Goal: Task Accomplishment & Management: Manage account settings

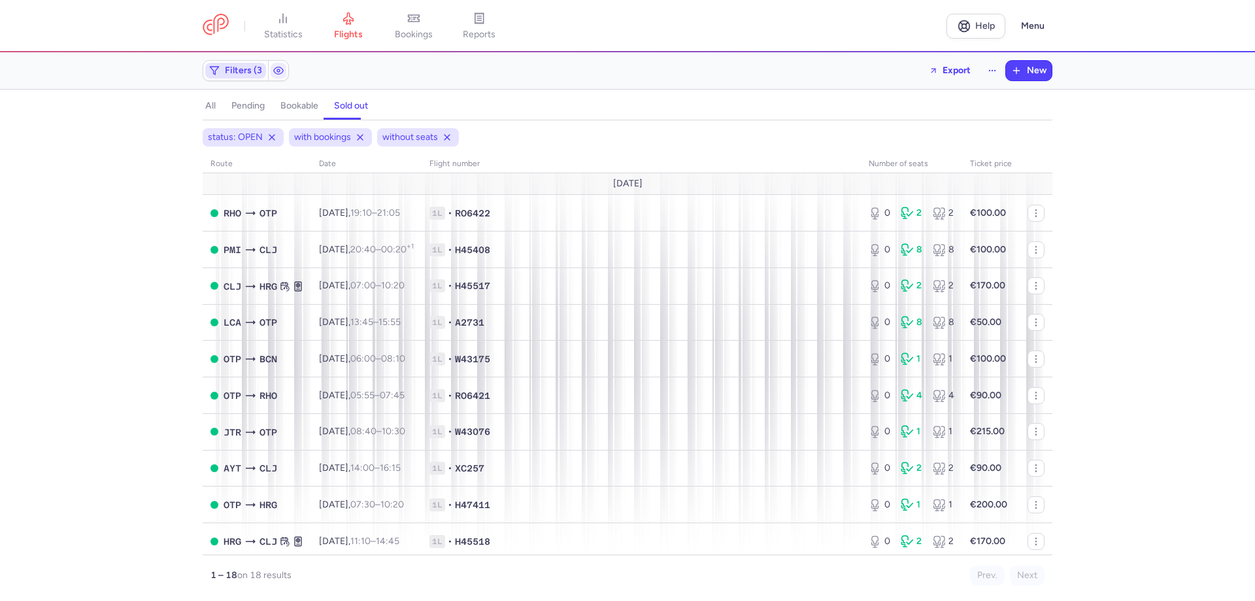
click at [262, 66] on span "Filters (3)" at bounding box center [245, 70] width 41 height 10
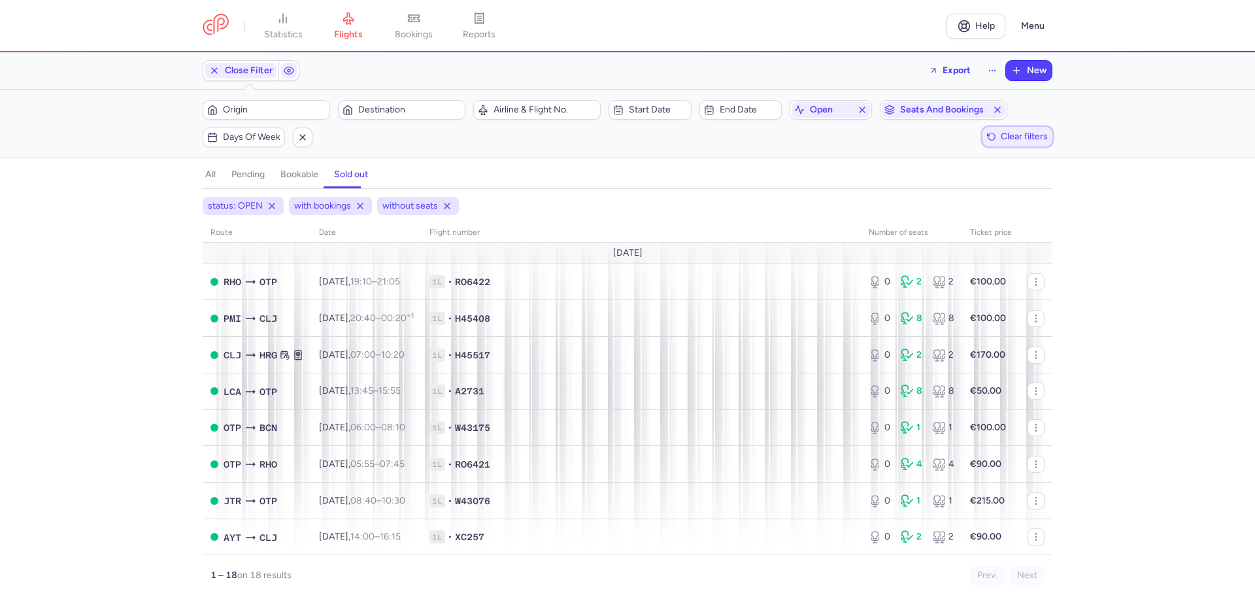
click at [1001, 131] on span "Clear filters" at bounding box center [1024, 136] width 47 height 10
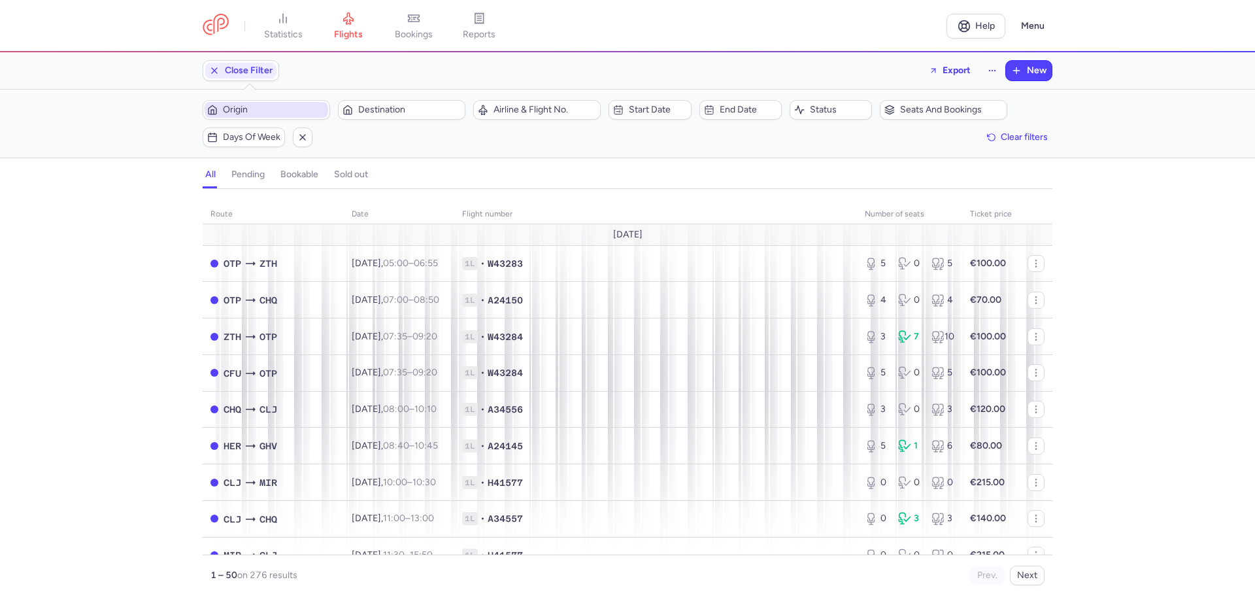
click at [282, 106] on span "Origin" at bounding box center [274, 110] width 103 height 10
click at [272, 168] on input "-searchbox" at bounding box center [328, 172] width 160 height 14
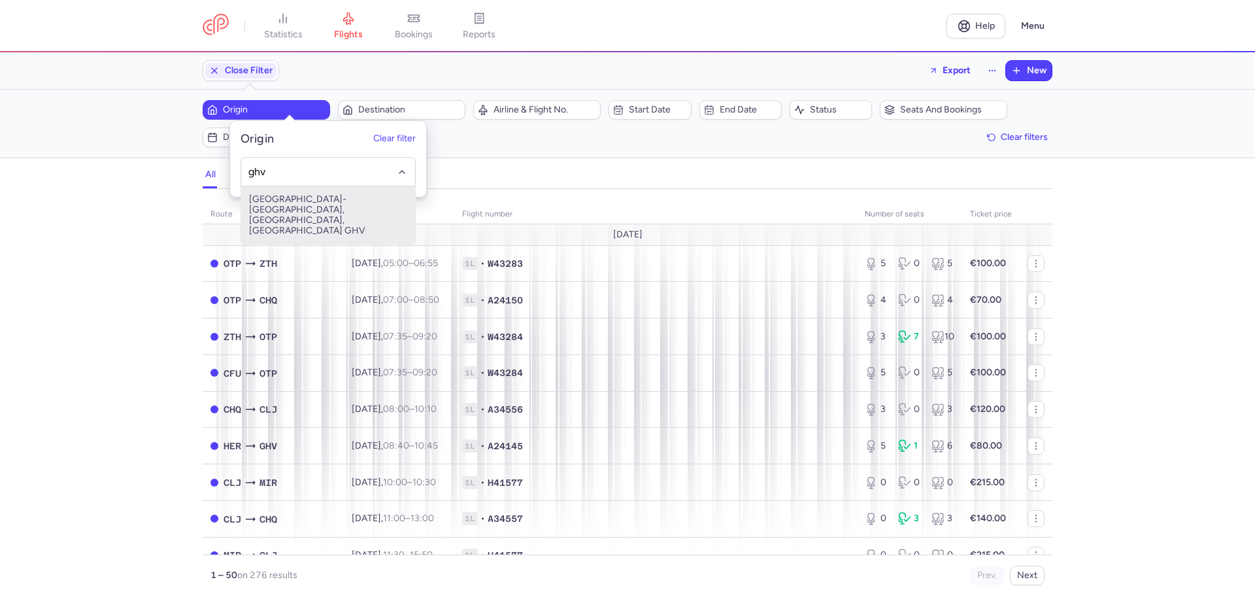
drag, startPoint x: 379, startPoint y: 207, endPoint x: 377, endPoint y: 199, distance: 8.1
click at [378, 205] on span "[GEOGRAPHIC_DATA]-[GEOGRAPHIC_DATA], [GEOGRAPHIC_DATA], [GEOGRAPHIC_DATA] GHV" at bounding box center [328, 215] width 174 height 58
type input "ghv"
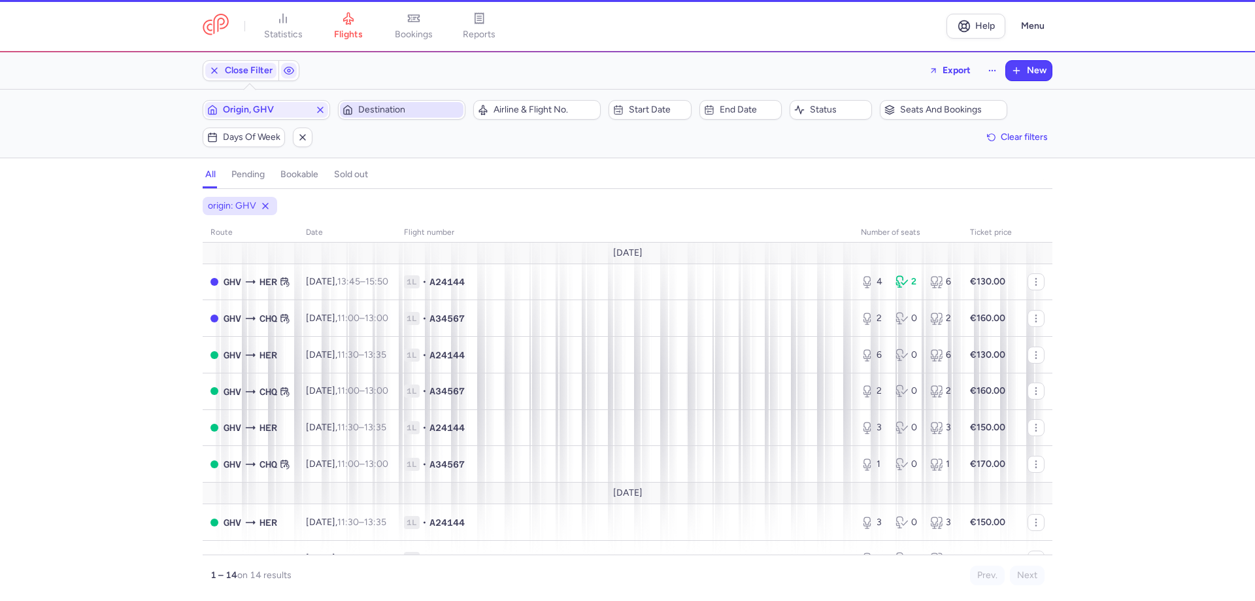
click at [384, 105] on span "Destination" at bounding box center [409, 110] width 103 height 10
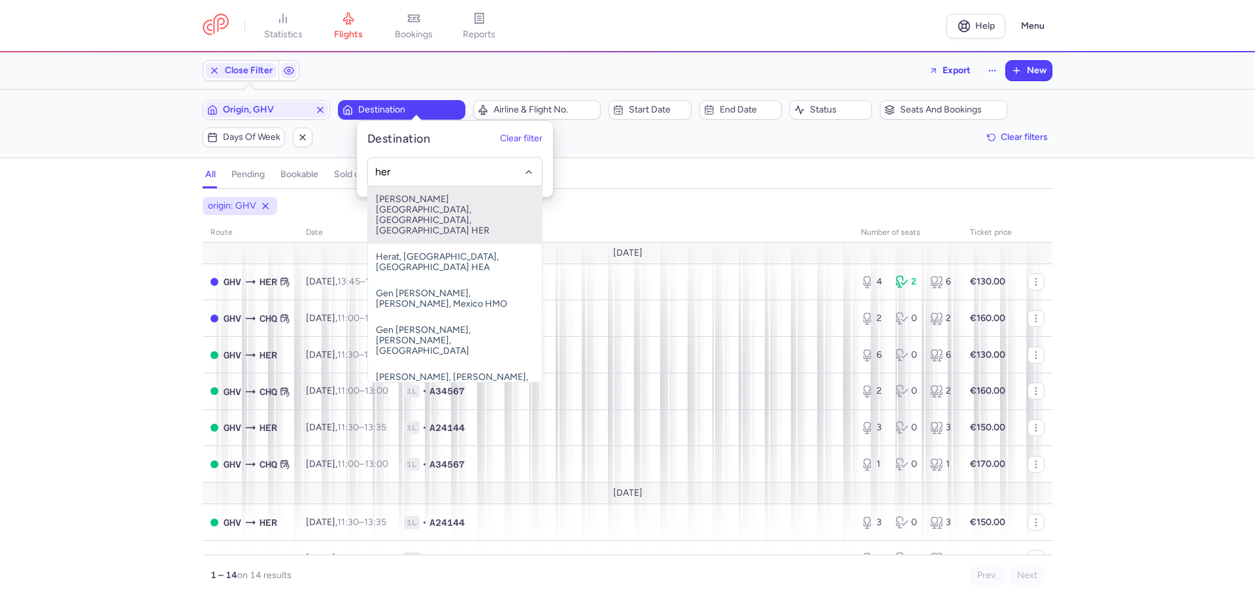
click at [408, 199] on span "[PERSON_NAME][GEOGRAPHIC_DATA], [GEOGRAPHIC_DATA], [GEOGRAPHIC_DATA] HER" at bounding box center [455, 215] width 174 height 58
type input "her"
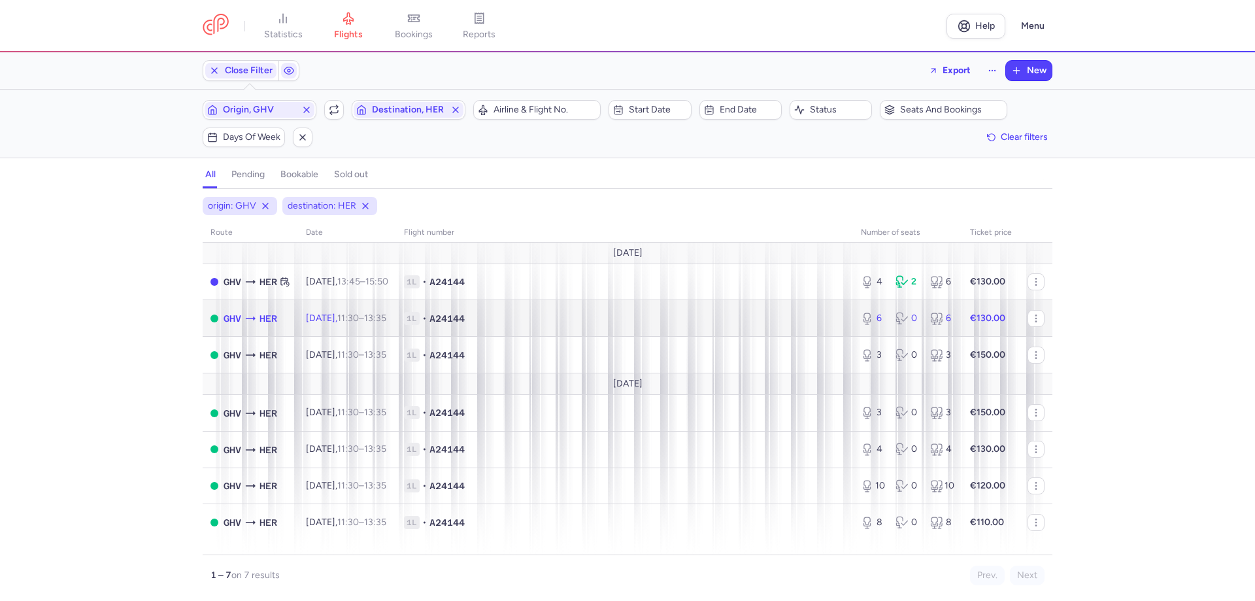
click at [256, 316] on icon at bounding box center [251, 318] width 10 height 4
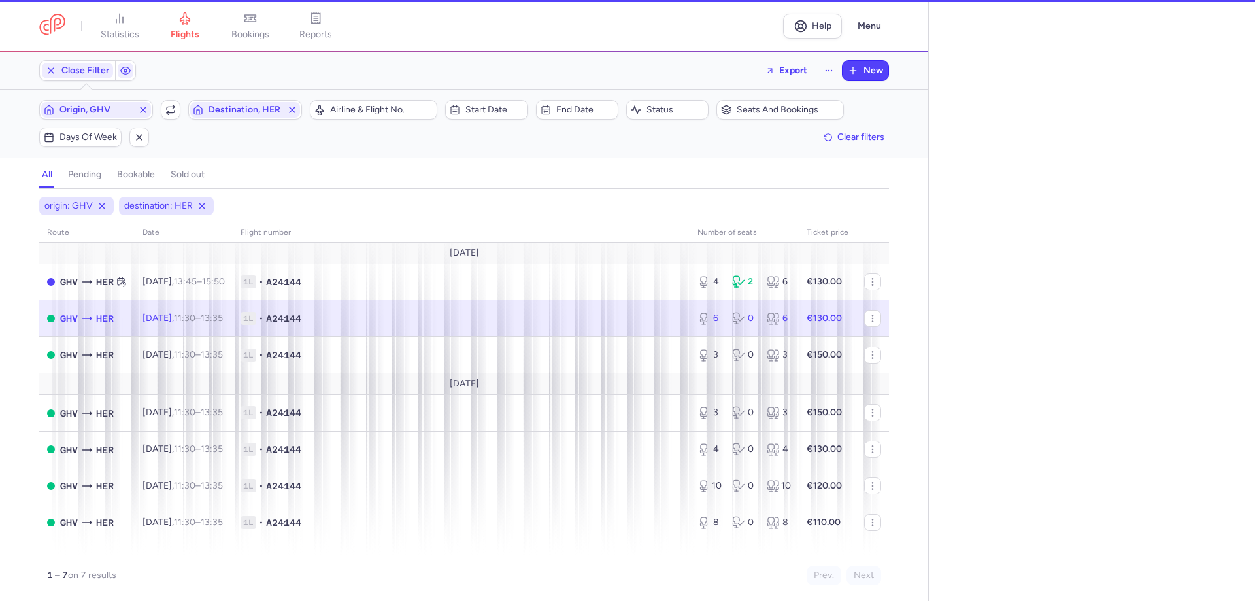
select select "days"
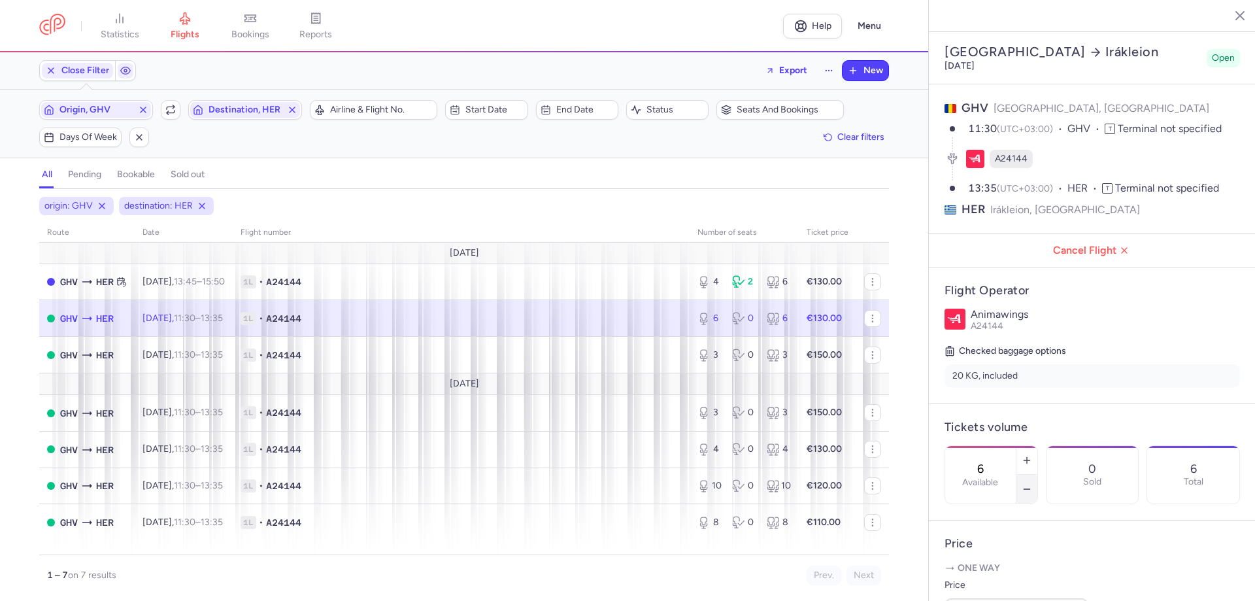
click at [1032, 484] on icon "button" at bounding box center [1027, 489] width 10 height 10
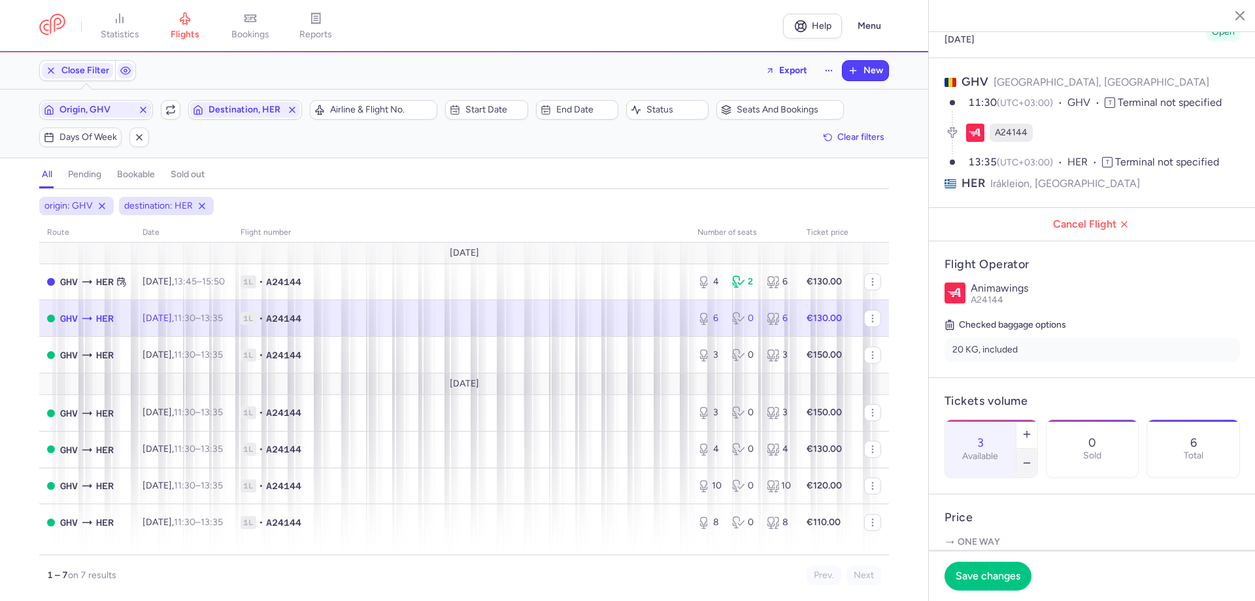
scroll to position [65, 0]
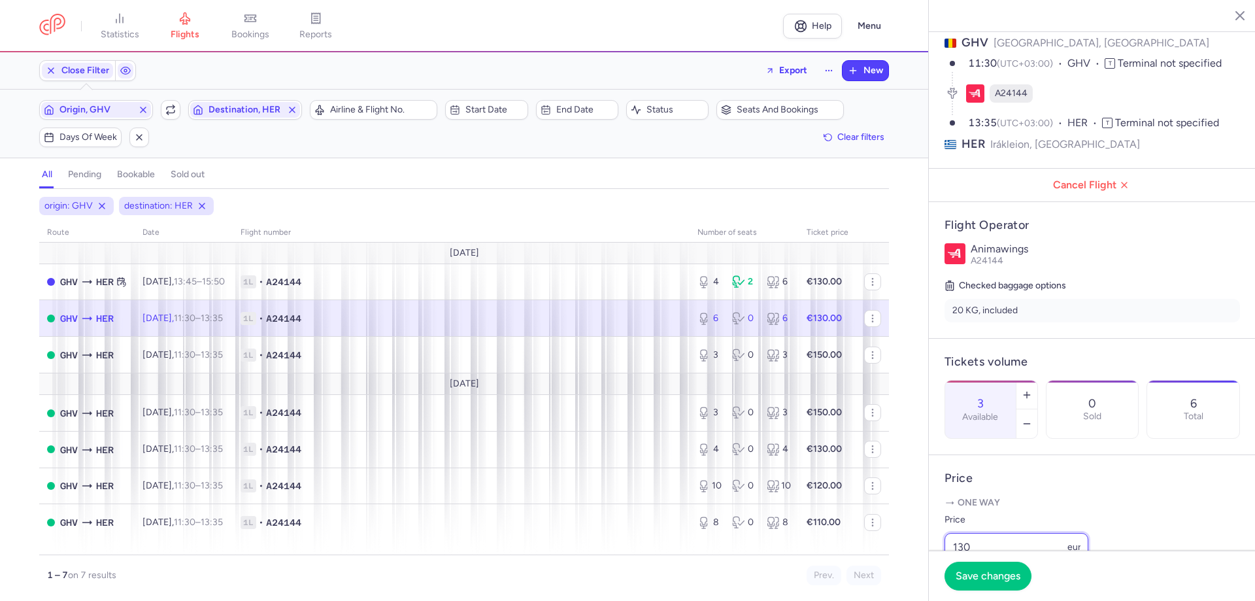
drag, startPoint x: 976, startPoint y: 539, endPoint x: 947, endPoint y: 547, distance: 29.4
click at [947, 547] on div "statistics flights bookings reports Help Menu Close Filters Export New Filters …" at bounding box center [627, 300] width 1255 height 601
click at [1032, 418] on icon "button" at bounding box center [1027, 423] width 10 height 10
type input "2"
drag, startPoint x: 994, startPoint y: 540, endPoint x: 898, endPoint y: 542, distance: 96.1
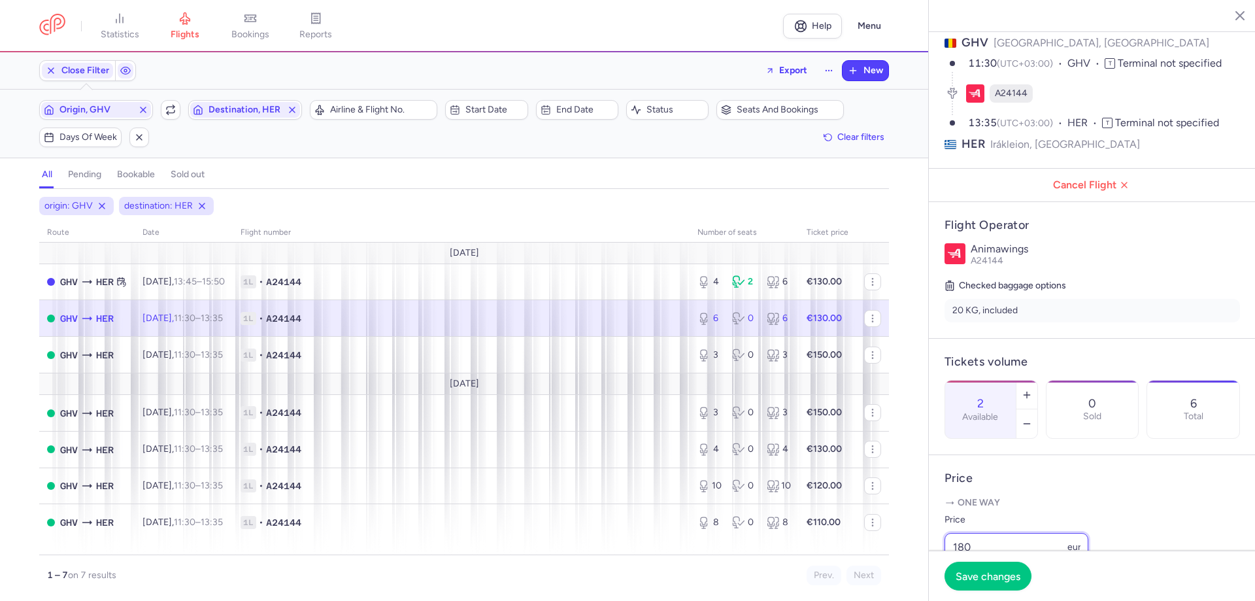
click at [898, 542] on div "statistics flights bookings reports Help Menu Close Filters Export New Filters …" at bounding box center [627, 300] width 1255 height 601
type input "215"
click at [1019, 577] on span "Save changes" at bounding box center [988, 575] width 65 height 12
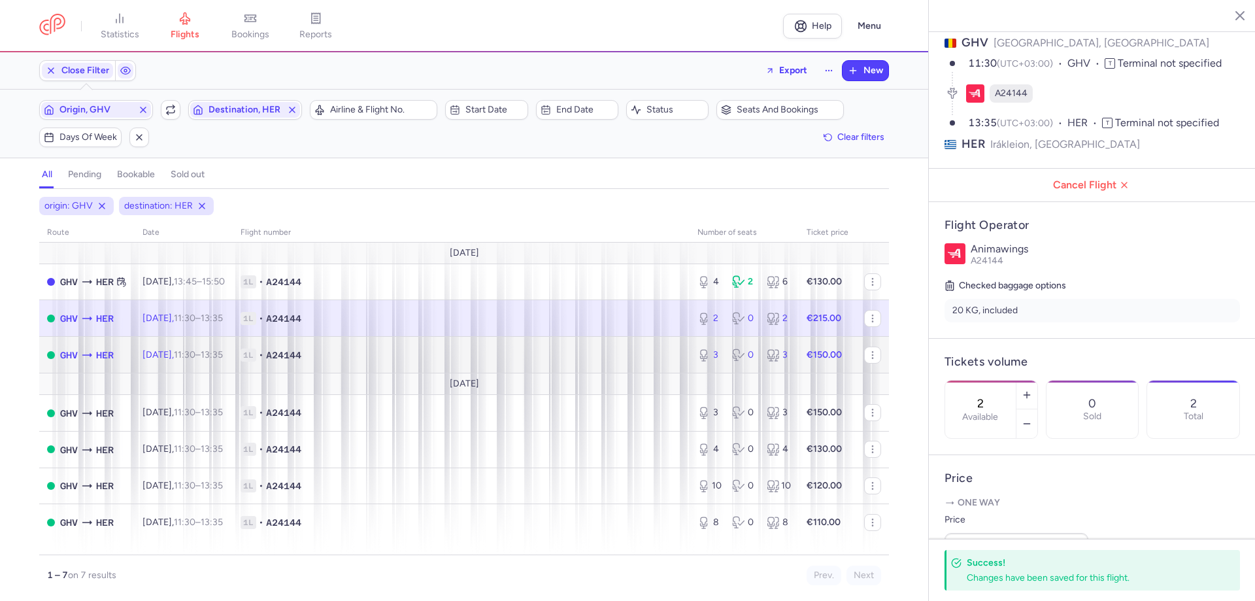
click at [93, 348] on icon at bounding box center [86, 354] width 13 height 13
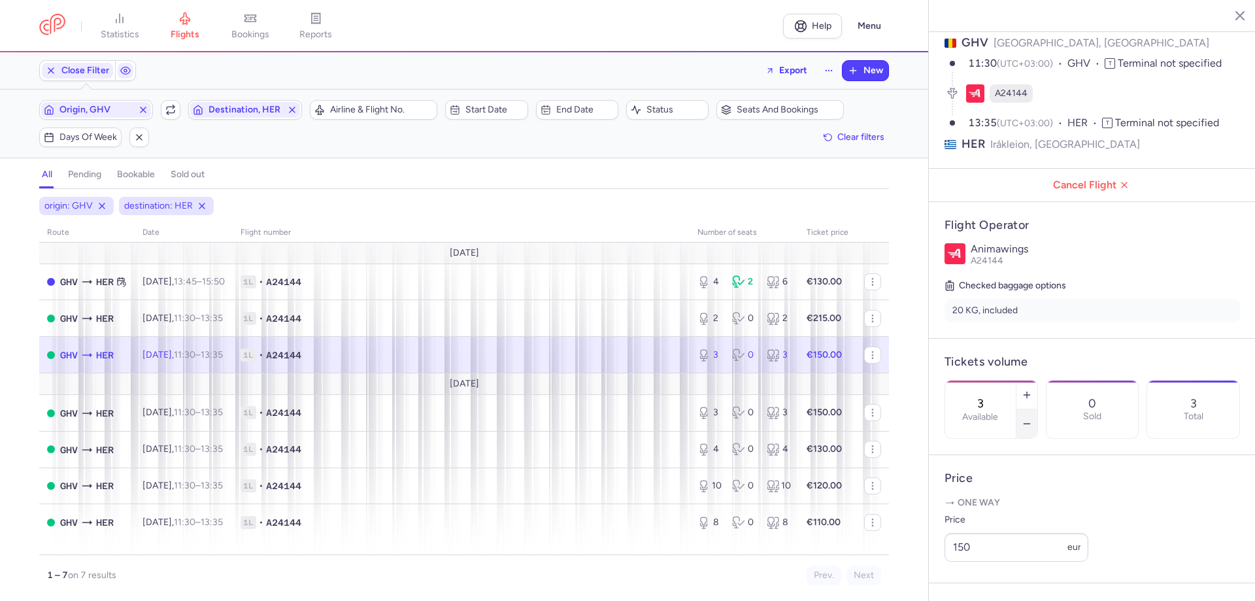
click at [1032, 418] on icon "button" at bounding box center [1027, 423] width 10 height 10
click at [1003, 578] on span "Save changes" at bounding box center [988, 575] width 65 height 12
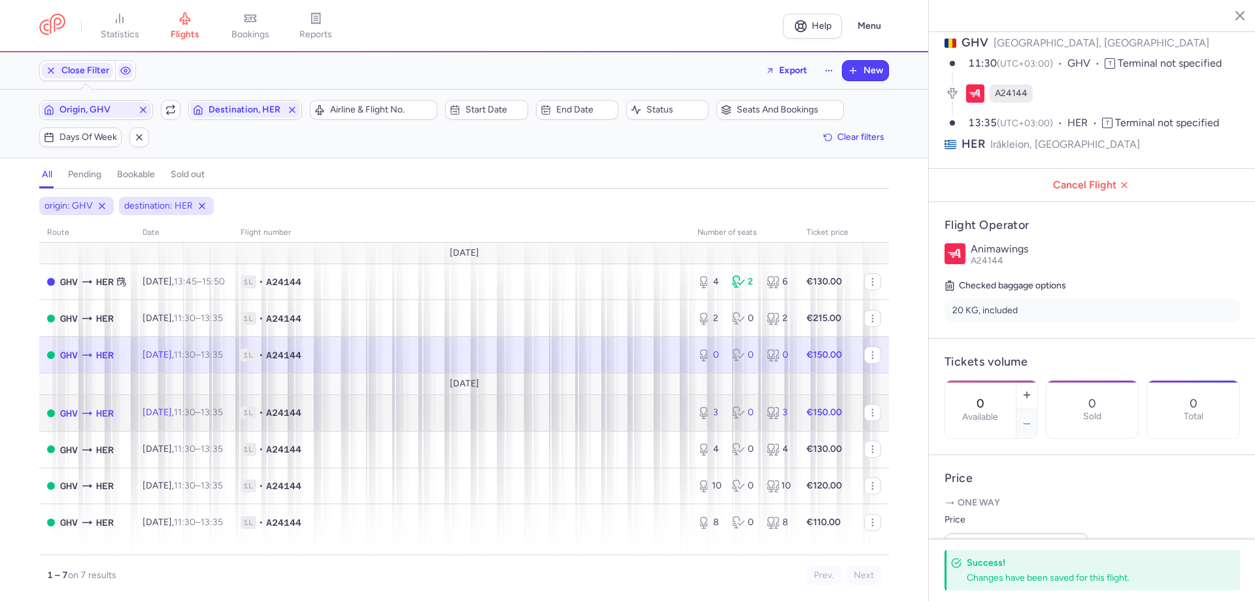
click at [93, 407] on icon at bounding box center [86, 413] width 13 height 13
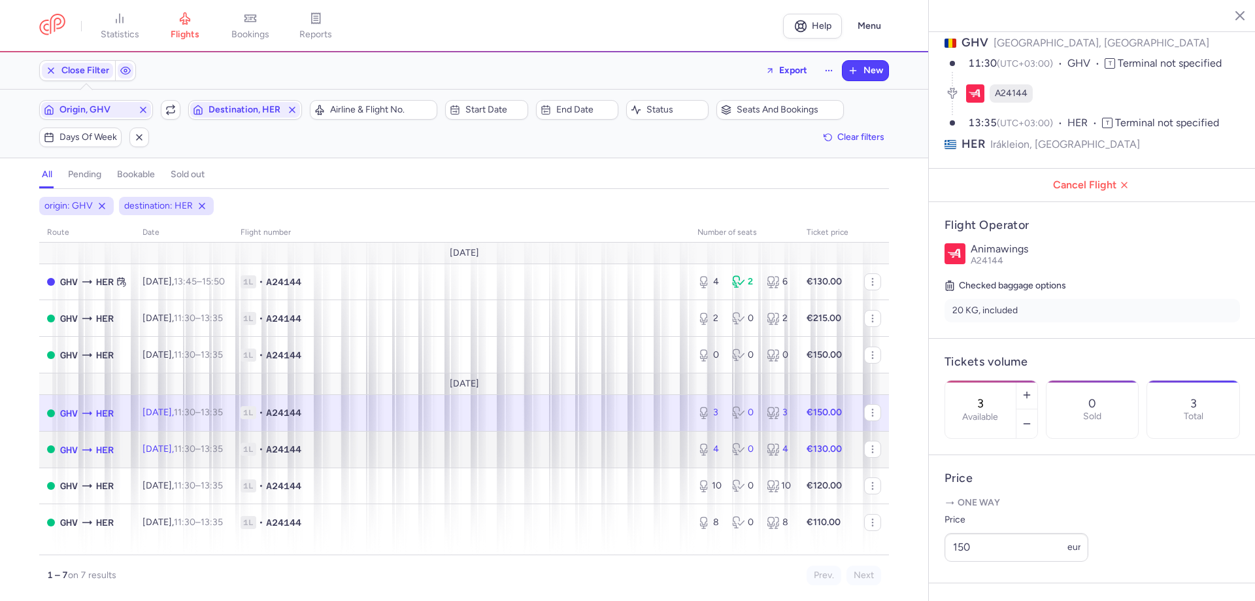
click at [114, 442] on div "GHV HER" at bounding box center [87, 449] width 54 height 15
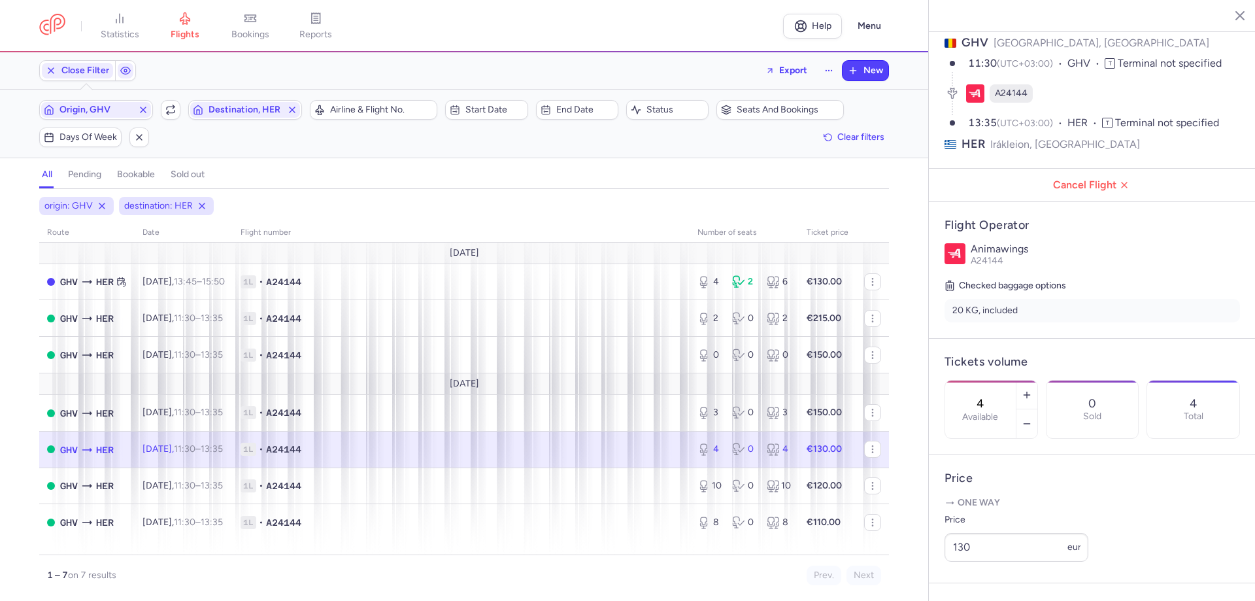
click at [93, 443] on icon at bounding box center [86, 449] width 13 height 13
click at [1032, 418] on icon "button" at bounding box center [1027, 423] width 10 height 10
type input "2"
click at [996, 586] on button "Save changes" at bounding box center [988, 575] width 87 height 29
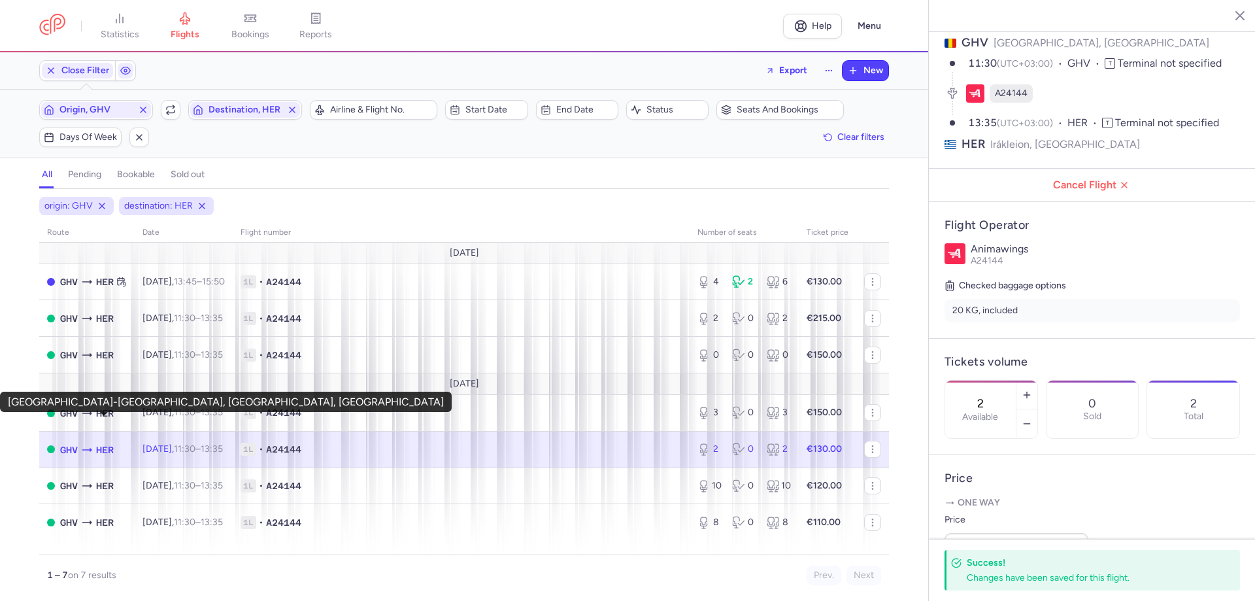
click at [78, 443] on span "GHV" at bounding box center [69, 450] width 18 height 14
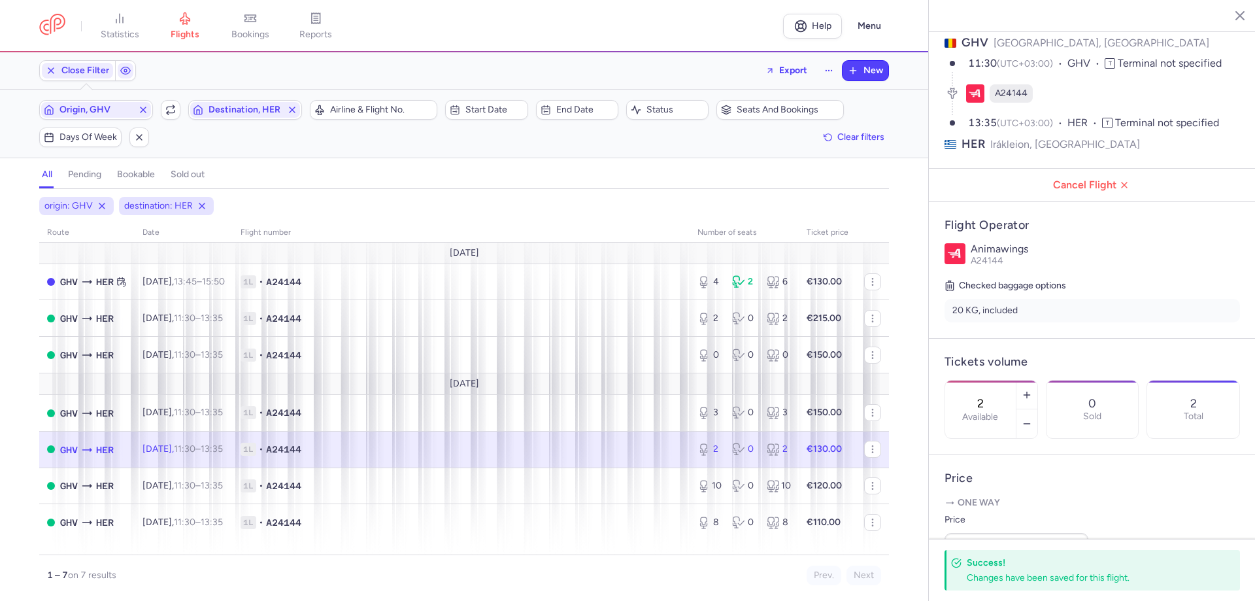
scroll to position [262, 0]
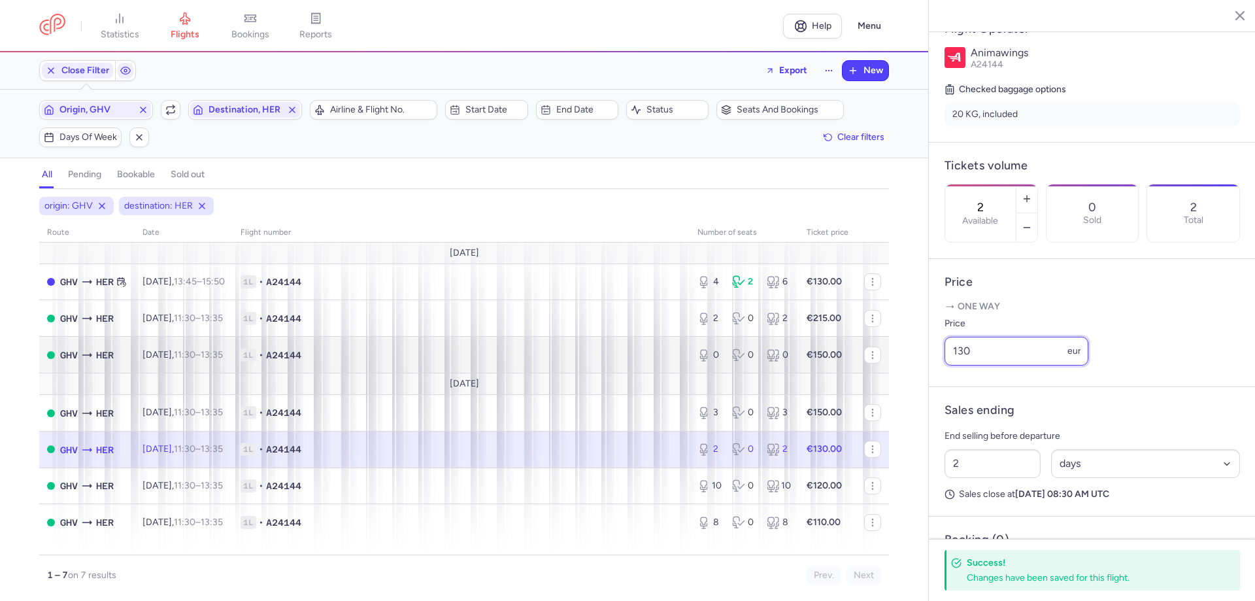
drag, startPoint x: 1000, startPoint y: 350, endPoint x: 732, endPoint y: 331, distance: 269.3
click at [735, 337] on div "statistics flights bookings reports Help Menu Close Filters Export New Filters …" at bounding box center [627, 300] width 1255 height 601
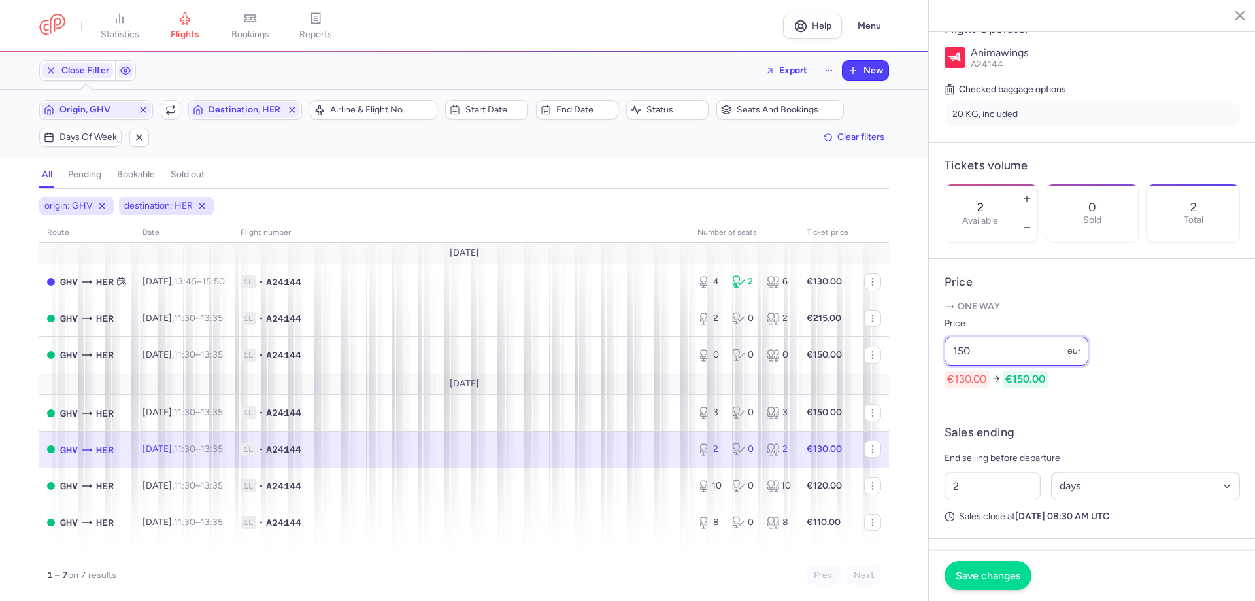
type input "150"
click at [990, 579] on span "Save changes" at bounding box center [988, 575] width 65 height 12
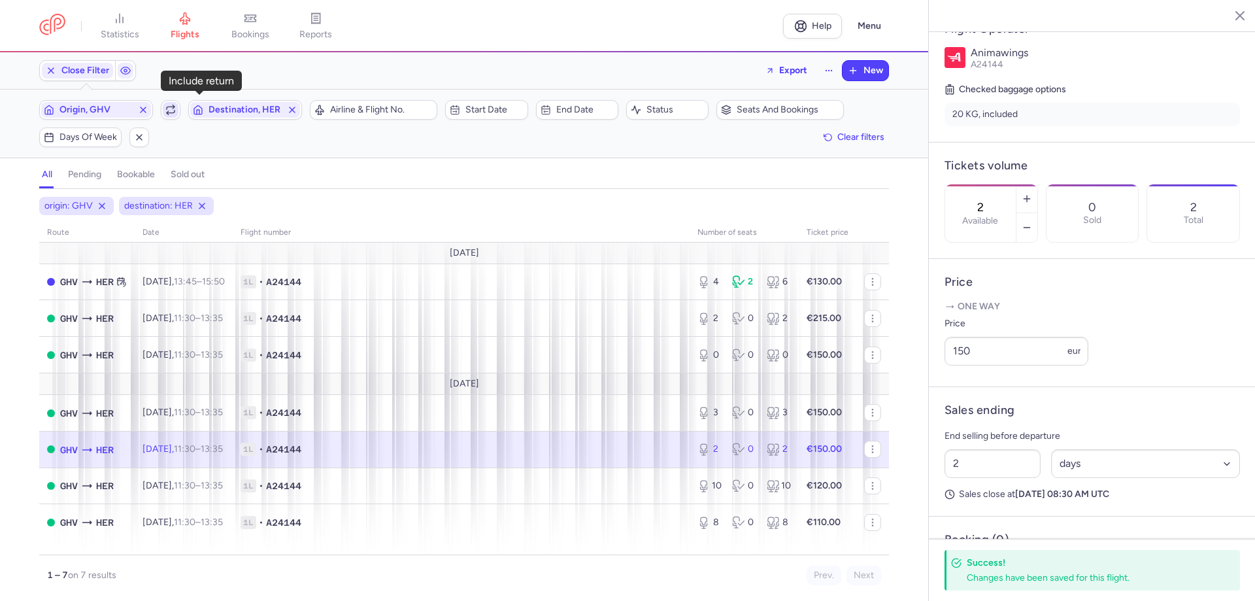
click at [175, 107] on icon "button" at bounding box center [171, 108] width 8 height 3
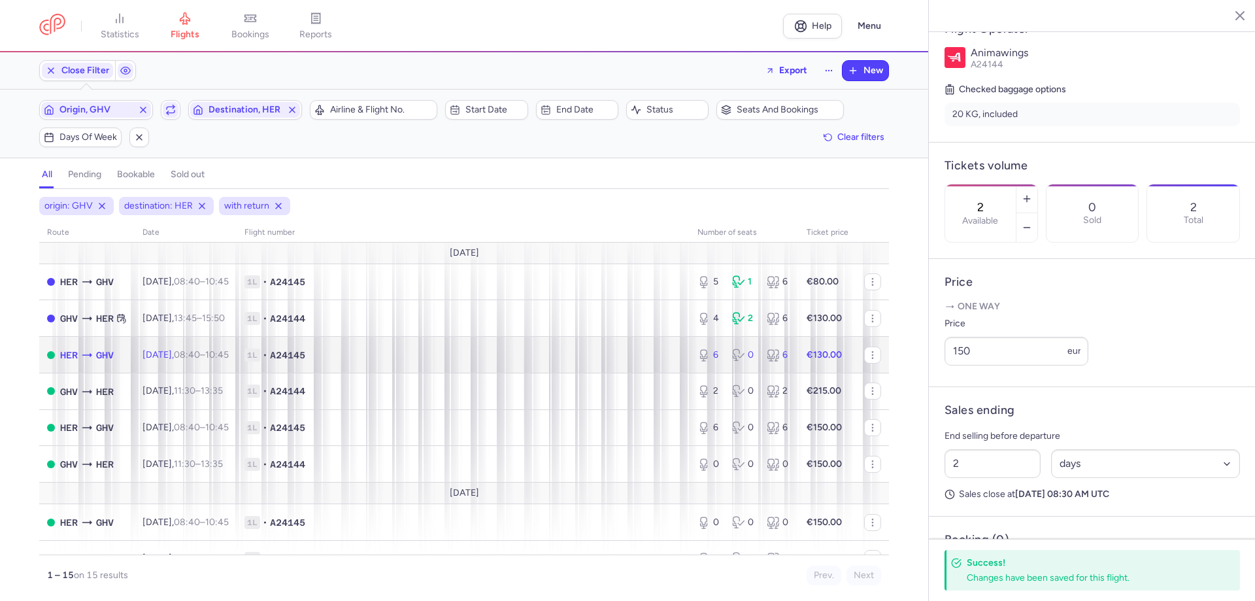
click at [93, 348] on icon at bounding box center [86, 354] width 13 height 13
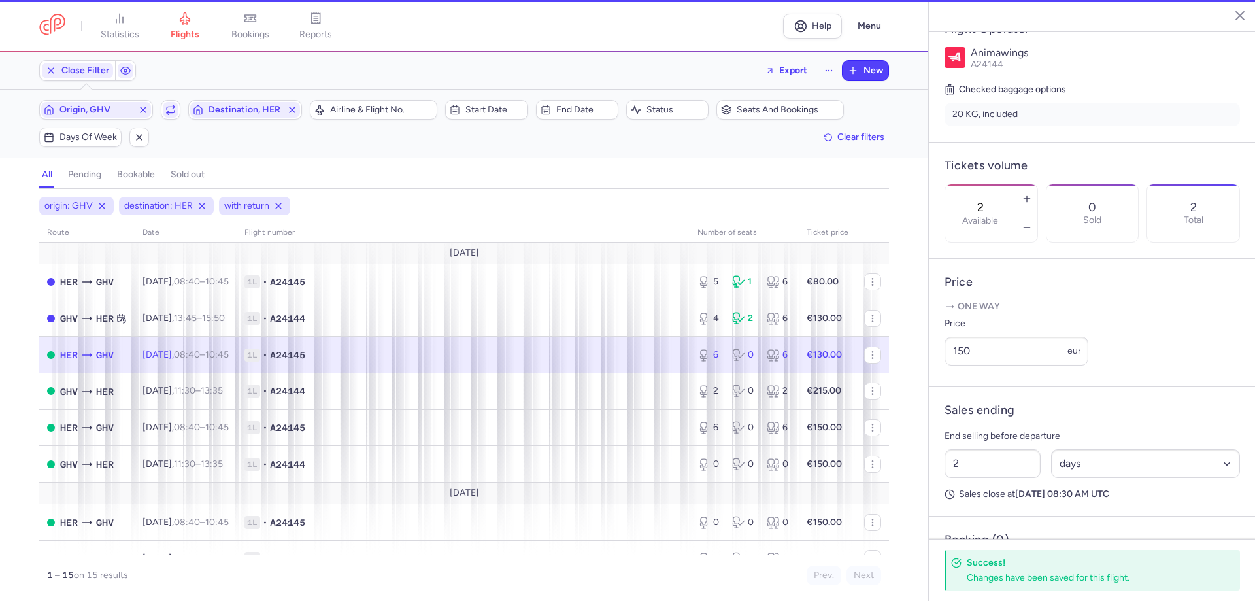
type input "6"
type input "1"
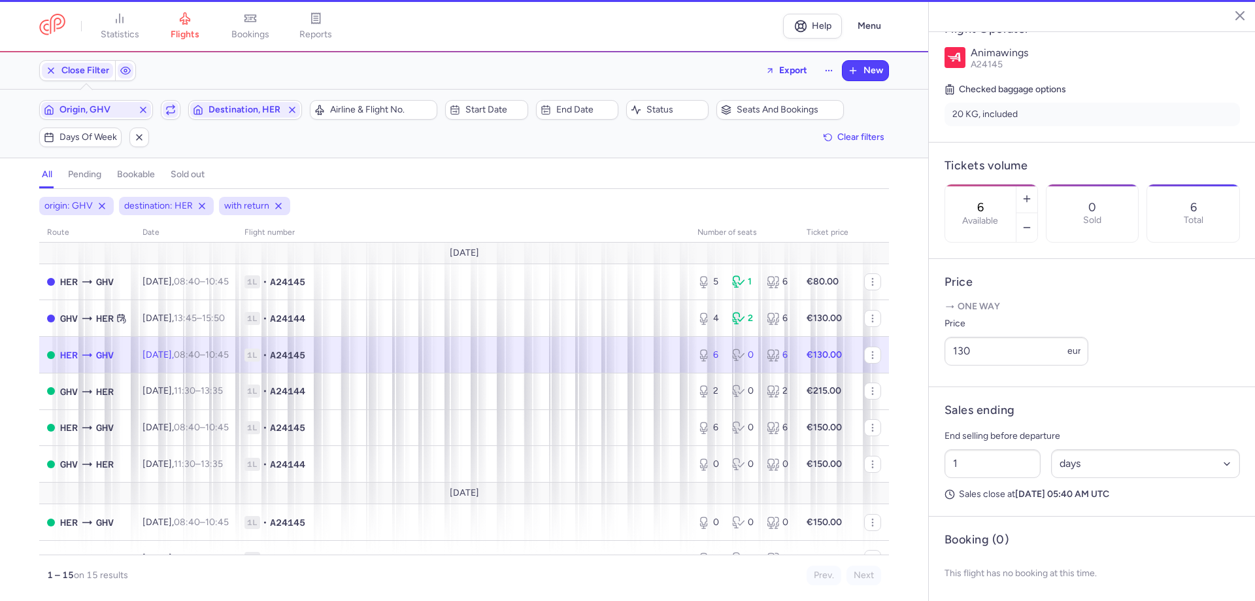
scroll to position [245, 0]
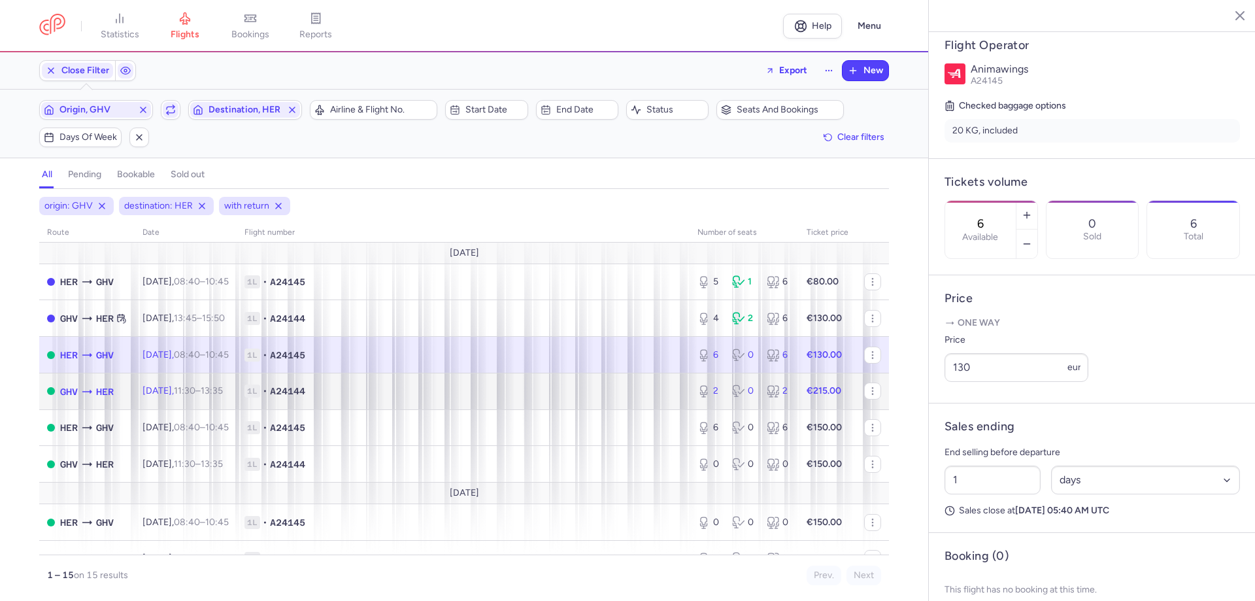
click at [93, 385] on icon at bounding box center [86, 391] width 13 height 13
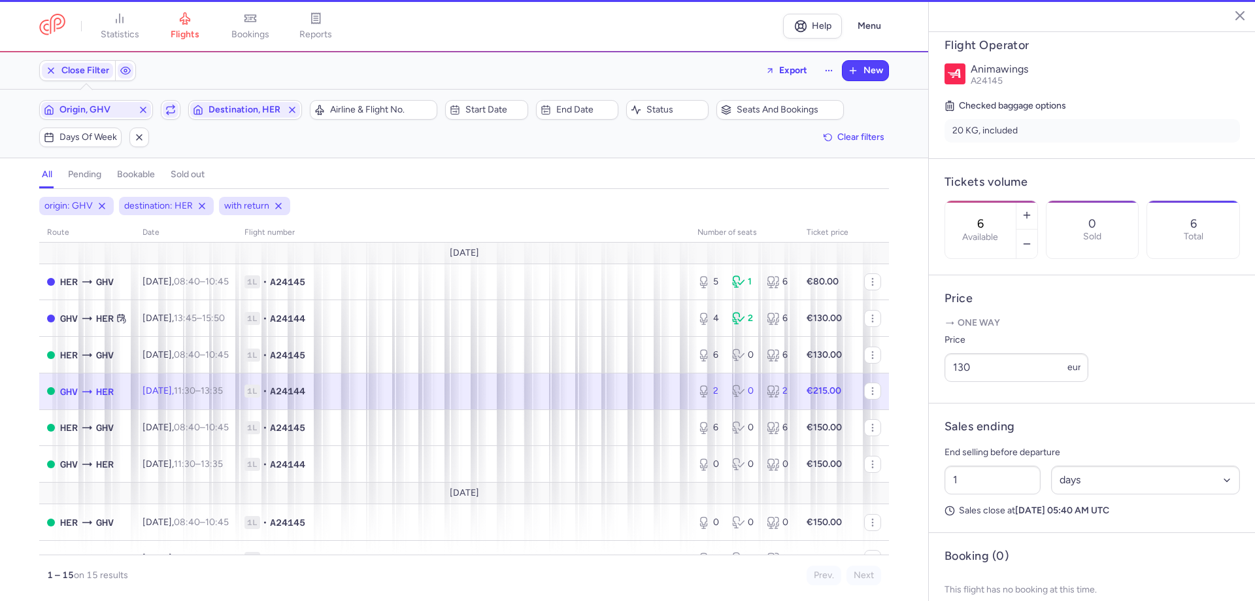
type input "2"
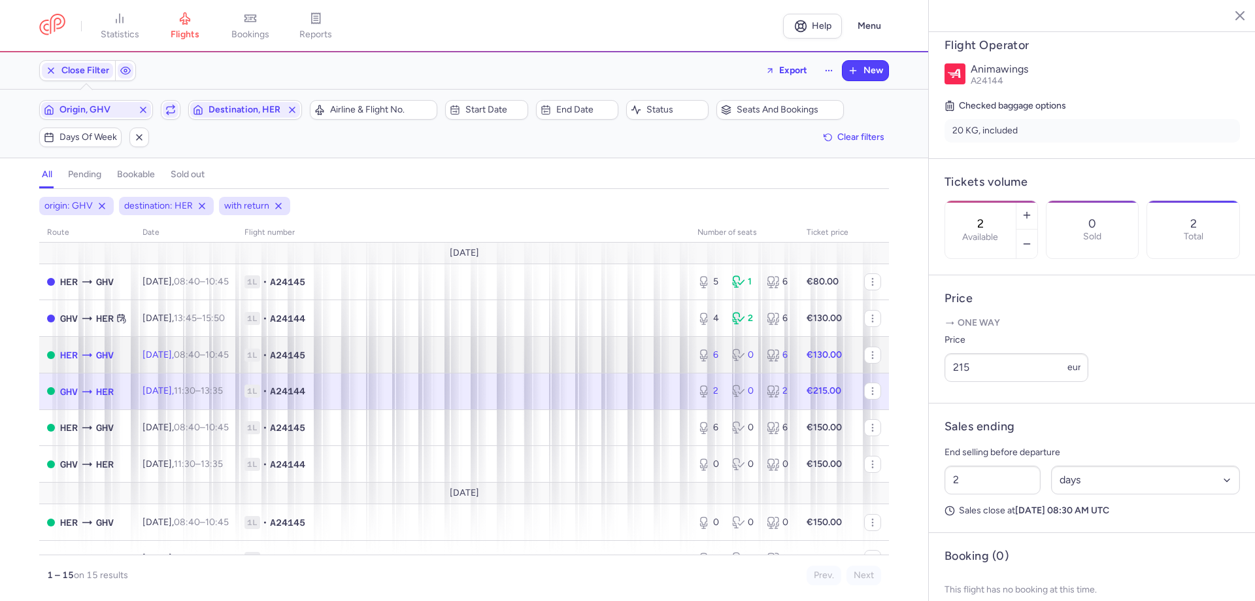
click at [93, 348] on icon at bounding box center [86, 354] width 13 height 13
type input "6"
type input "1"
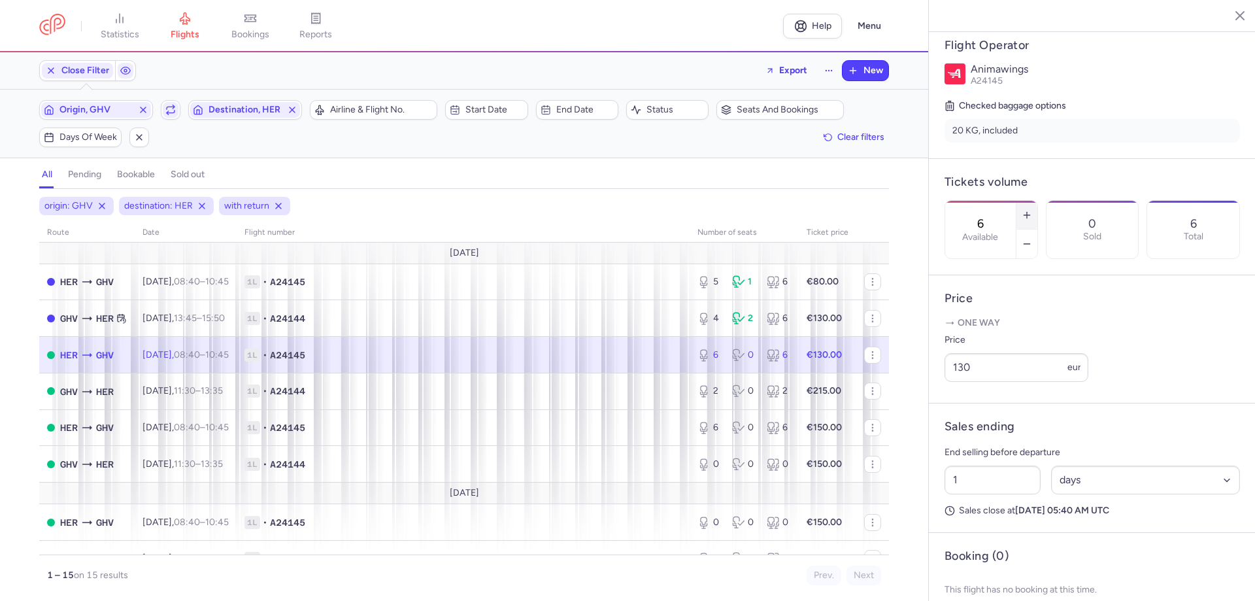
click at [1032, 210] on icon "button" at bounding box center [1027, 215] width 10 height 10
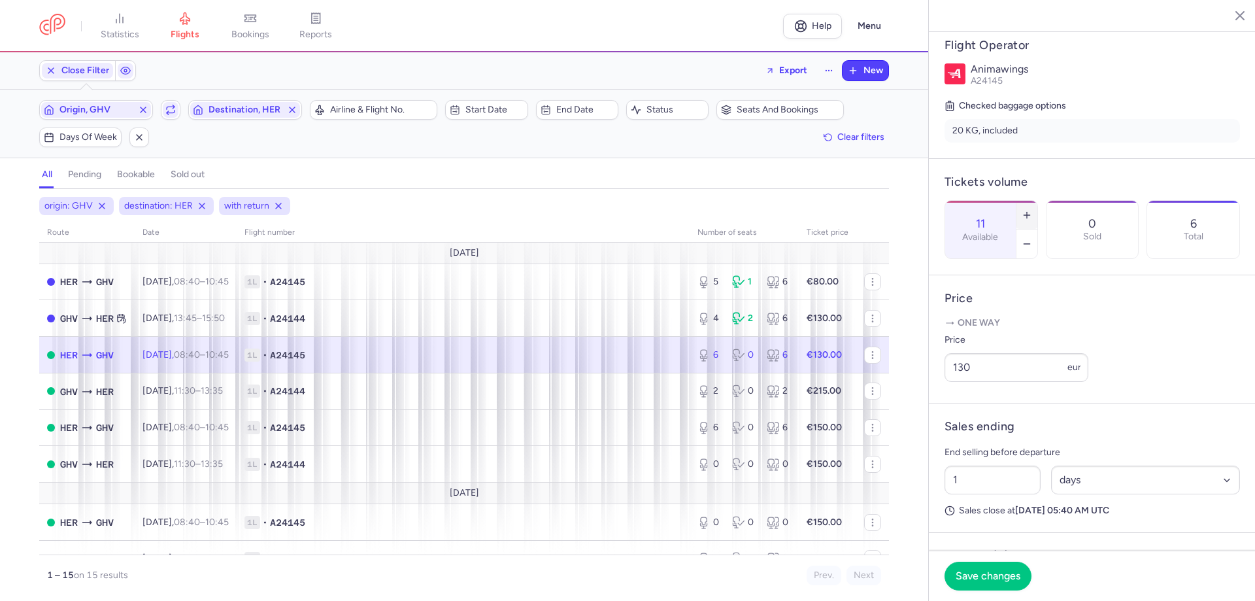
click at [1032, 210] on icon "button" at bounding box center [1027, 215] width 10 height 10
type input "12"
drag, startPoint x: 1013, startPoint y: 365, endPoint x: 679, endPoint y: 324, distance: 336.6
click at [679, 324] on div "statistics flights bookings reports Help Menu Close Filters Export New Filters …" at bounding box center [627, 300] width 1255 height 601
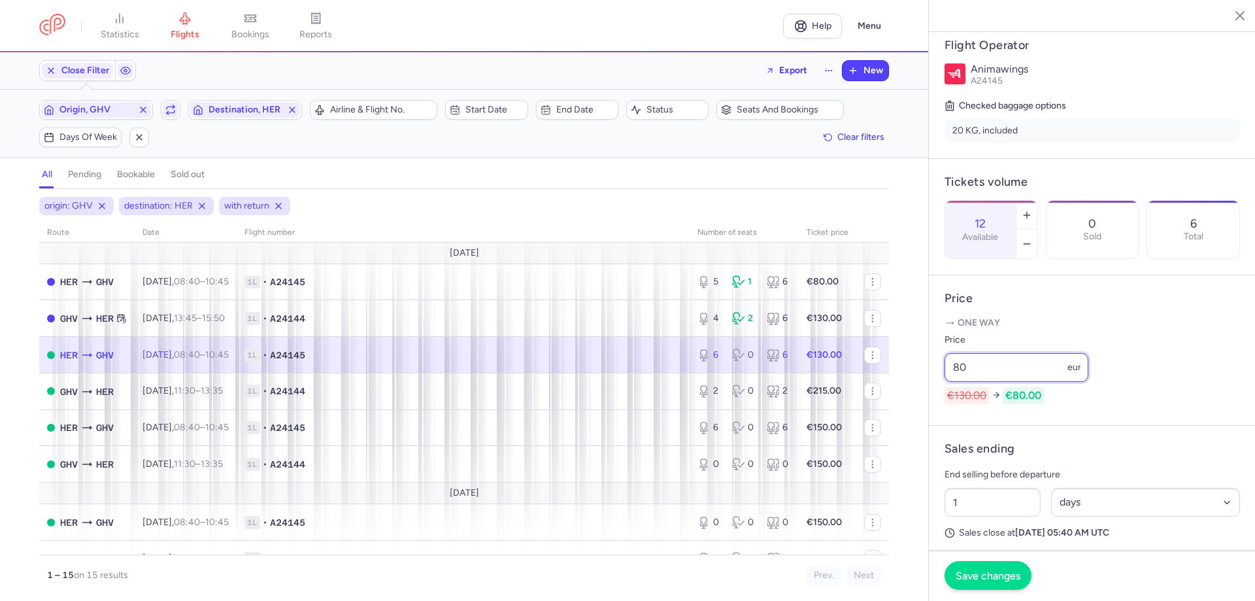
type input "80"
click at [994, 580] on span "Save changes" at bounding box center [988, 575] width 65 height 12
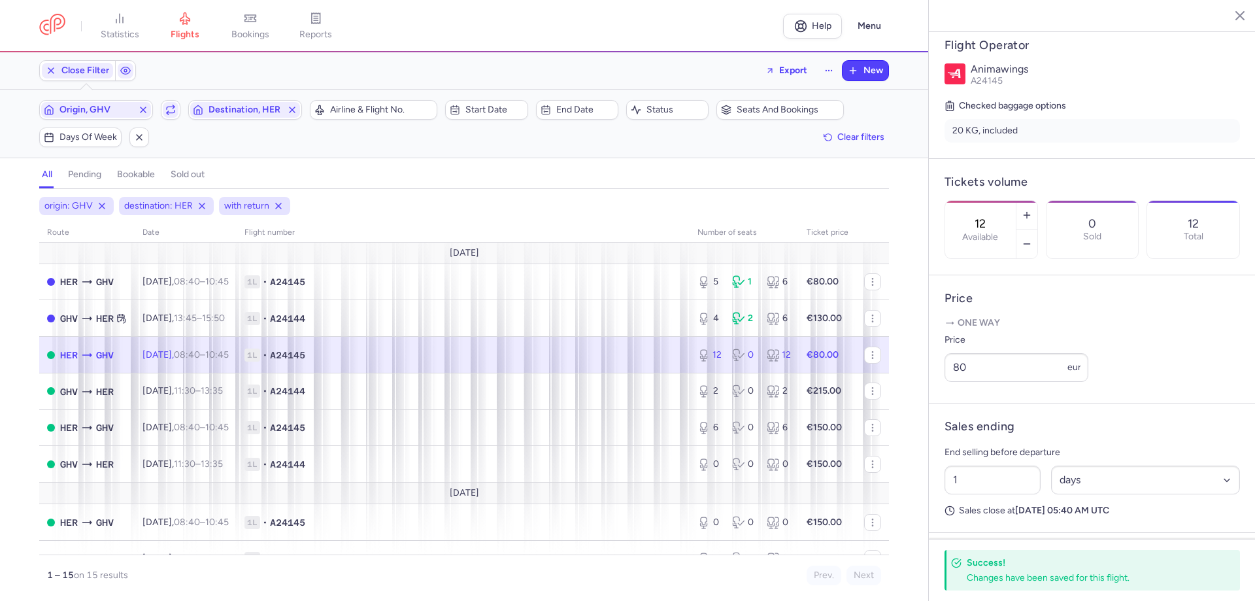
click at [93, 348] on icon at bounding box center [86, 354] width 13 height 13
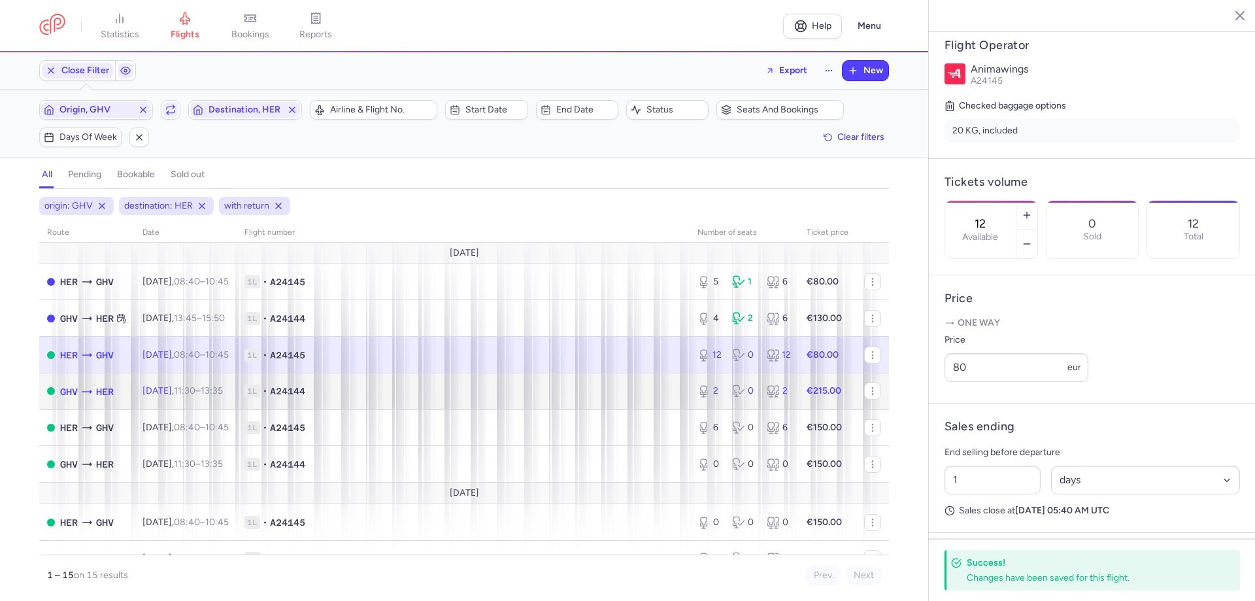
click at [113, 384] on div "GHV HER" at bounding box center [87, 391] width 54 height 15
type input "2"
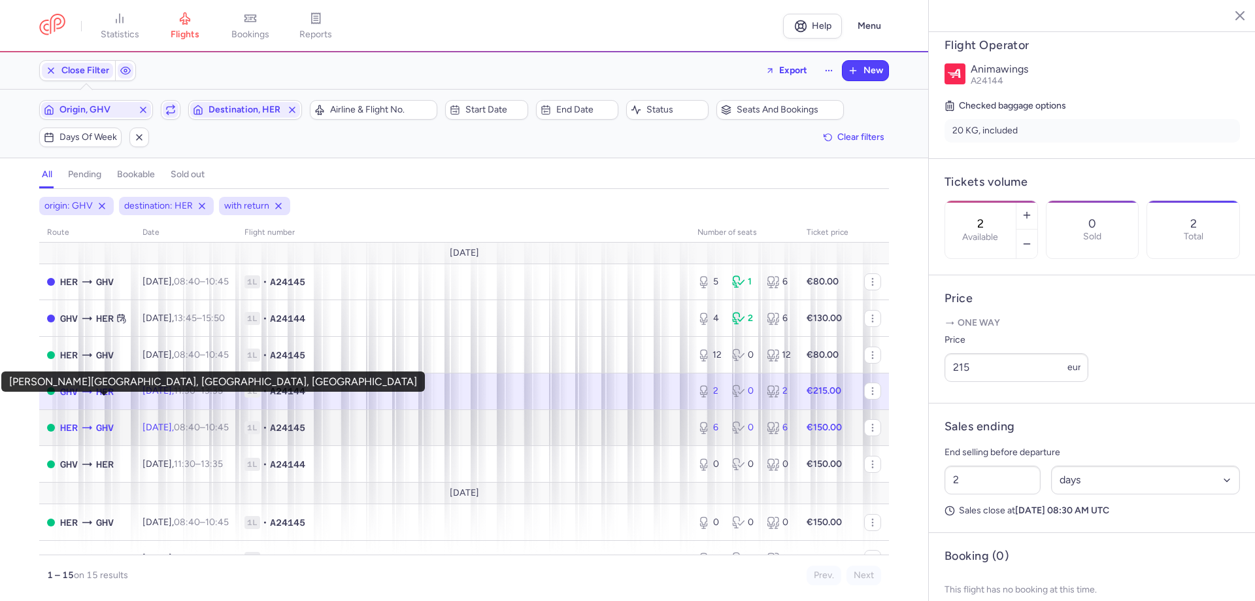
click at [78, 420] on span "HER" at bounding box center [69, 427] width 18 height 14
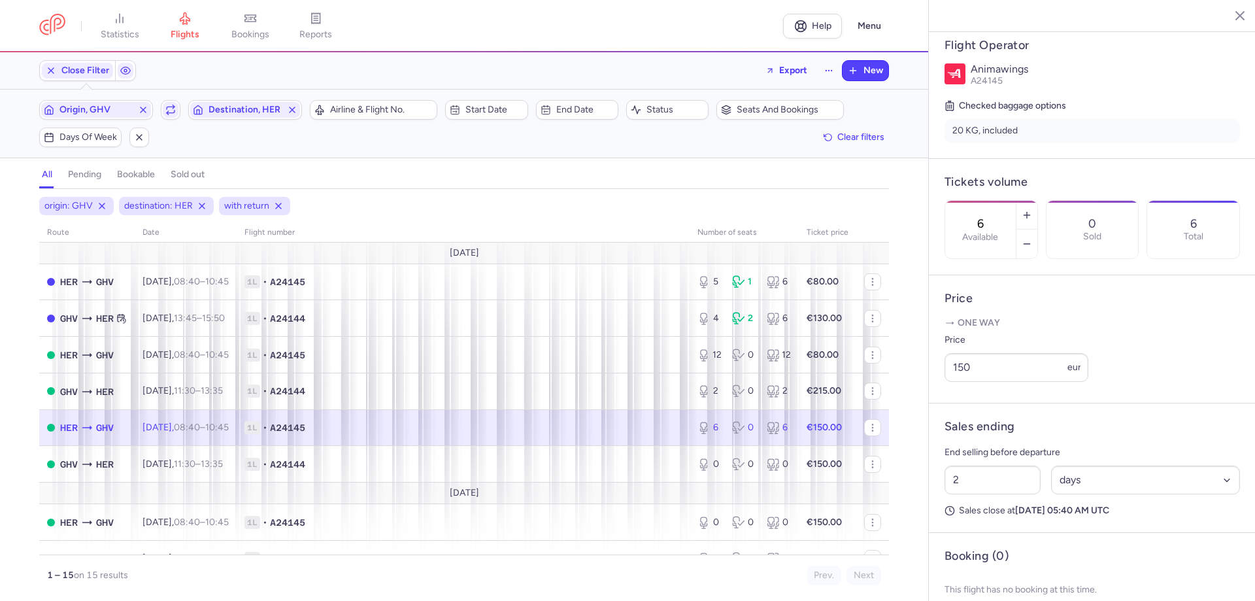
click at [78, 420] on span "HER" at bounding box center [69, 427] width 18 height 14
click at [1032, 239] on icon "button" at bounding box center [1027, 244] width 10 height 10
type input "3"
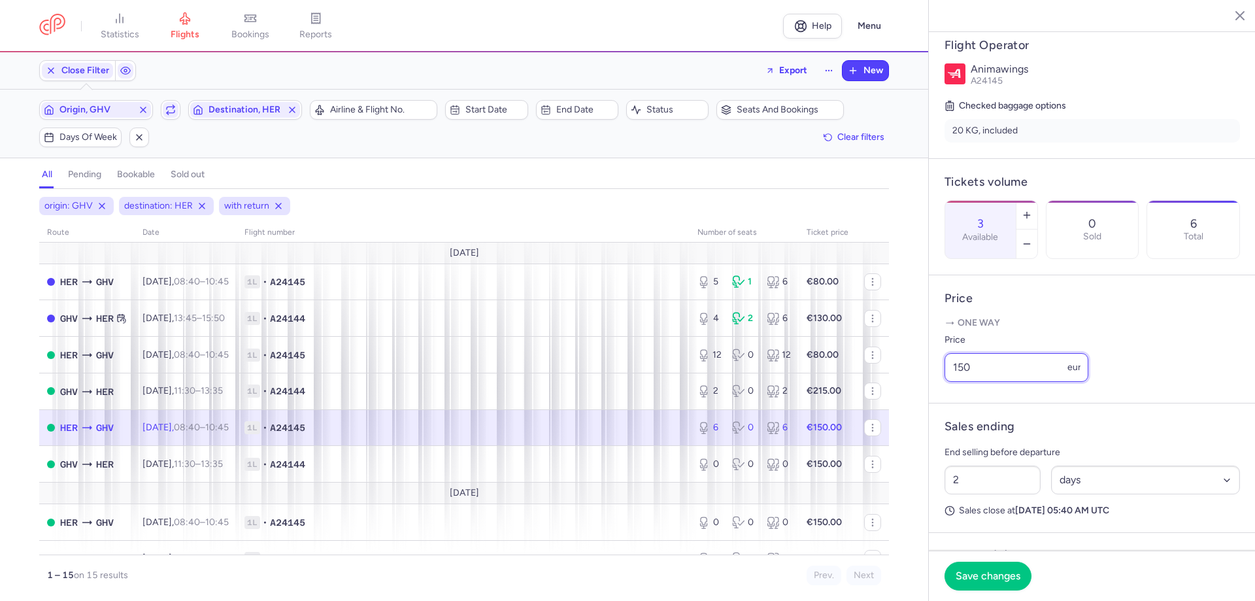
drag, startPoint x: 1019, startPoint y: 362, endPoint x: 955, endPoint y: 363, distance: 63.4
click at [955, 363] on article "Price One way Price 150 eur" at bounding box center [1092, 339] width 327 height 128
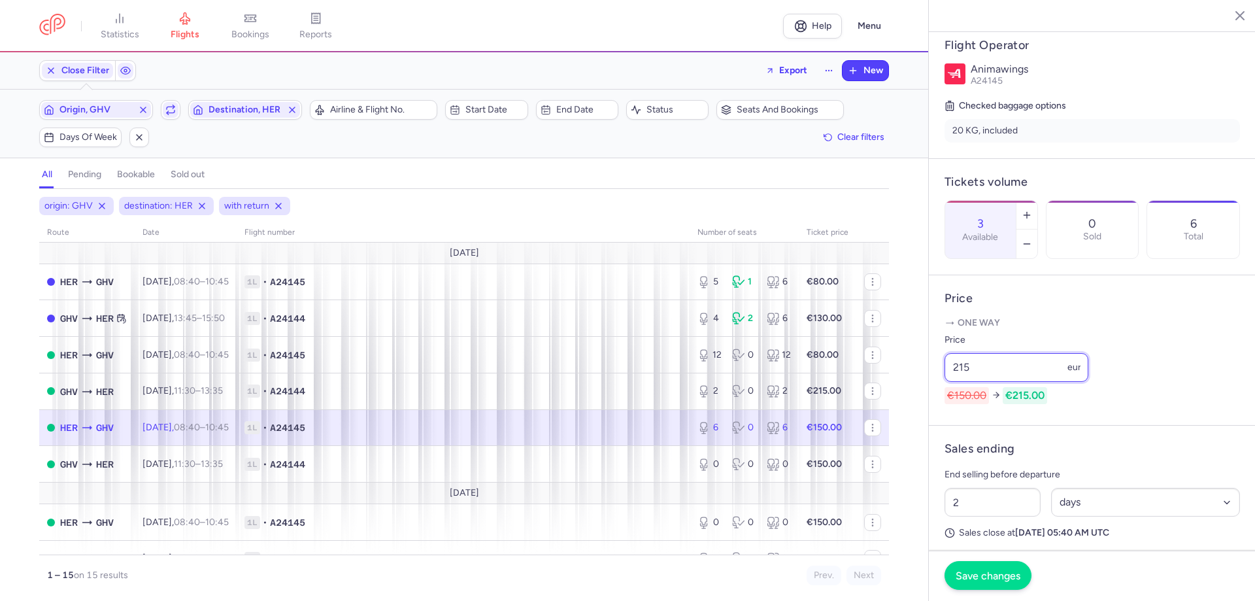
type input "215"
click at [1004, 581] on span "Save changes" at bounding box center [988, 575] width 65 height 12
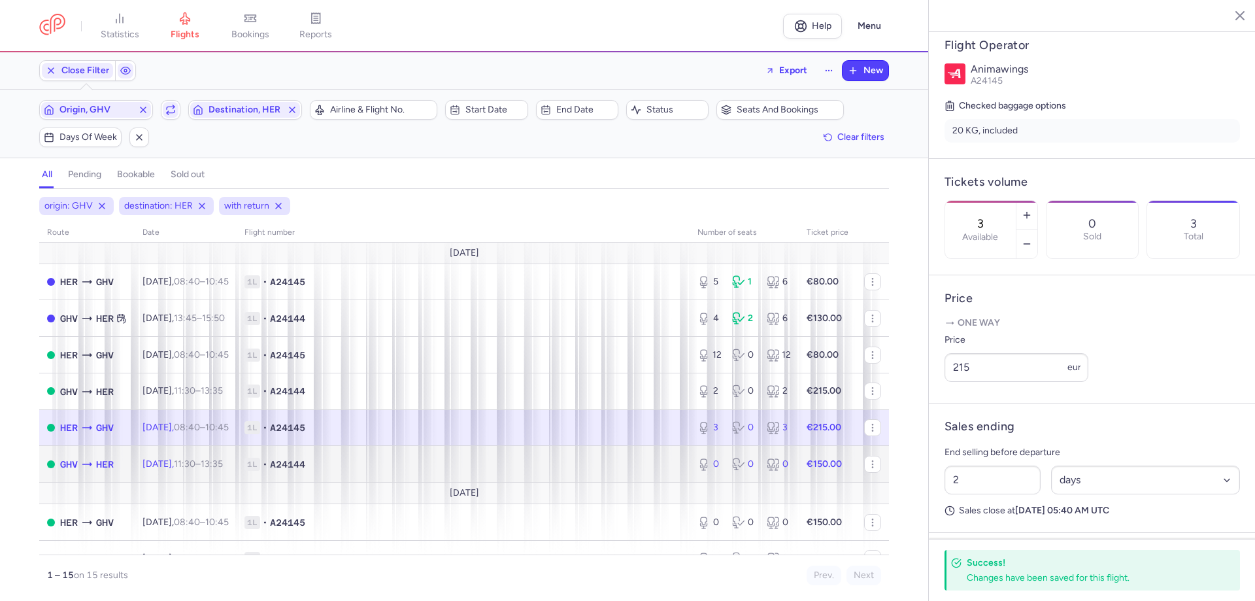
click at [93, 458] on icon at bounding box center [86, 464] width 13 height 13
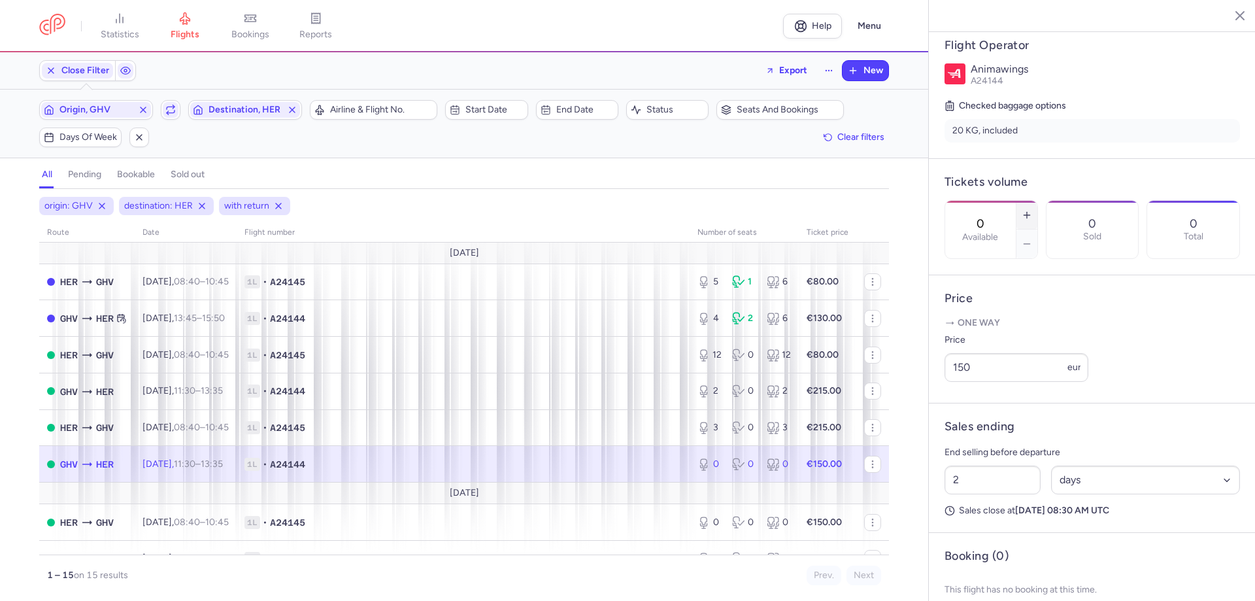
click at [1038, 201] on button "button" at bounding box center [1027, 215] width 21 height 29
type input "3"
drag, startPoint x: 993, startPoint y: 361, endPoint x: 942, endPoint y: 361, distance: 51.7
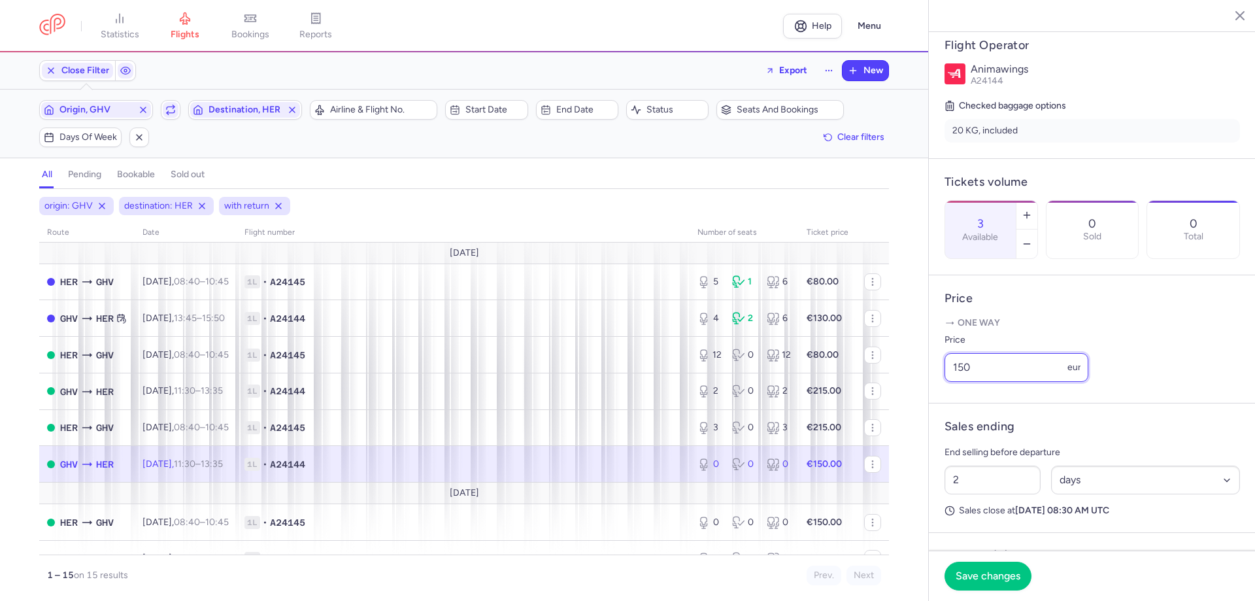
click at [942, 361] on div "statistics flights bookings reports Help Menu Close Filters Export New Filters …" at bounding box center [627, 300] width 1255 height 601
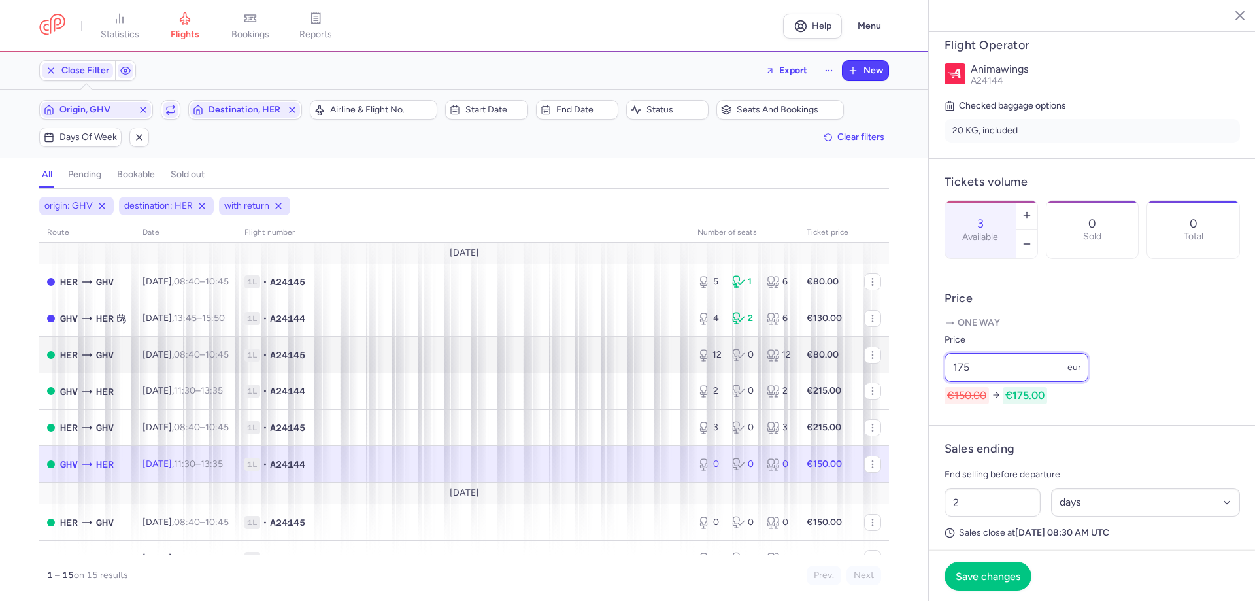
drag, startPoint x: 1000, startPoint y: 361, endPoint x: 791, endPoint y: 337, distance: 210.6
click at [791, 337] on div "statistics flights bookings reports Help Menu Close Filters Export New Filters …" at bounding box center [627, 300] width 1255 height 601
type input "150"
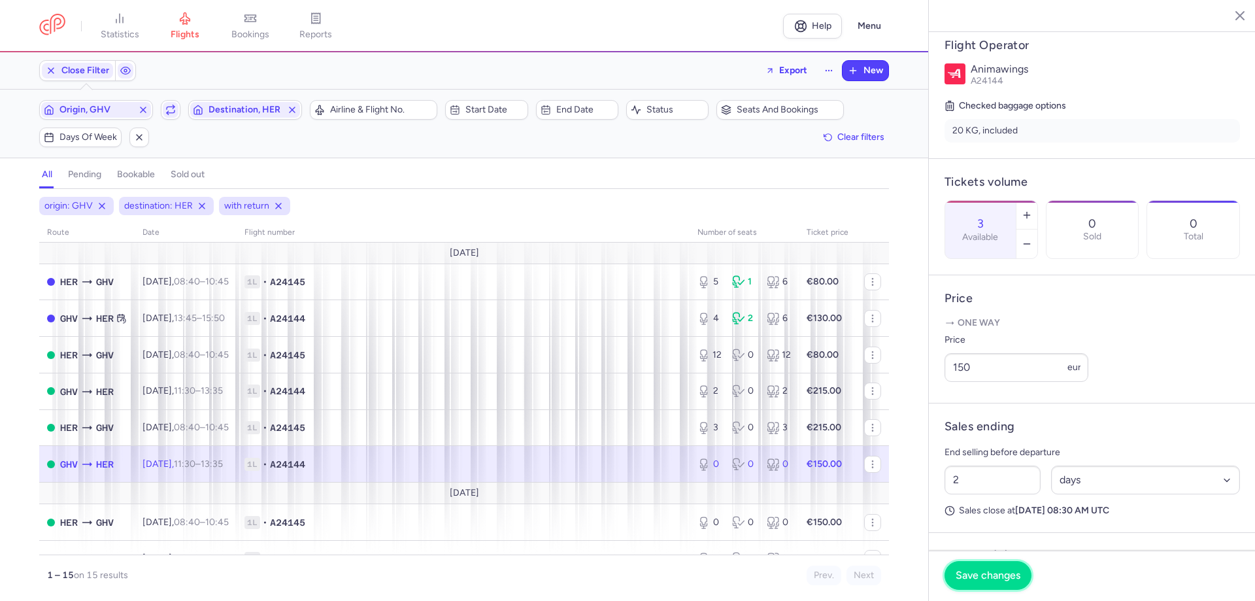
click at [1002, 574] on span "Save changes" at bounding box center [988, 575] width 65 height 12
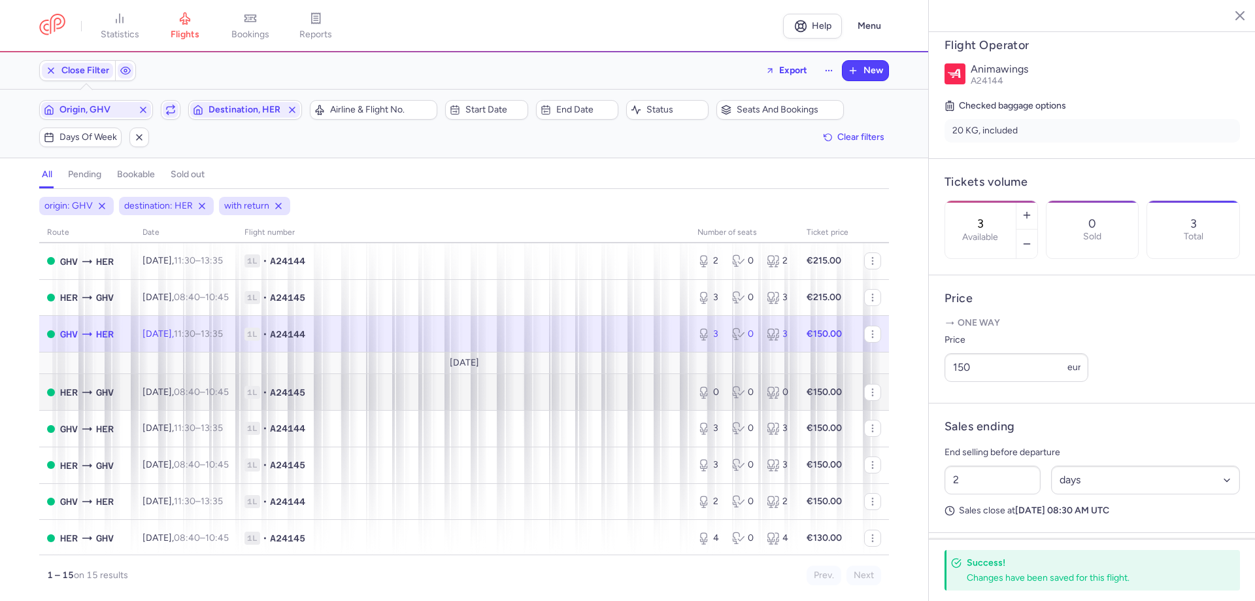
scroll to position [131, 0]
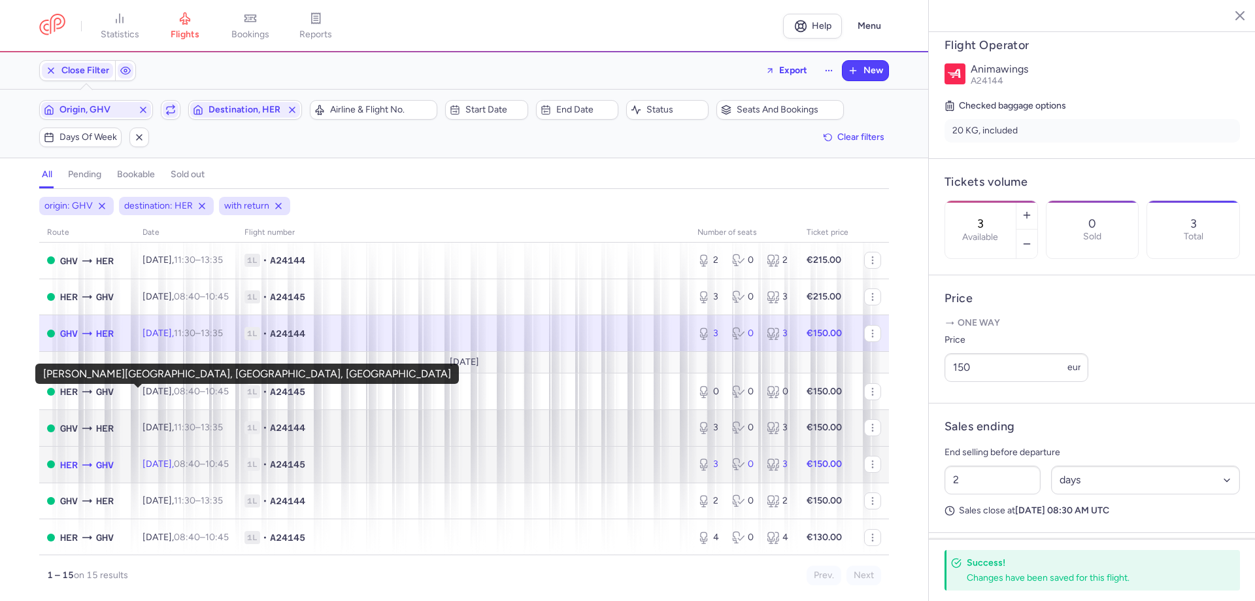
drag, startPoint x: 124, startPoint y: 426, endPoint x: 143, endPoint y: 404, distance: 29.2
click at [143, 404] on tbody "[DATE] HER GHV [DATE] 08:40 – 10:45 +0 1L • A24145 5 1 6 €80.00 GHV HER [DATE] …" at bounding box center [464, 406] width 850 height 589
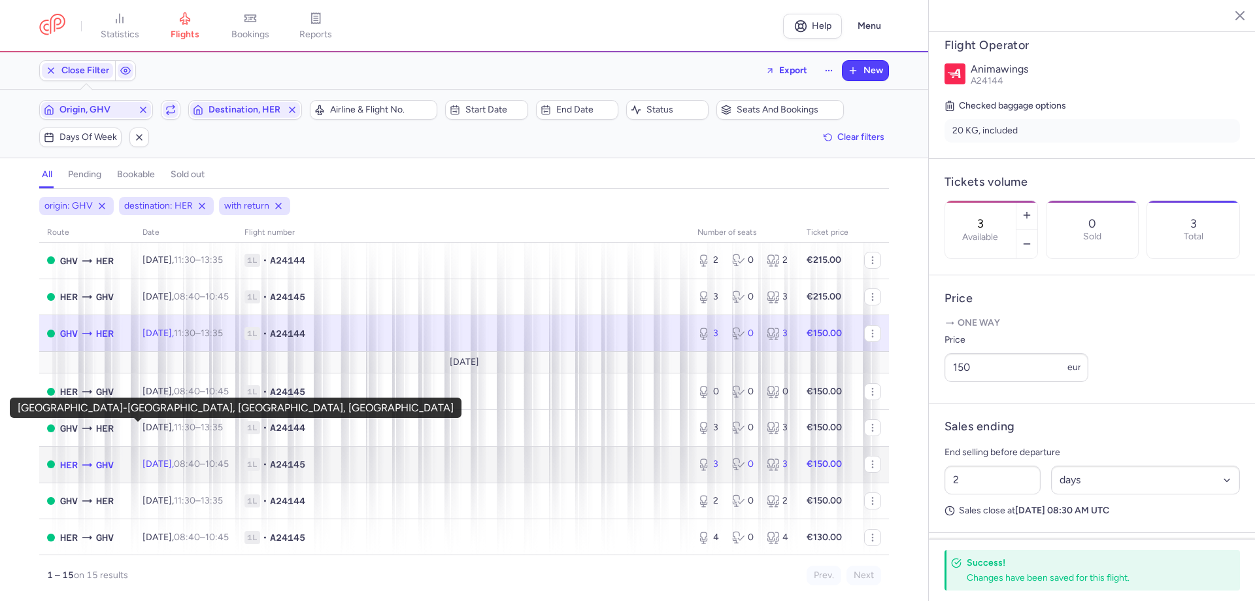
click at [114, 458] on span "GHV" at bounding box center [105, 465] width 18 height 14
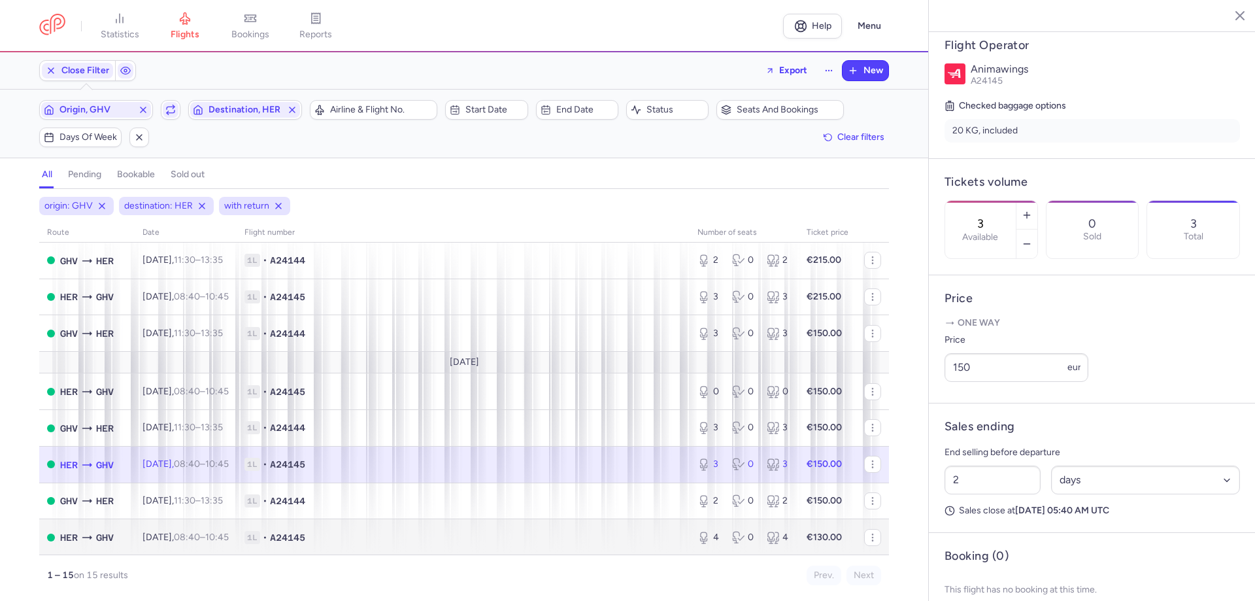
click at [136, 0] on body "statistics flights bookings reports Help Menu Close Filters Export New Filters …" at bounding box center [627, 0] width 1255 height 0
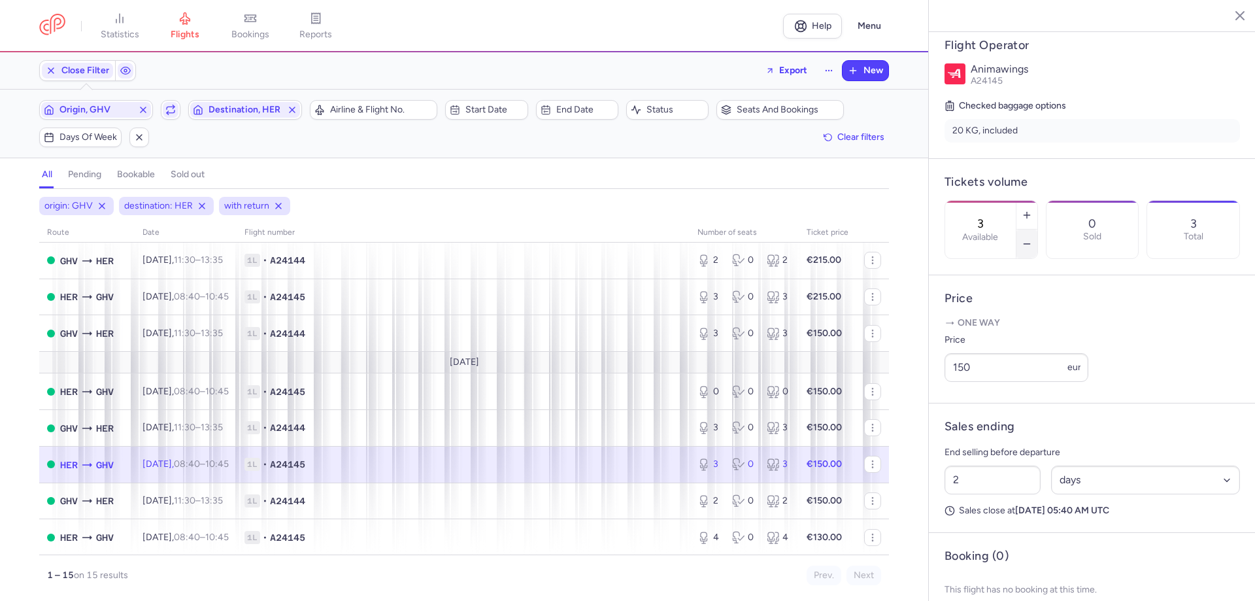
click at [1030, 244] on line "button" at bounding box center [1027, 244] width 6 height 0
click at [1038, 201] on button "button" at bounding box center [1027, 215] width 21 height 29
click at [1019, 581] on span "Save changes" at bounding box center [988, 575] width 65 height 12
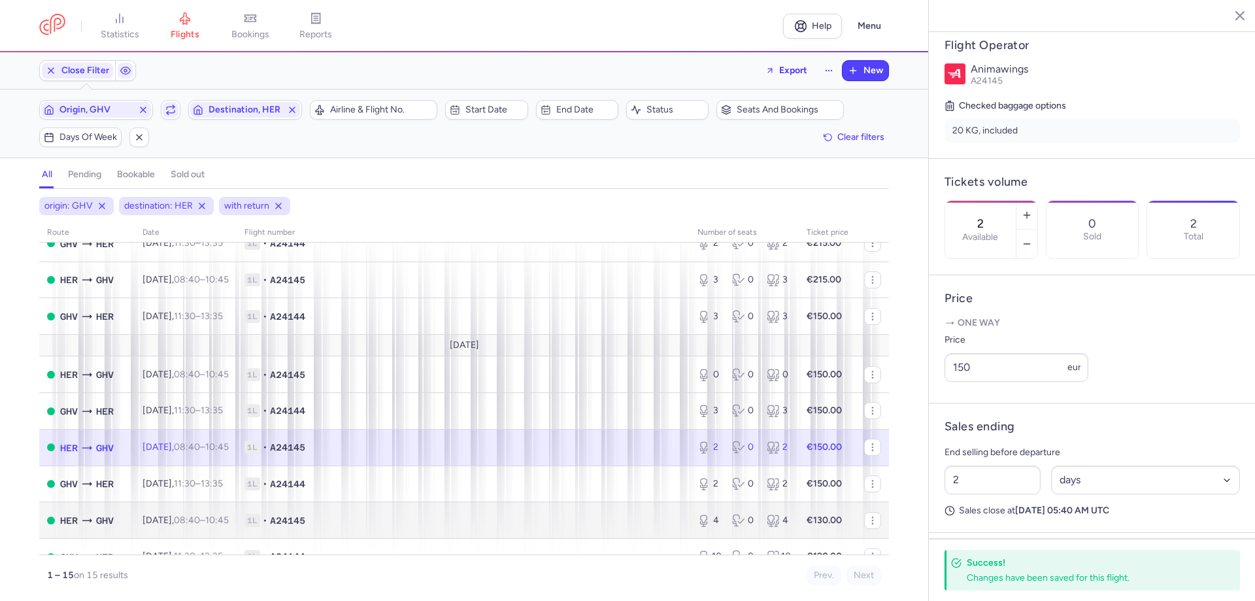
scroll to position [65, 0]
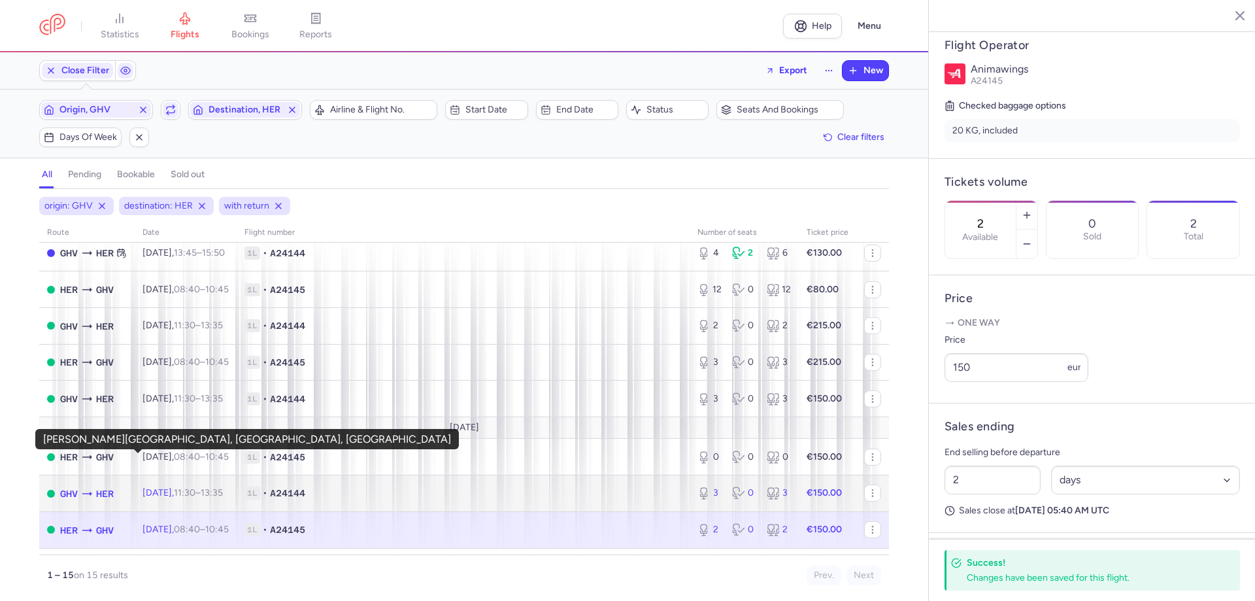
click at [114, 486] on span "HER" at bounding box center [105, 493] width 18 height 14
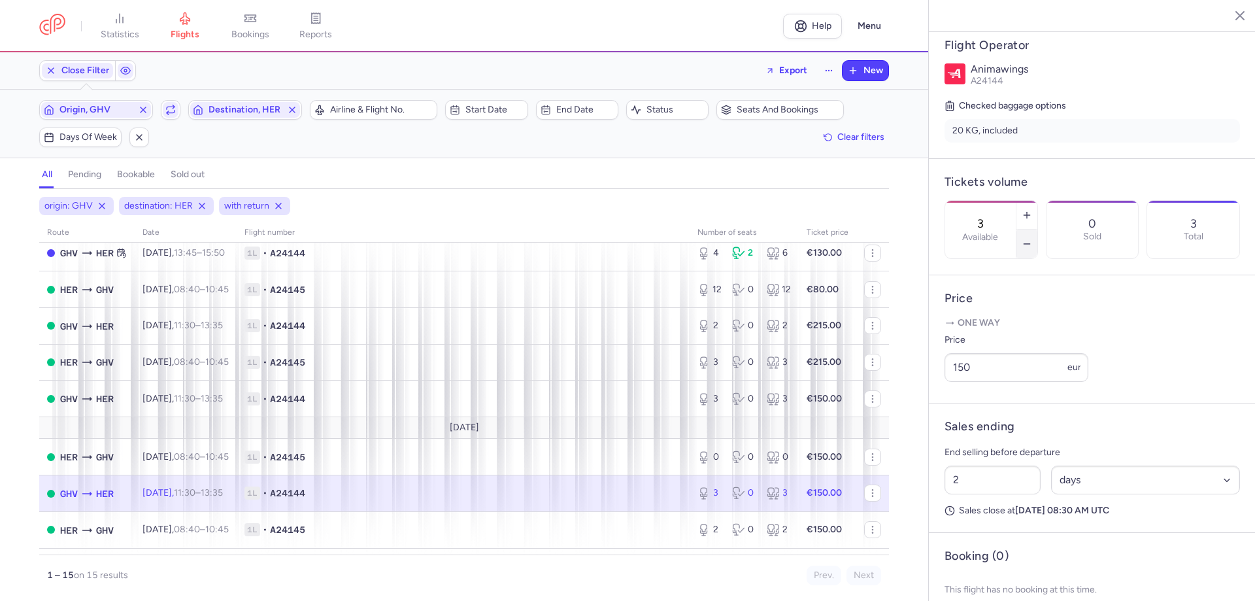
click at [1032, 239] on icon "button" at bounding box center [1027, 244] width 10 height 10
click at [1017, 578] on span "Save changes" at bounding box center [988, 575] width 65 height 12
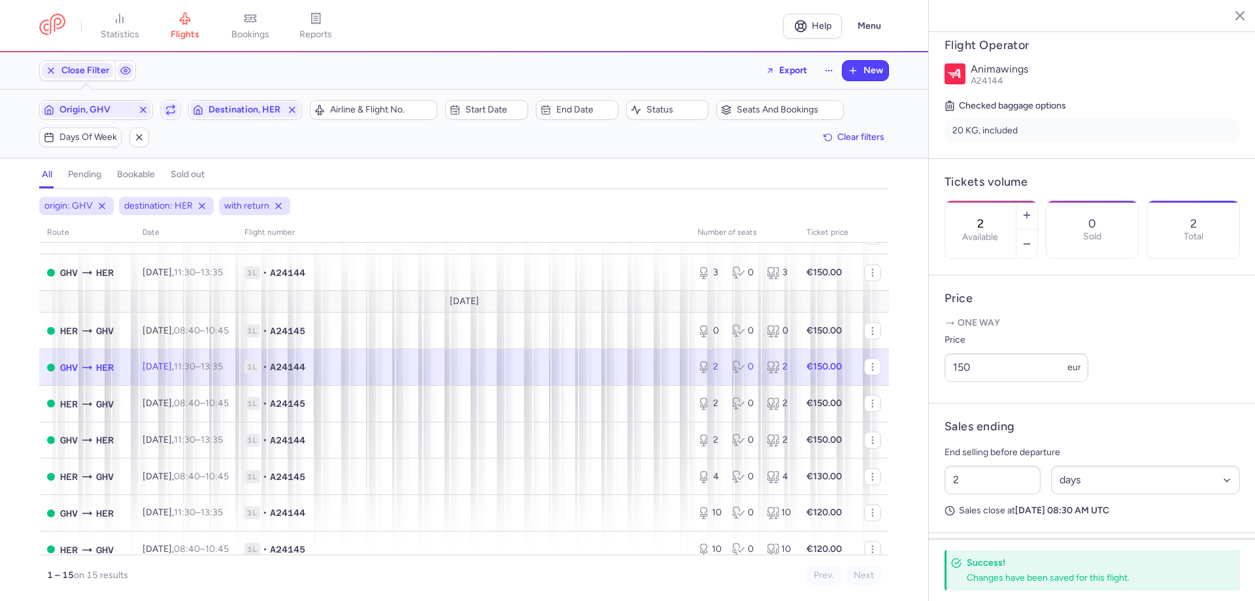
scroll to position [196, 0]
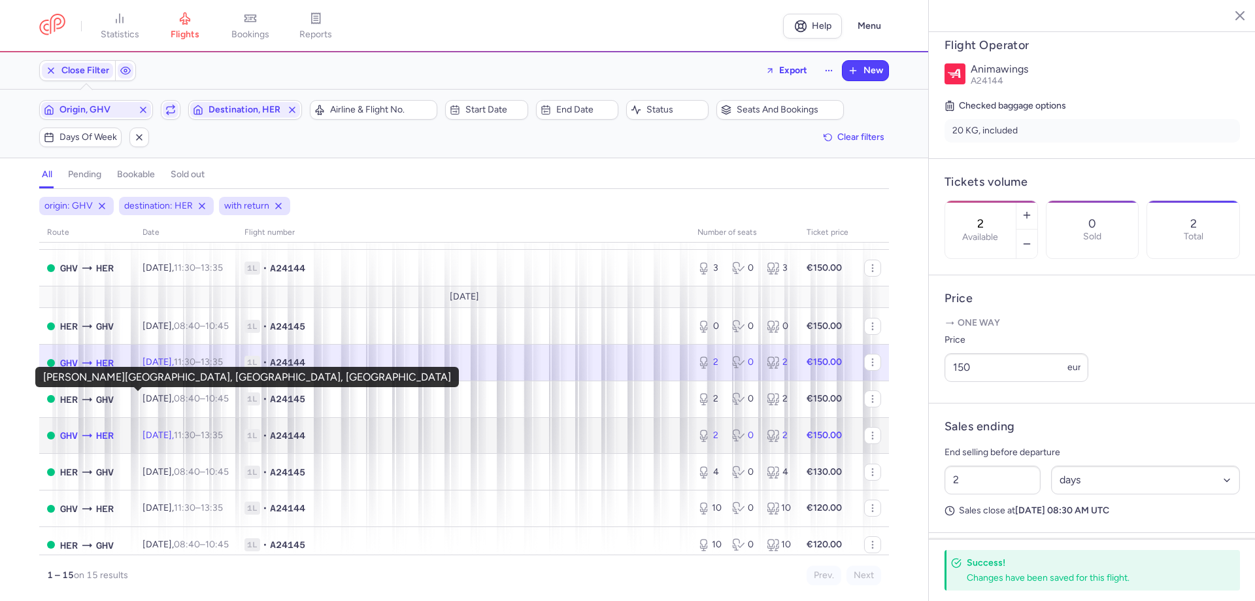
click at [114, 428] on span "HER" at bounding box center [105, 435] width 18 height 14
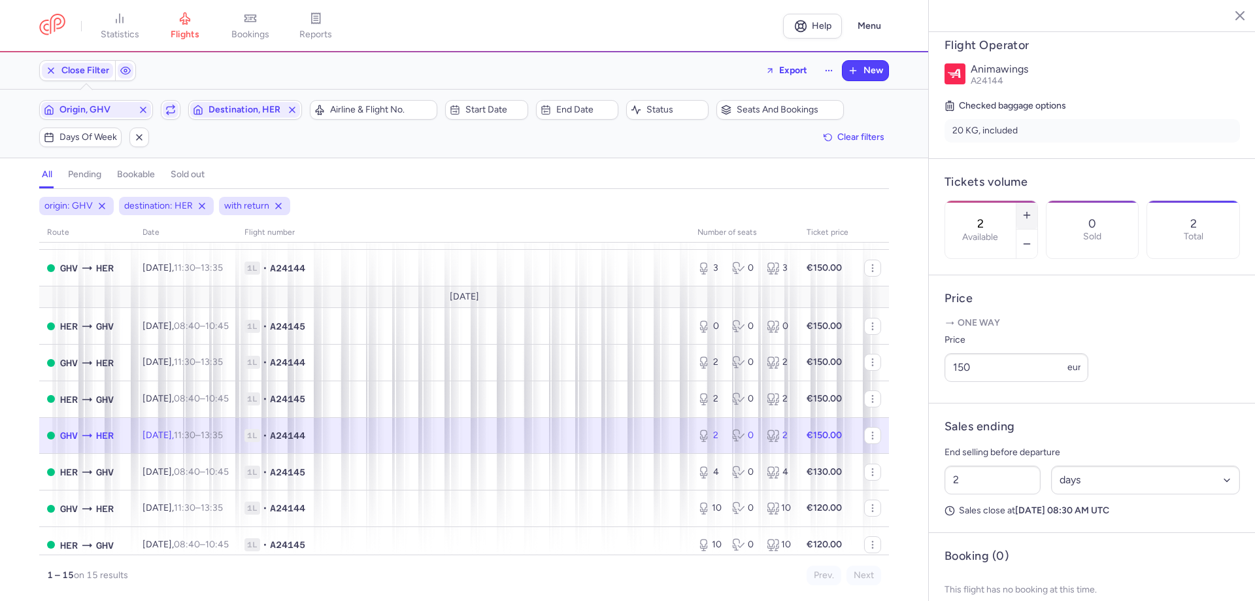
click at [1038, 201] on button "button" at bounding box center [1027, 215] width 21 height 29
type input "4"
click at [993, 579] on span "Save changes" at bounding box center [988, 575] width 65 height 12
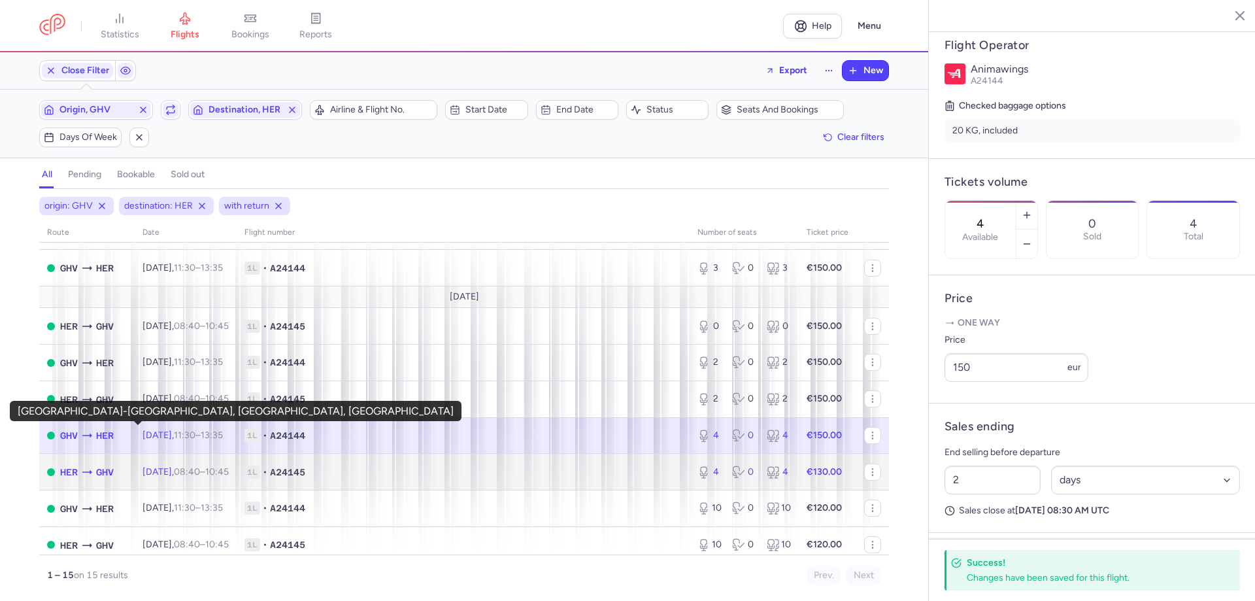
click at [114, 465] on span "GHV" at bounding box center [105, 472] width 18 height 14
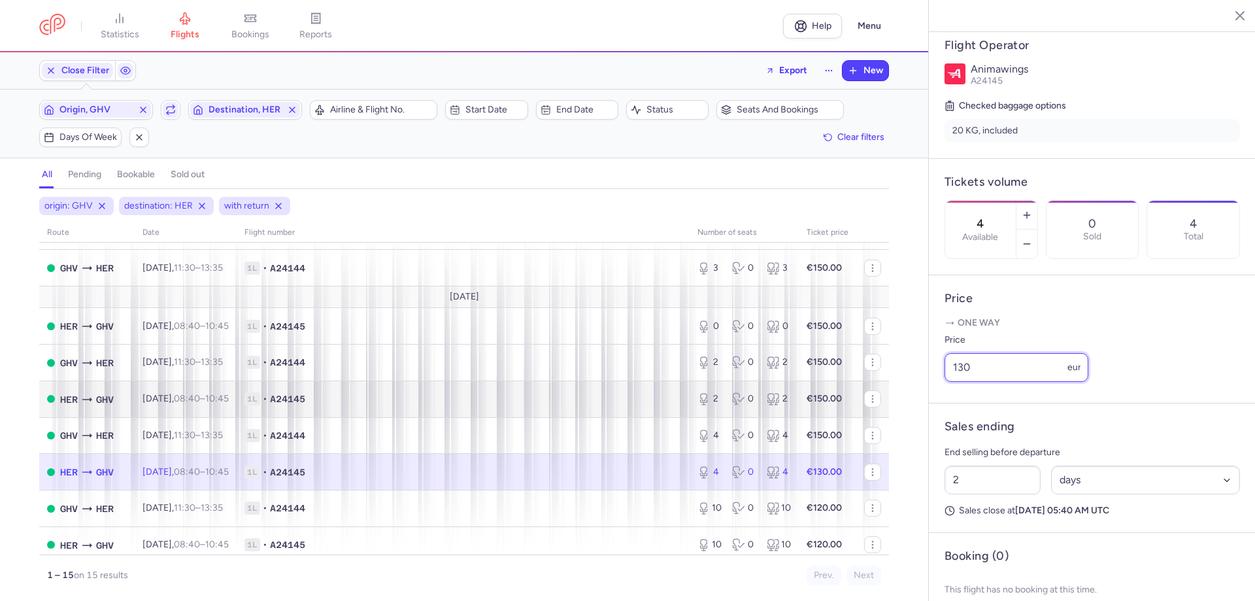
drag, startPoint x: 939, startPoint y: 361, endPoint x: 823, endPoint y: 351, distance: 116.1
click at [823, 351] on div "statistics flights bookings reports Help Menu Close Filters Export New Filters …" at bounding box center [627, 300] width 1255 height 601
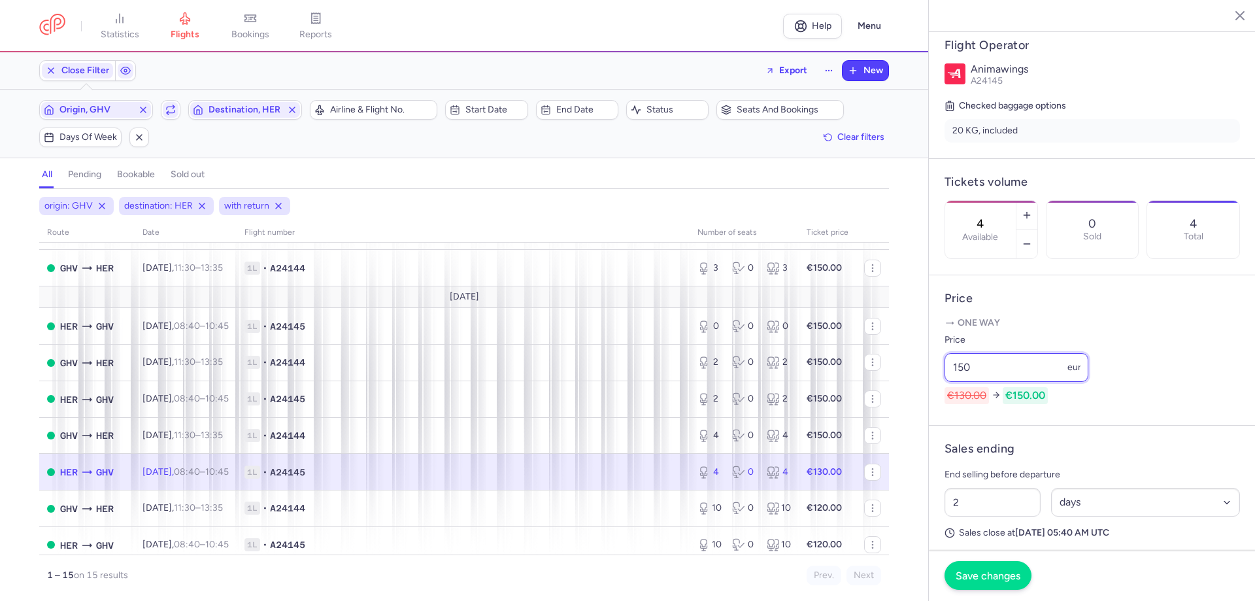
type input "150"
click at [976, 571] on button "Save changes" at bounding box center [988, 575] width 87 height 29
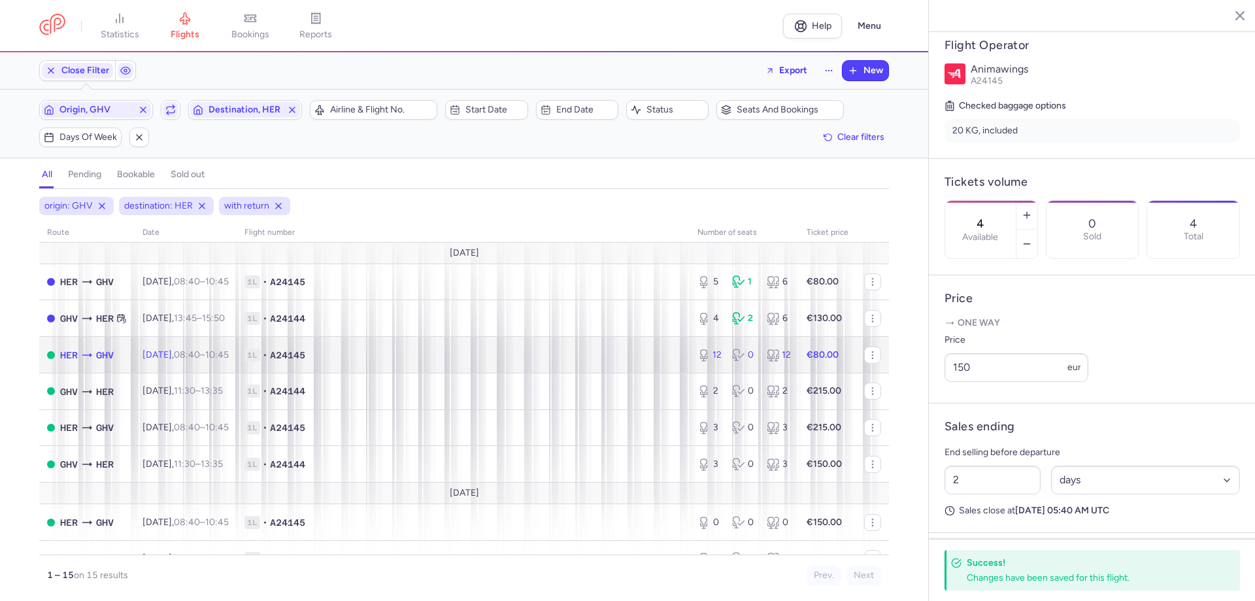
click at [113, 347] on div "HER GHV" at bounding box center [87, 354] width 54 height 15
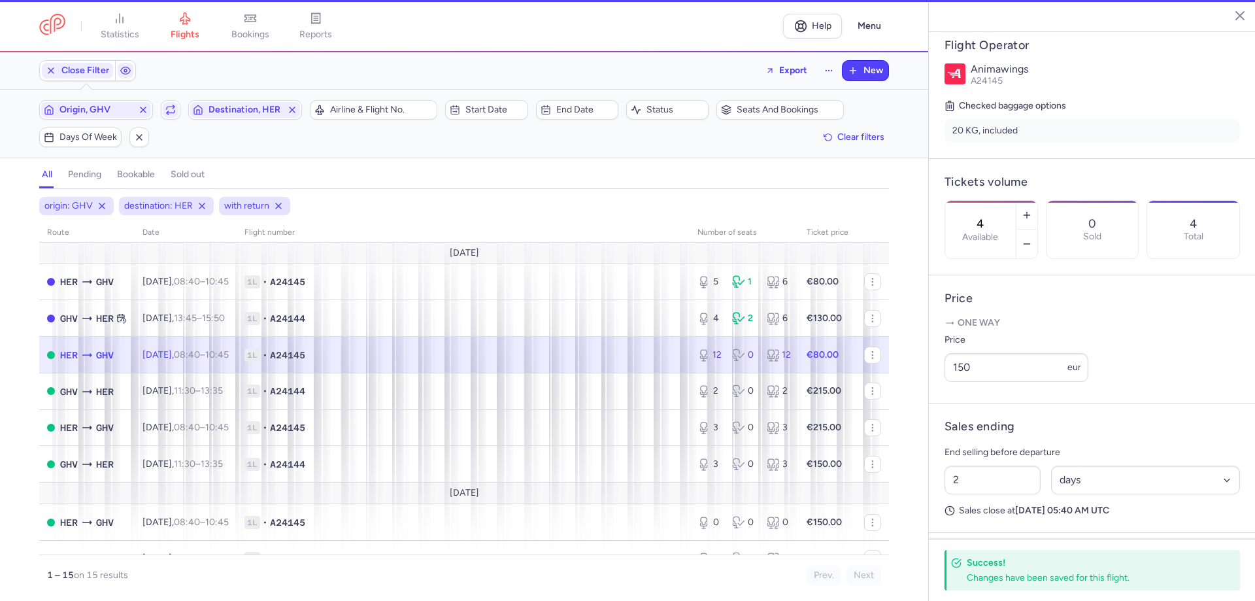
type input "12"
type input "1"
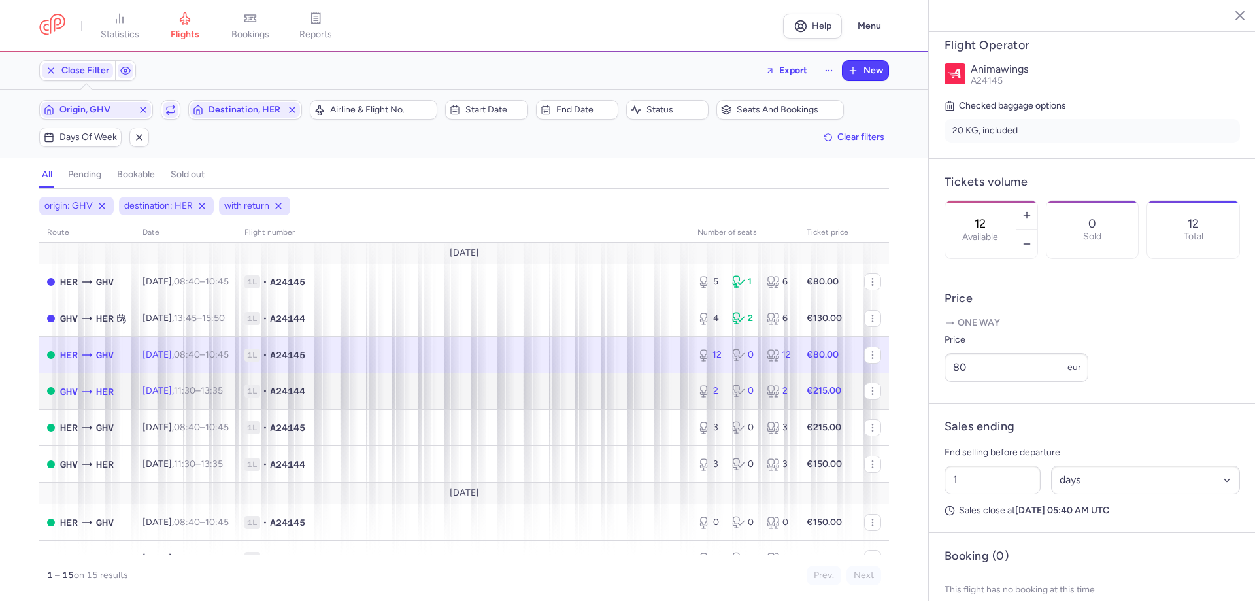
click at [93, 385] on icon at bounding box center [86, 391] width 13 height 13
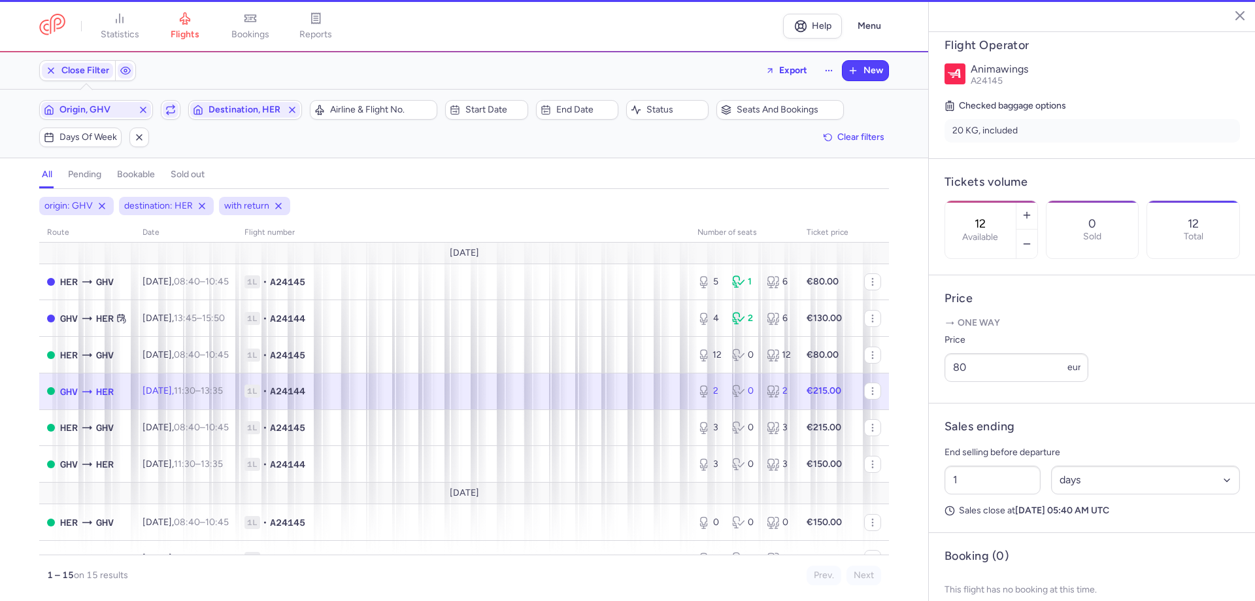
type input "2"
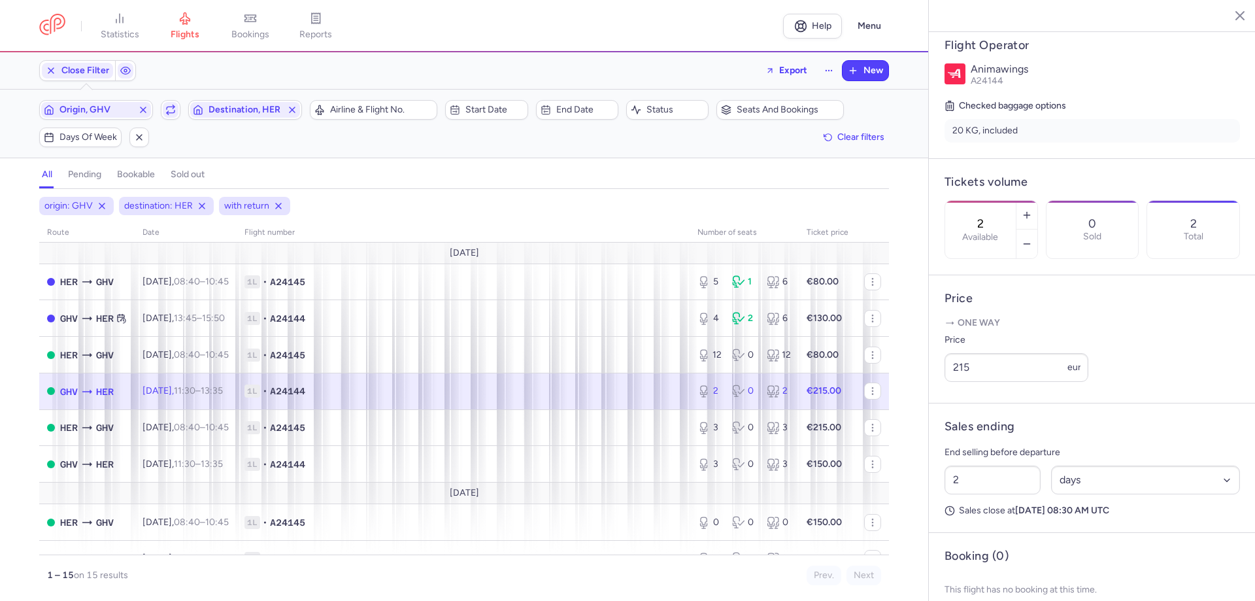
click at [114, 384] on span "HER" at bounding box center [105, 391] width 18 height 14
drag, startPoint x: 1019, startPoint y: 366, endPoint x: 807, endPoint y: 370, distance: 211.9
click at [807, 370] on div "statistics flights bookings reports Help Menu Close Filters Export New Filters …" at bounding box center [627, 300] width 1255 height 601
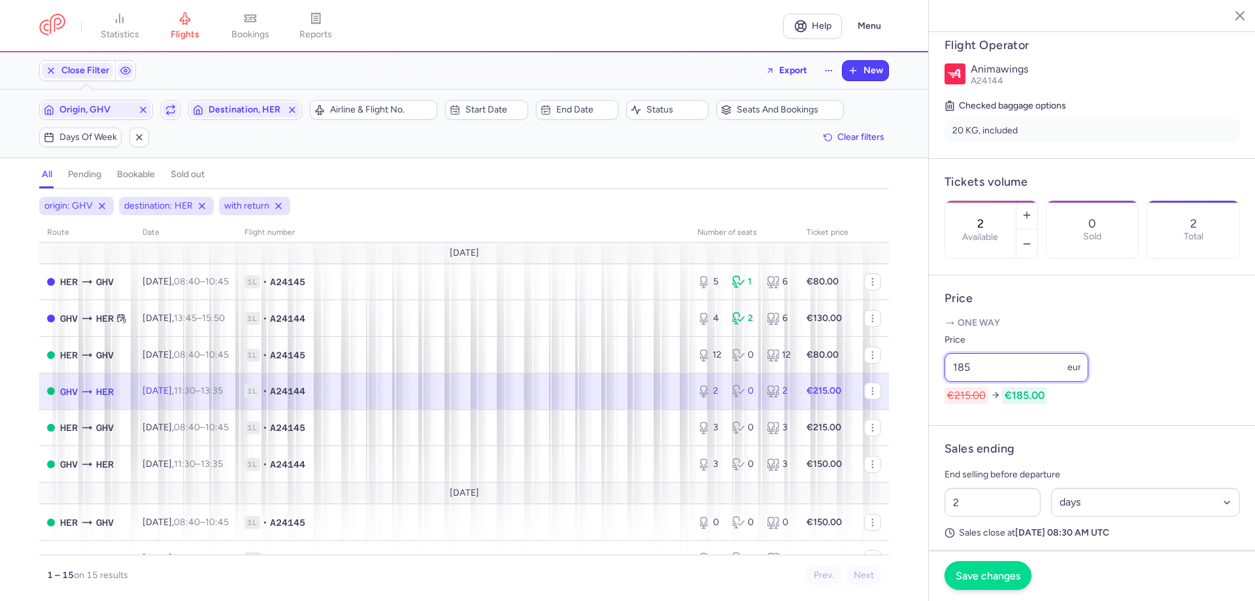
type input "185"
click at [1013, 579] on span "Save changes" at bounding box center [988, 575] width 65 height 12
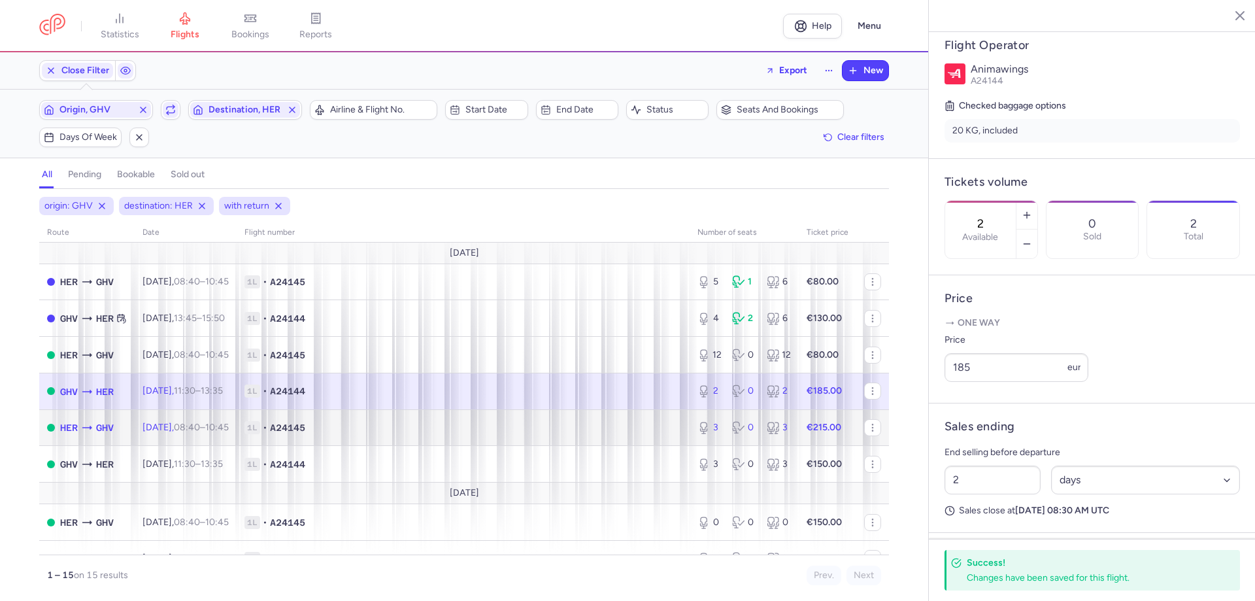
click at [93, 421] on icon at bounding box center [86, 427] width 13 height 13
type input "3"
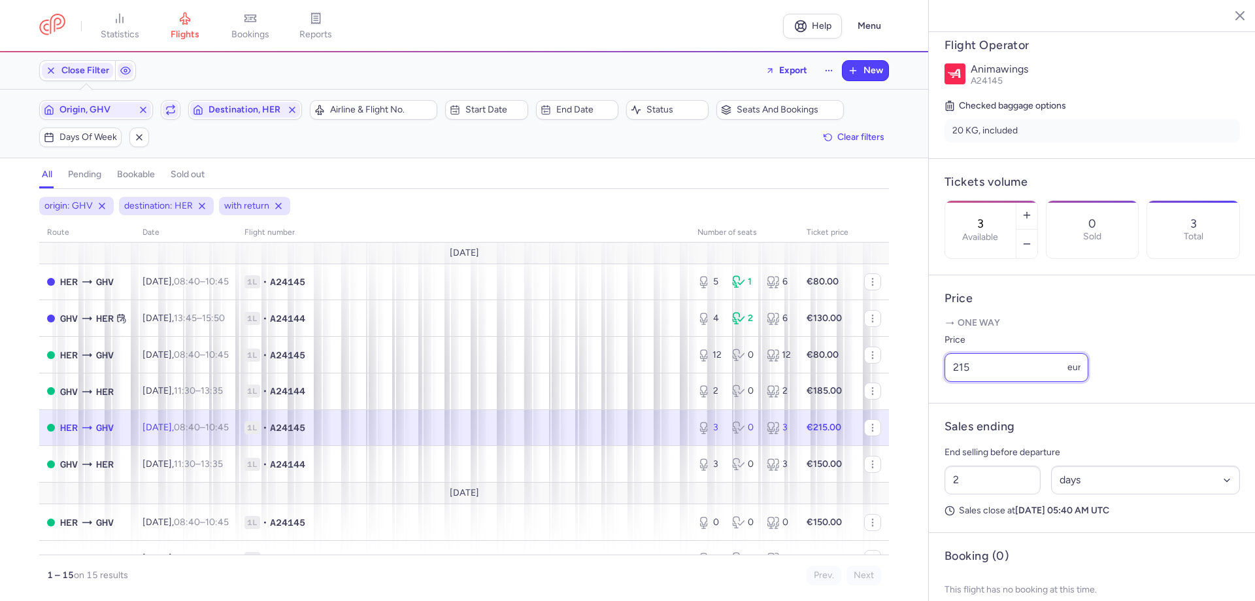
click at [876, 353] on div "statistics flights bookings reports Help Menu Close Filters Export New Filters …" at bounding box center [627, 300] width 1255 height 601
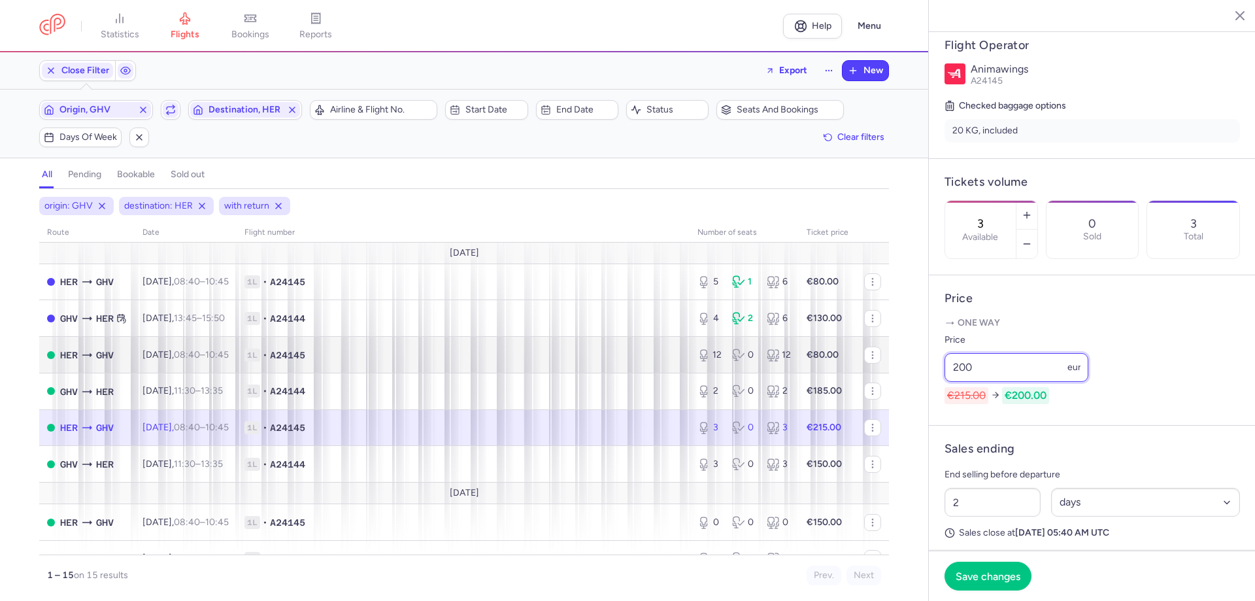
drag, startPoint x: 1006, startPoint y: 367, endPoint x: 687, endPoint y: 349, distance: 319.6
click at [687, 349] on div "statistics flights bookings reports Help Menu Close Filters Export New Filters …" at bounding box center [627, 300] width 1255 height 601
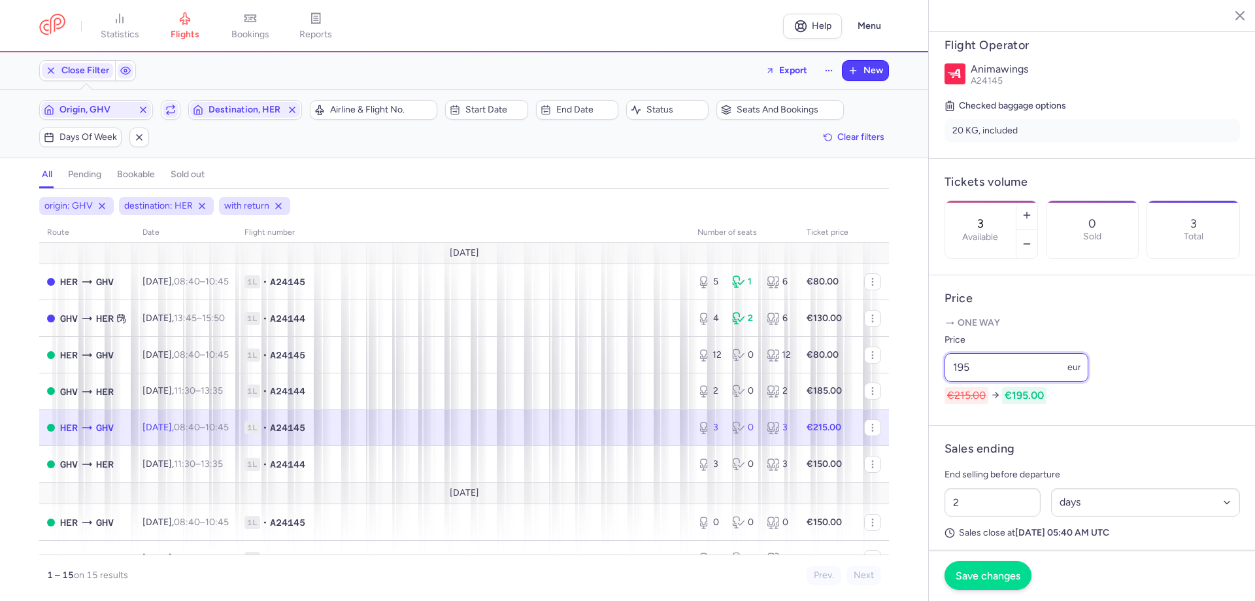
type input "195"
drag, startPoint x: 1008, startPoint y: 576, endPoint x: 991, endPoint y: 568, distance: 19.3
click at [1008, 577] on span "Save changes" at bounding box center [988, 575] width 65 height 12
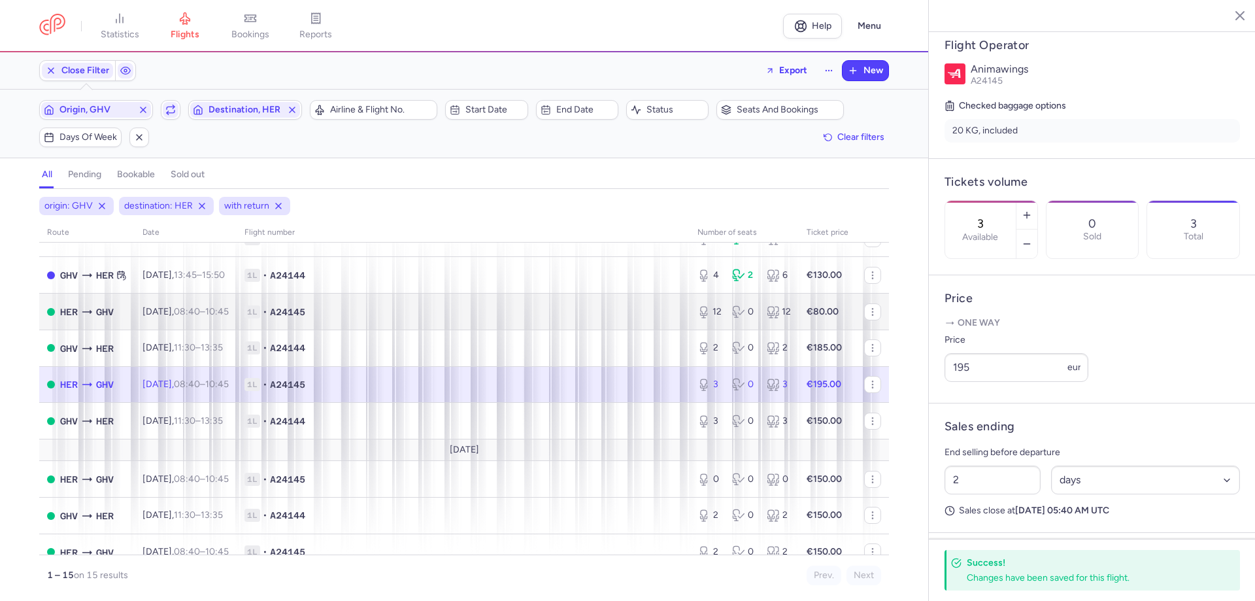
scroll to position [65, 0]
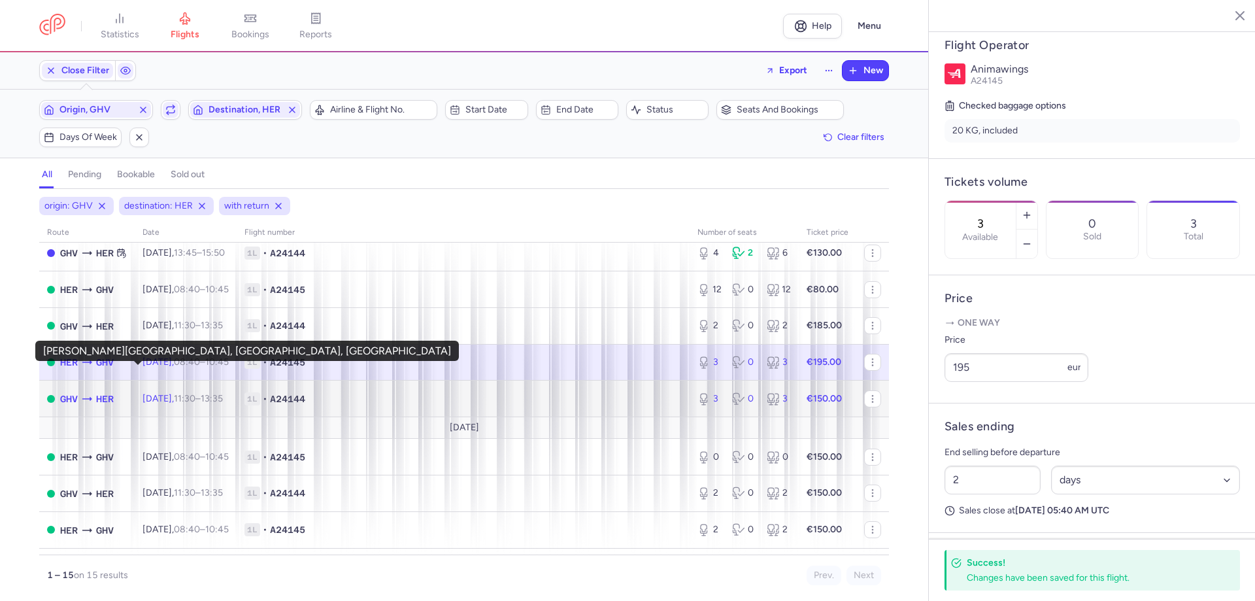
click at [114, 392] on span "HER" at bounding box center [105, 399] width 18 height 14
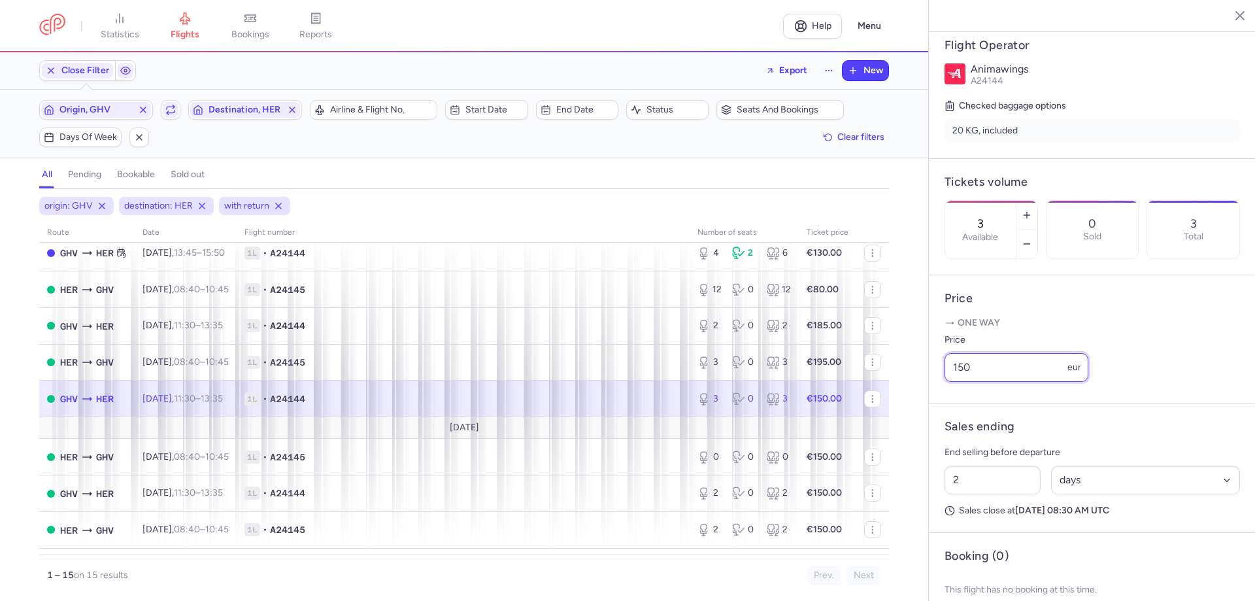
drag, startPoint x: 1003, startPoint y: 365, endPoint x: 917, endPoint y: 357, distance: 86.0
click at [917, 357] on div "statistics flights bookings reports Help Menu Close Filters Export New Filters …" at bounding box center [627, 300] width 1255 height 601
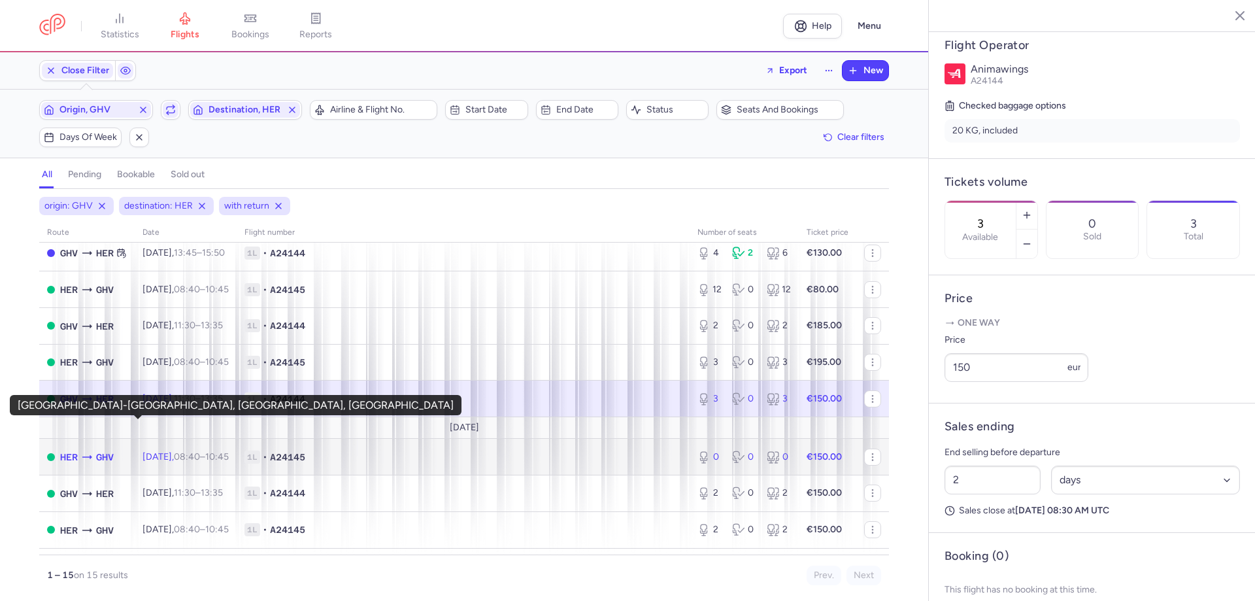
click at [114, 450] on span "GHV" at bounding box center [105, 457] width 18 height 14
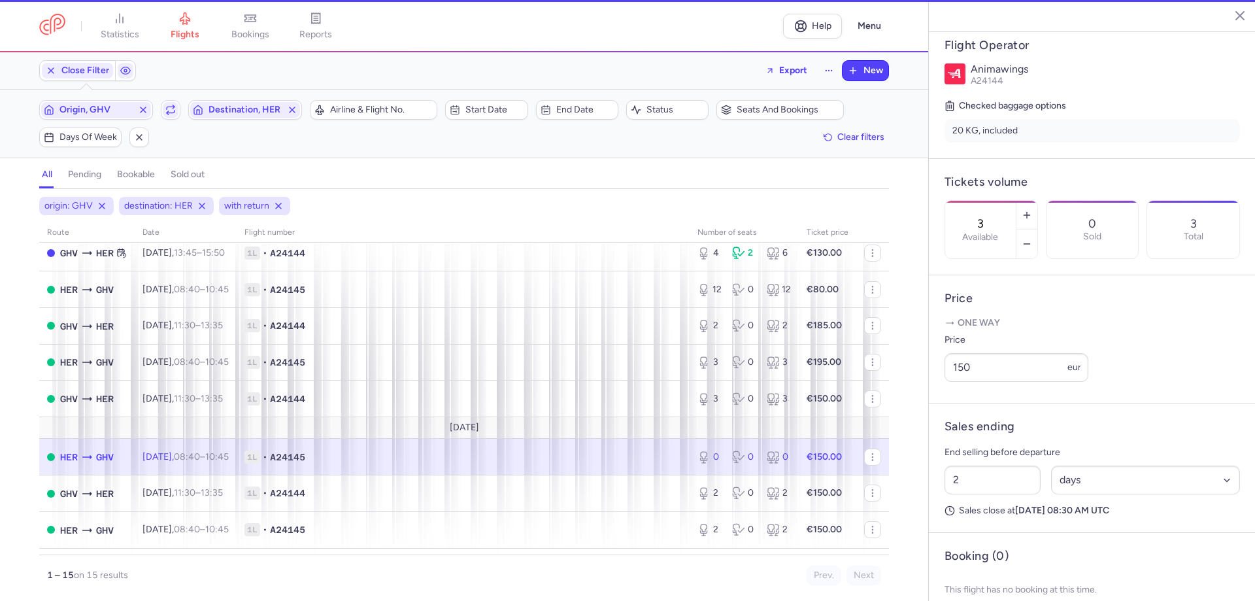
type input "0"
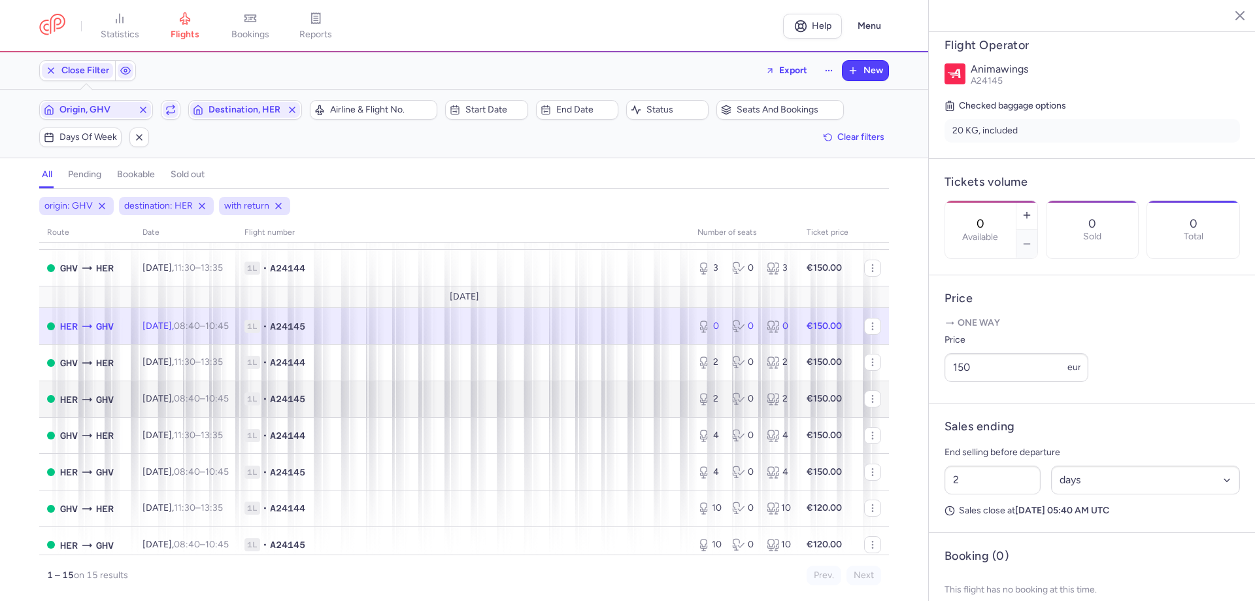
scroll to position [223, 0]
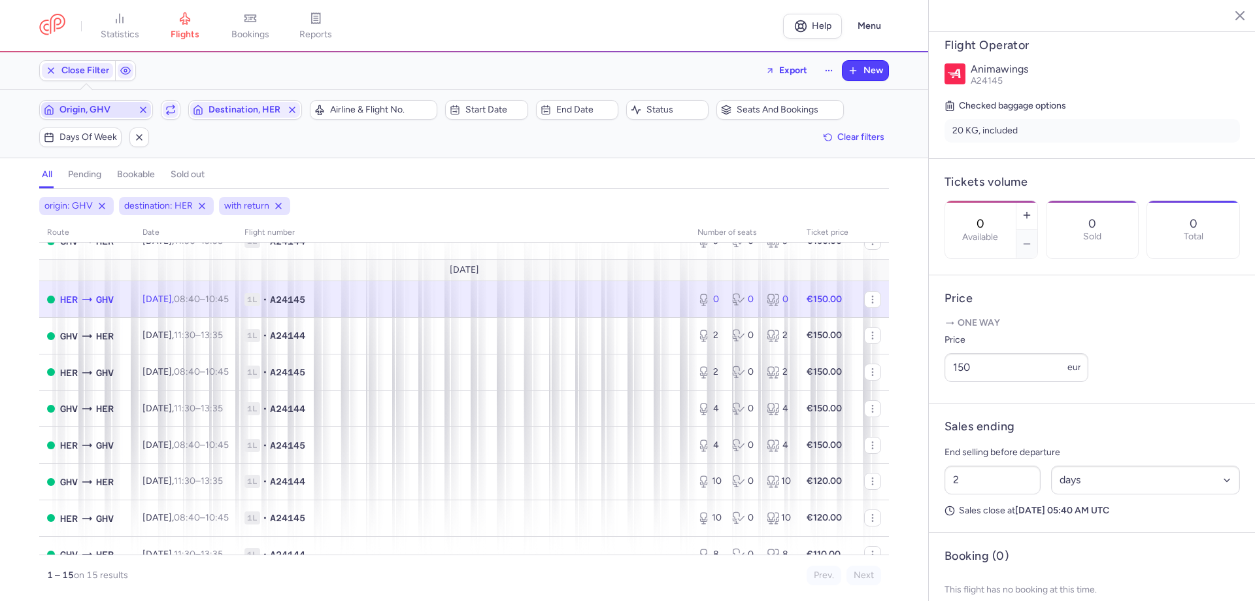
click at [133, 105] on span "Origin, GHV" at bounding box center [95, 110] width 73 height 10
click at [143, 166] on input "-searchbox" at bounding box center [175, 172] width 160 height 14
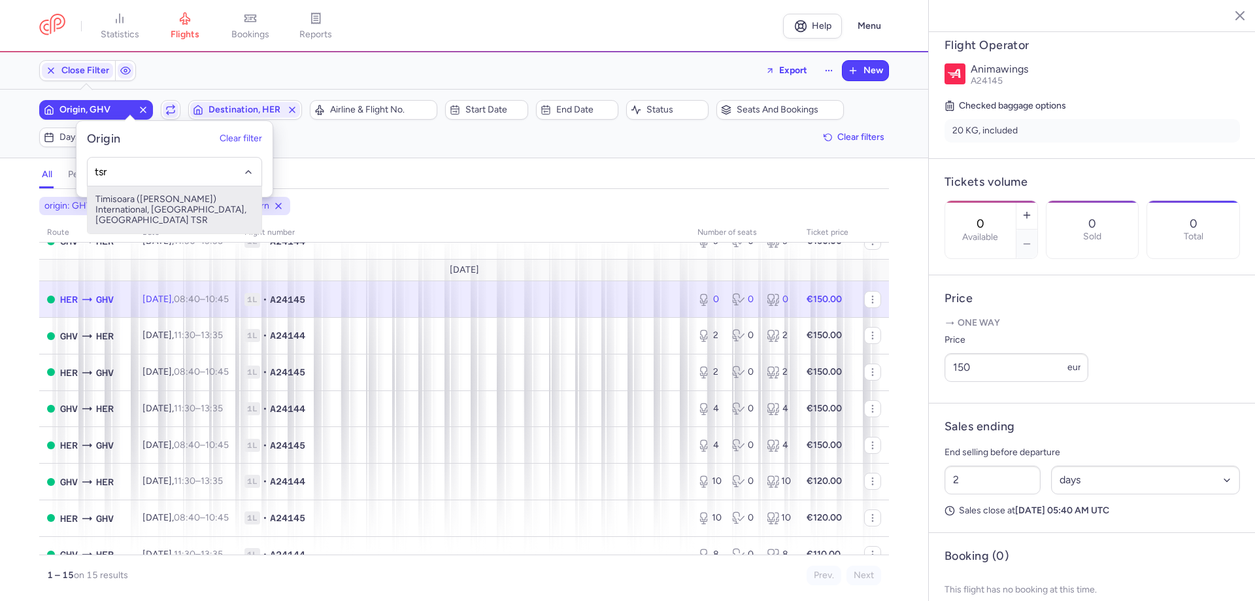
click at [129, 205] on span "Timisoara ([PERSON_NAME]) International, [GEOGRAPHIC_DATA], [GEOGRAPHIC_DATA] T…" at bounding box center [175, 209] width 174 height 47
type input "tsr"
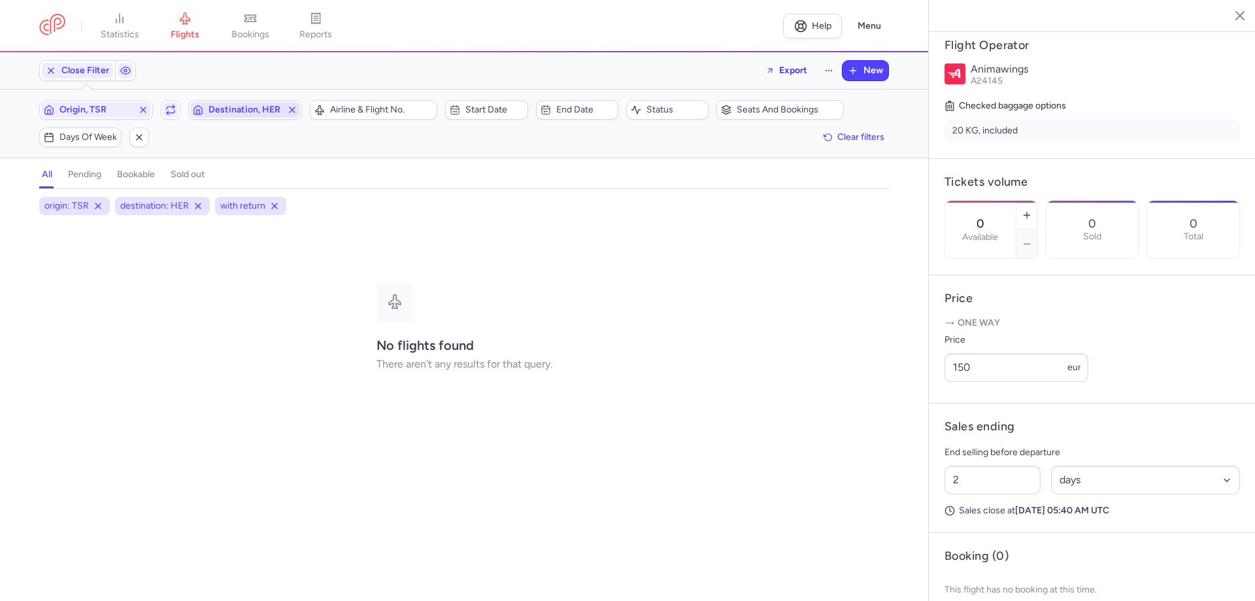
click at [260, 107] on span "Destination, HER" at bounding box center [245, 110] width 73 height 10
click at [258, 169] on input "-searchbox" at bounding box center [315, 172] width 160 height 14
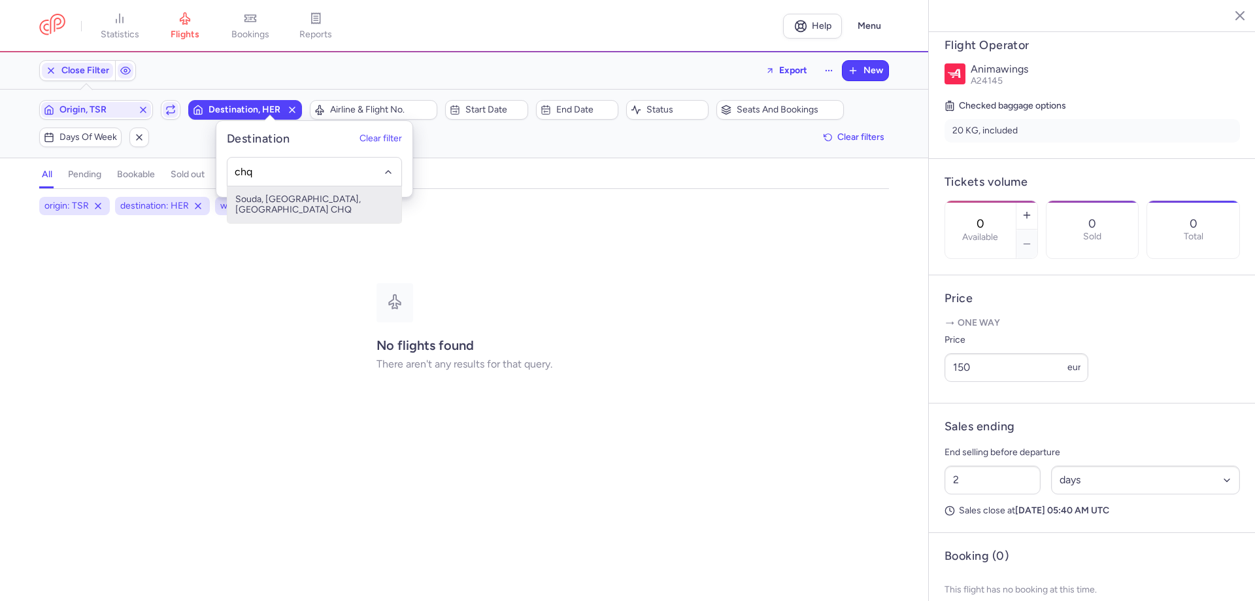
type input "chq"
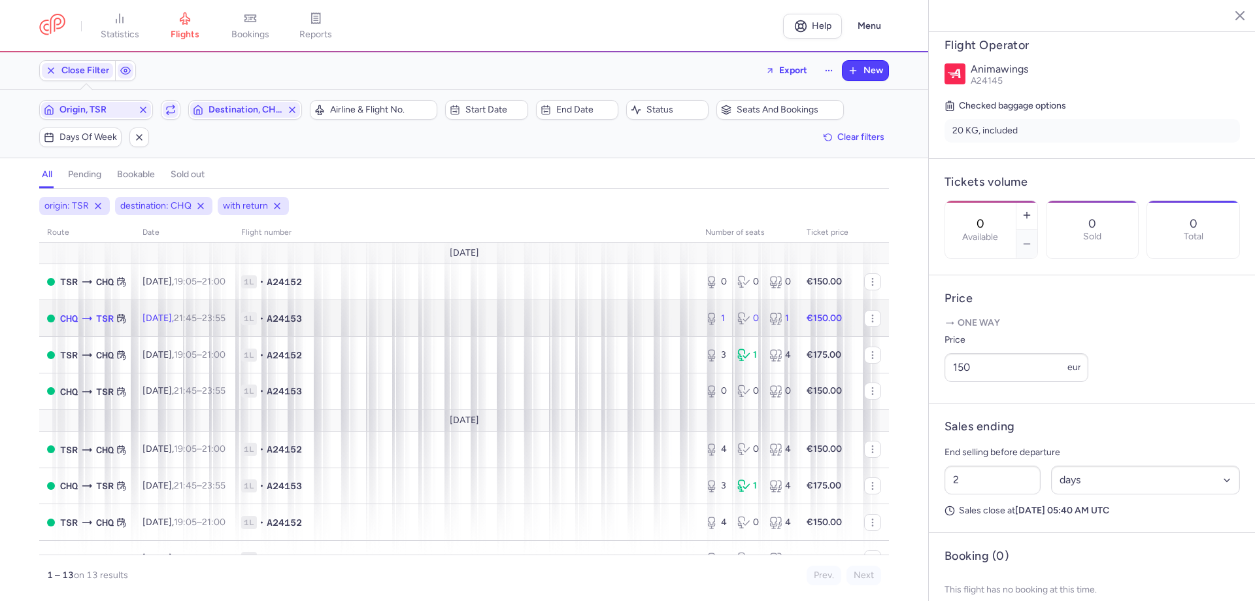
click at [93, 312] on icon at bounding box center [86, 318] width 13 height 13
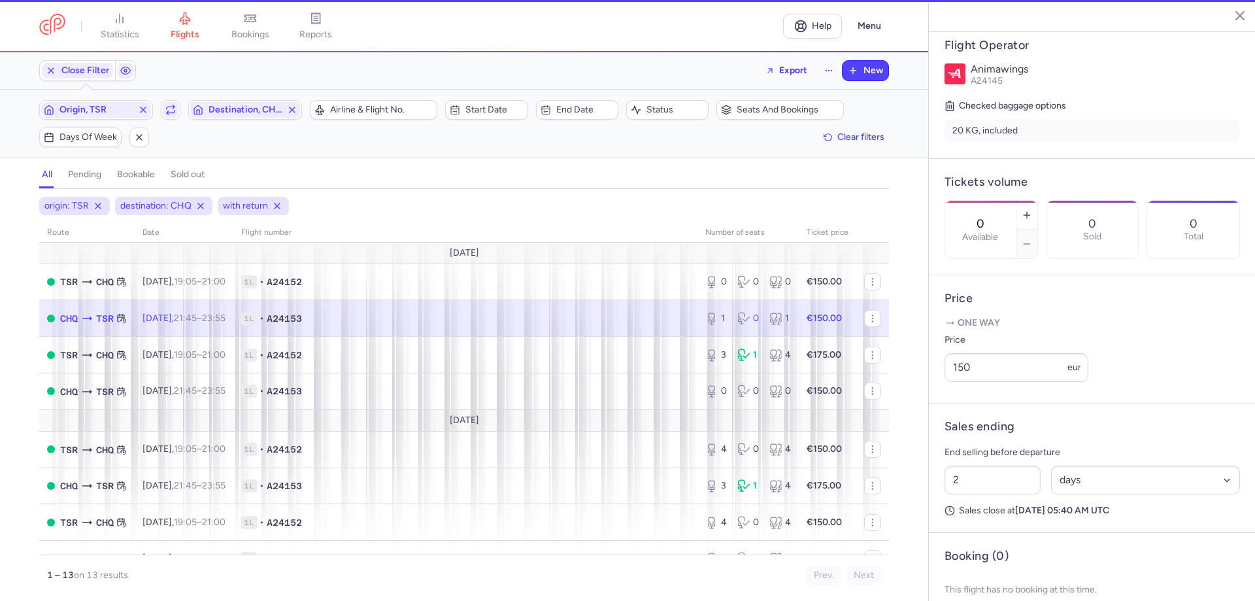
type input "1"
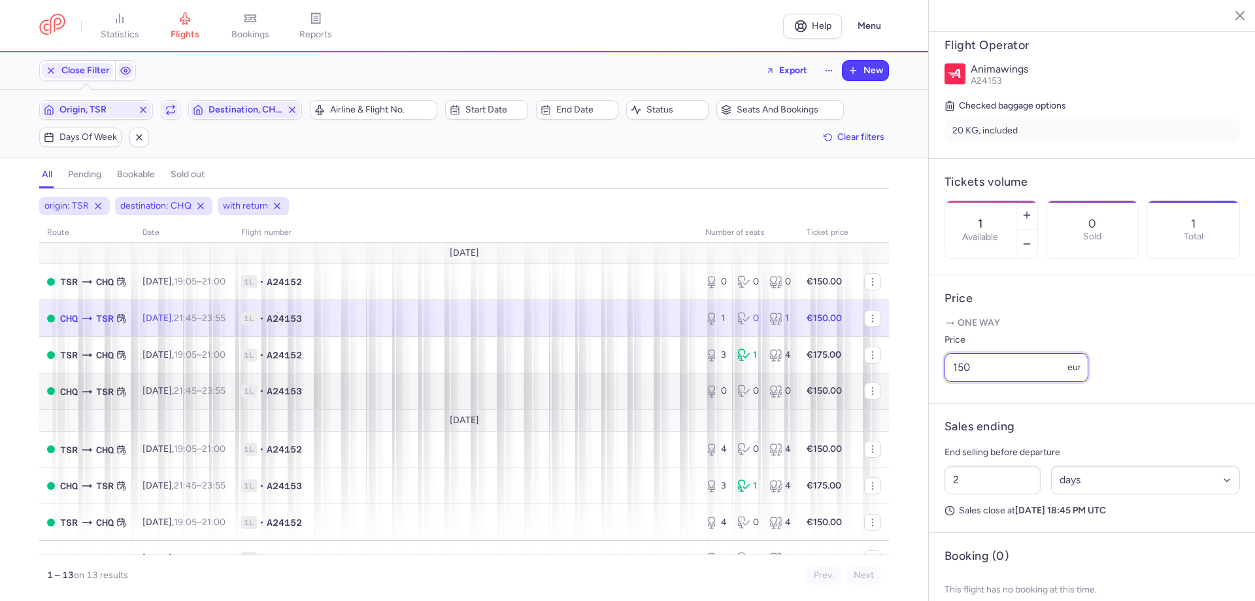
click at [763, 358] on div "statistics flights bookings reports Help Menu Close Filters Export New Filters …" at bounding box center [627, 300] width 1255 height 601
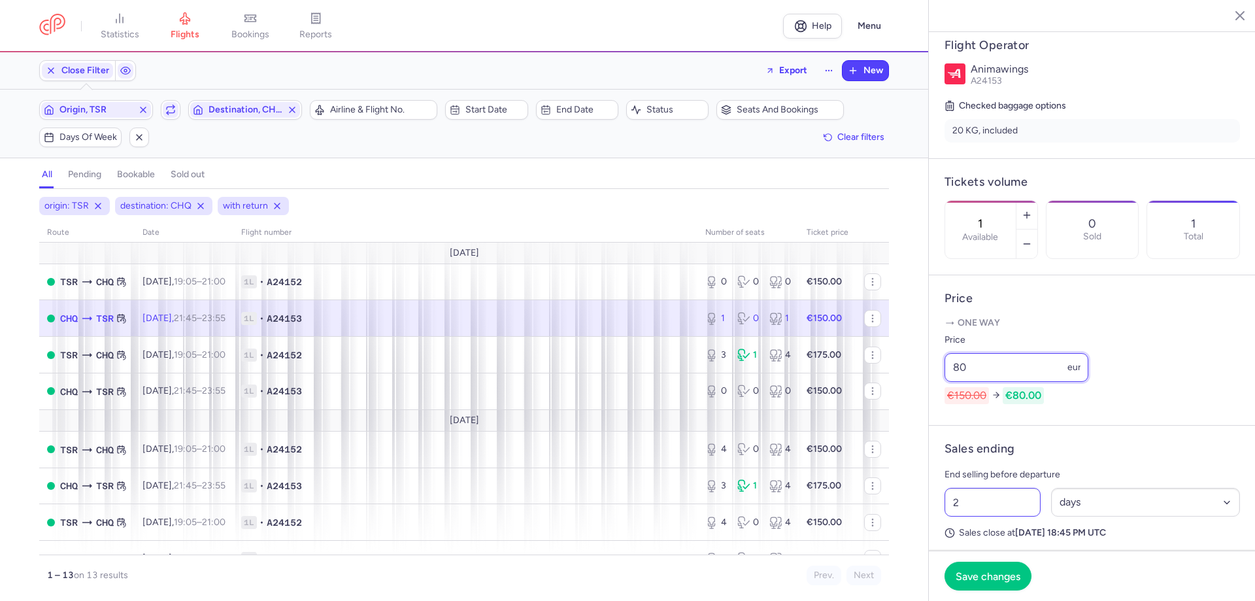
type input "80"
drag, startPoint x: 999, startPoint y: 493, endPoint x: 950, endPoint y: 493, distance: 49.0
click at [950, 493] on article "Sales ending End selling before departure 2 Select an option hours days Sales c…" at bounding box center [1092, 490] width 327 height 129
type input "3"
drag, startPoint x: 989, startPoint y: 368, endPoint x: 871, endPoint y: 367, distance: 117.7
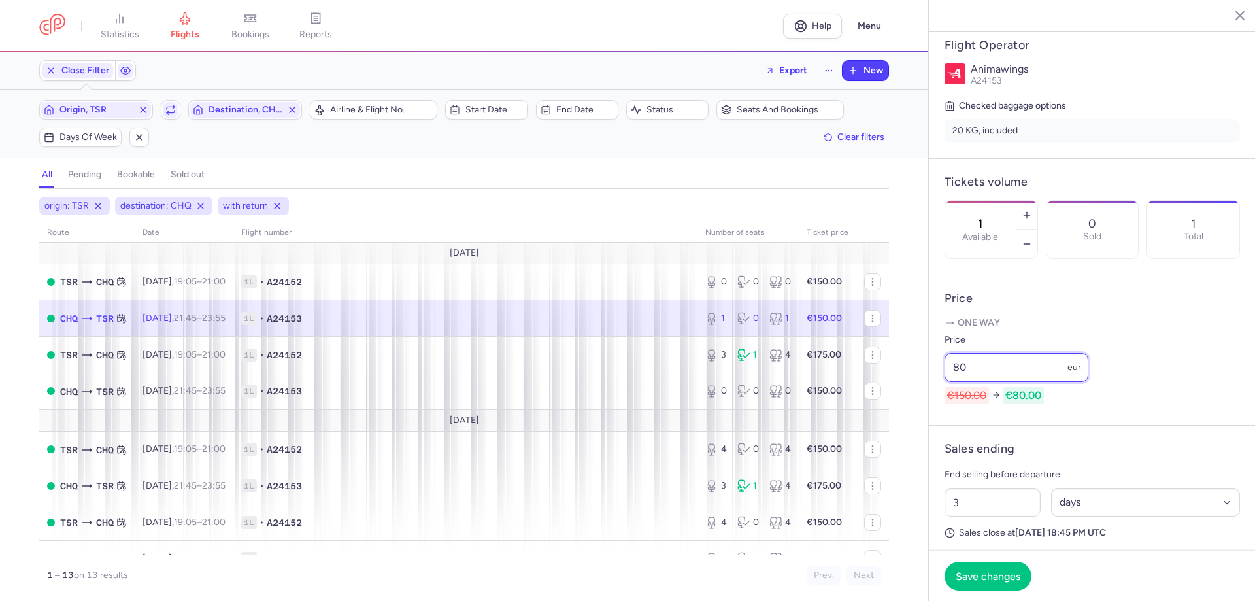
click at [871, 367] on div "statistics flights bookings reports Help Menu Close Filters Export New Filters …" at bounding box center [627, 300] width 1255 height 601
drag, startPoint x: 1001, startPoint y: 364, endPoint x: 953, endPoint y: 365, distance: 47.7
click at [953, 365] on article "Price One way Price 100 eur €150.00 €100.00" at bounding box center [1092, 350] width 327 height 150
type input "125"
click at [1000, 578] on span "Save changes" at bounding box center [988, 575] width 65 height 12
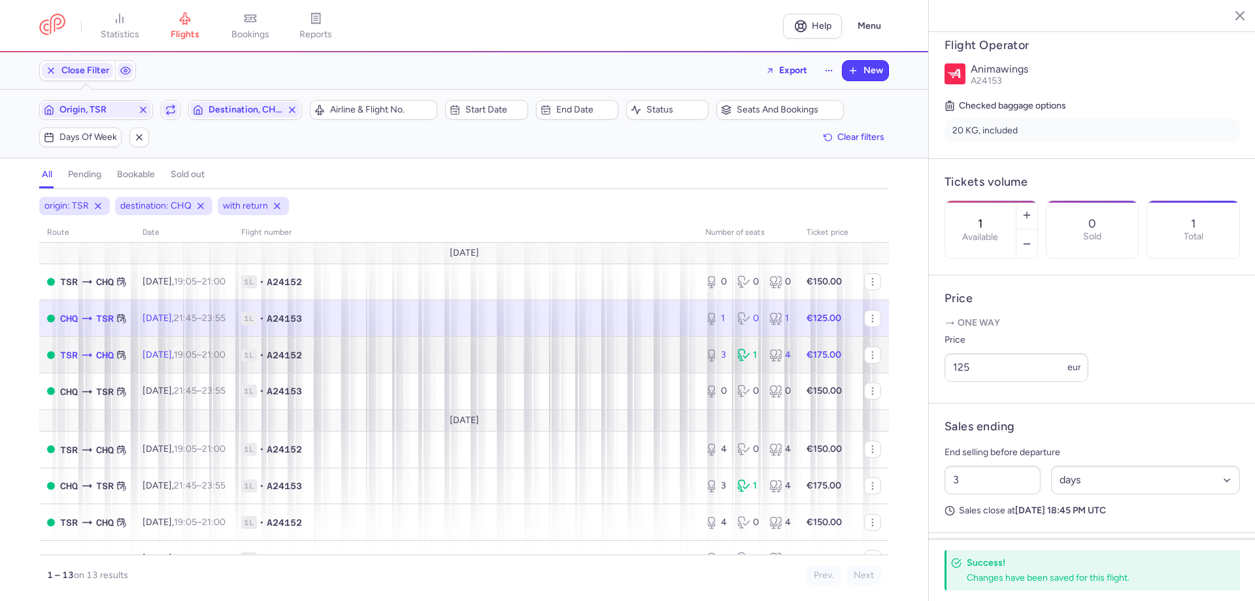
click at [92, 353] on icon at bounding box center [87, 355] width 10 height 4
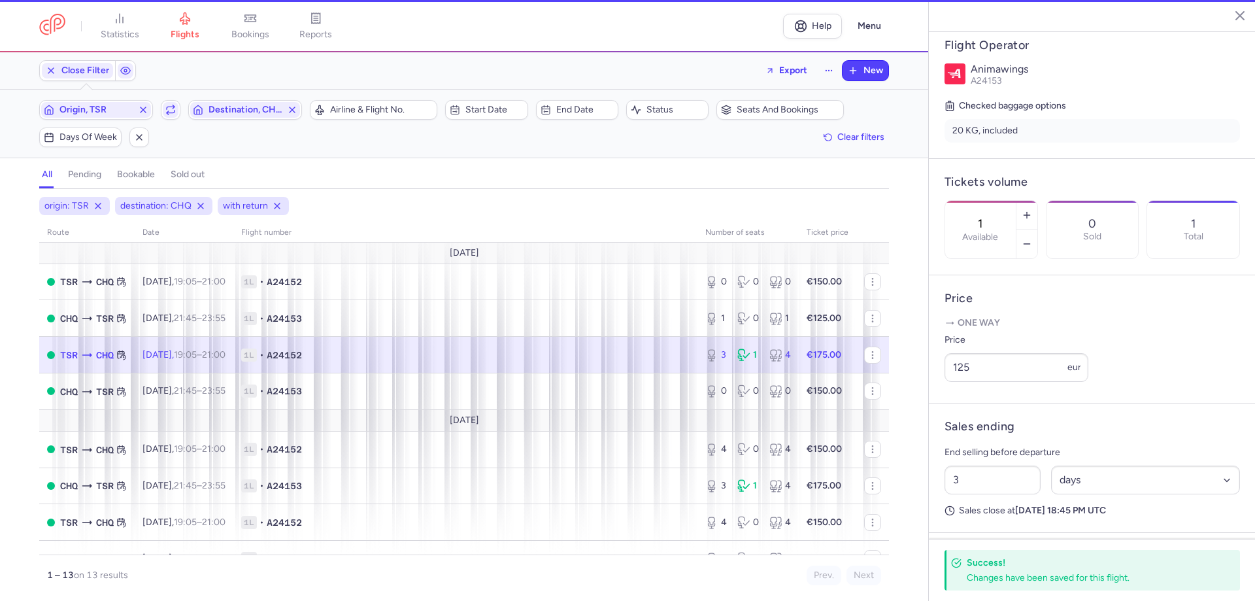
type input "3"
type input "2"
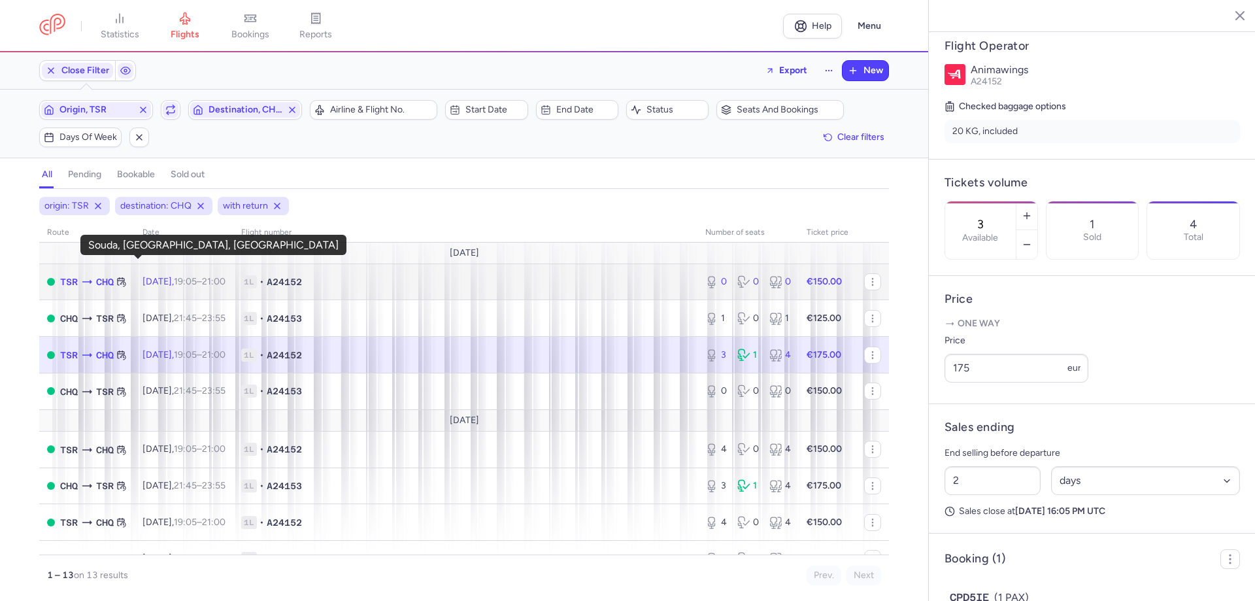
click at [114, 275] on span "CHQ" at bounding box center [105, 282] width 18 height 14
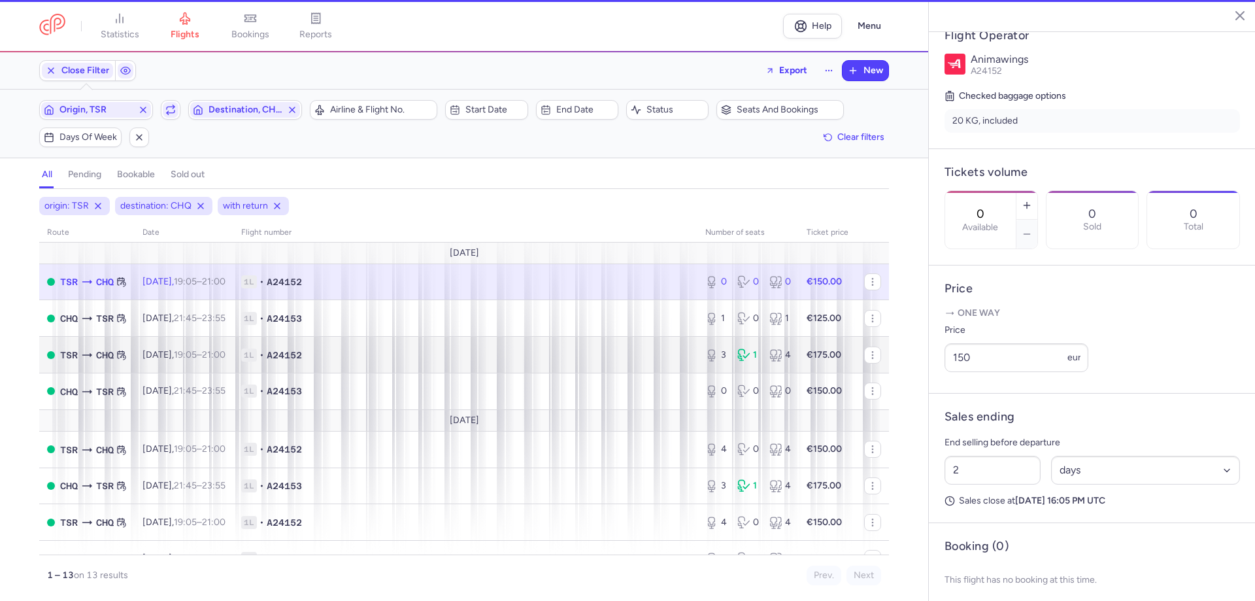
scroll to position [245, 0]
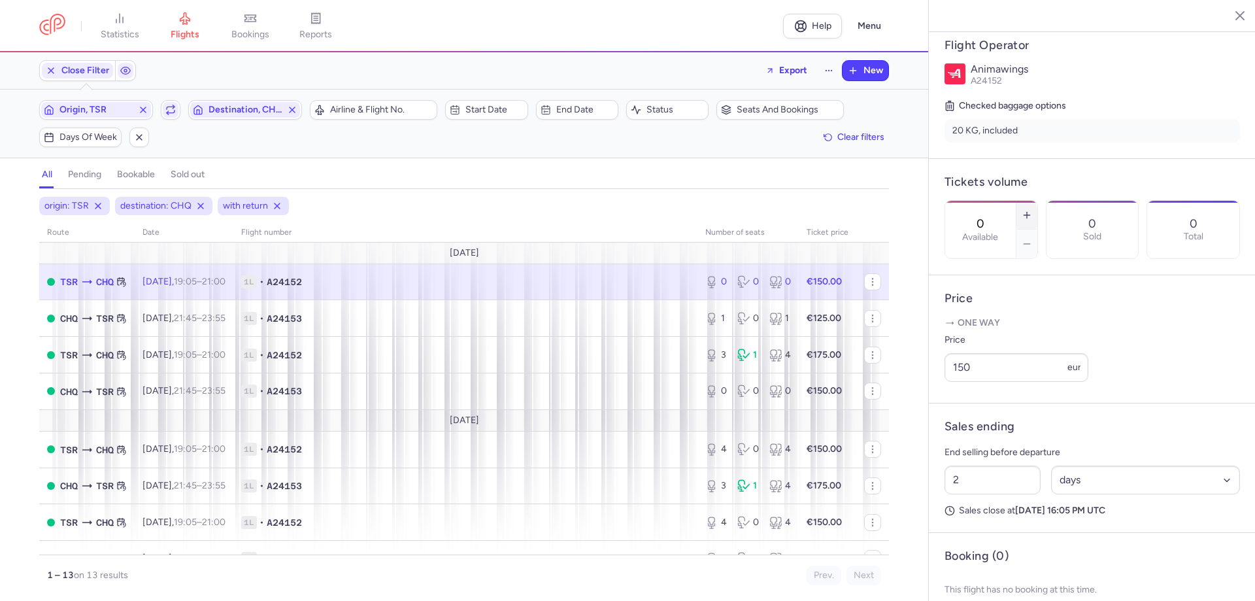
click at [1032, 210] on icon "button" at bounding box center [1027, 215] width 10 height 10
type input "3"
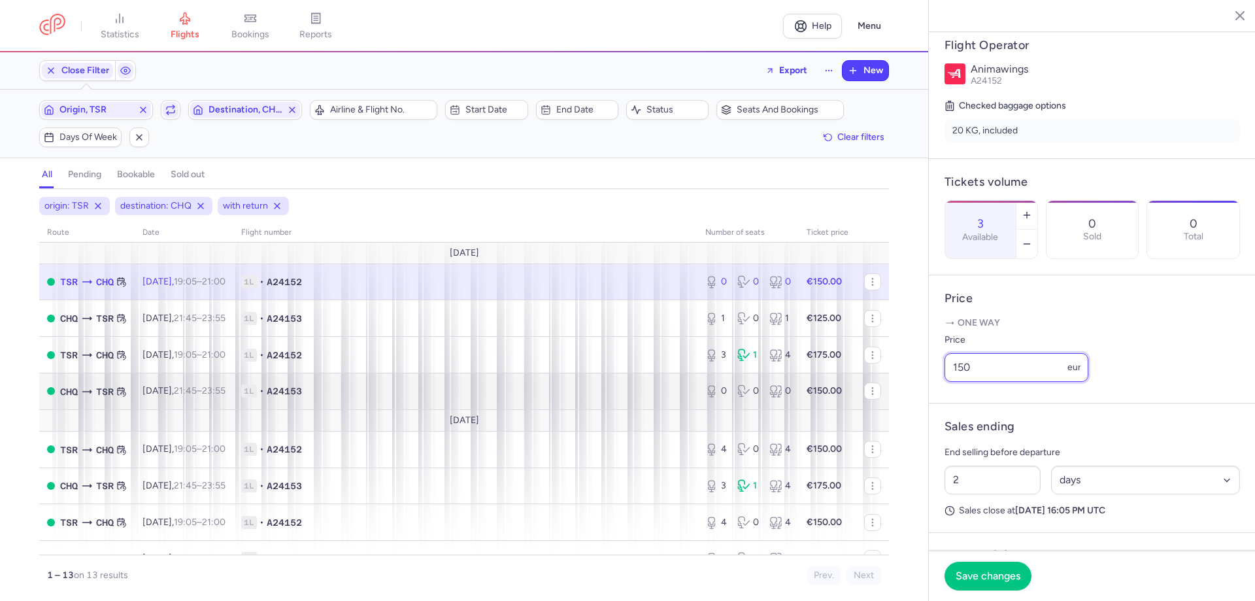
drag, startPoint x: 1020, startPoint y: 362, endPoint x: 678, endPoint y: 365, distance: 342.0
click at [678, 365] on div "statistics flights bookings reports Help Menu Close Filters Export New Filters …" at bounding box center [627, 300] width 1255 height 601
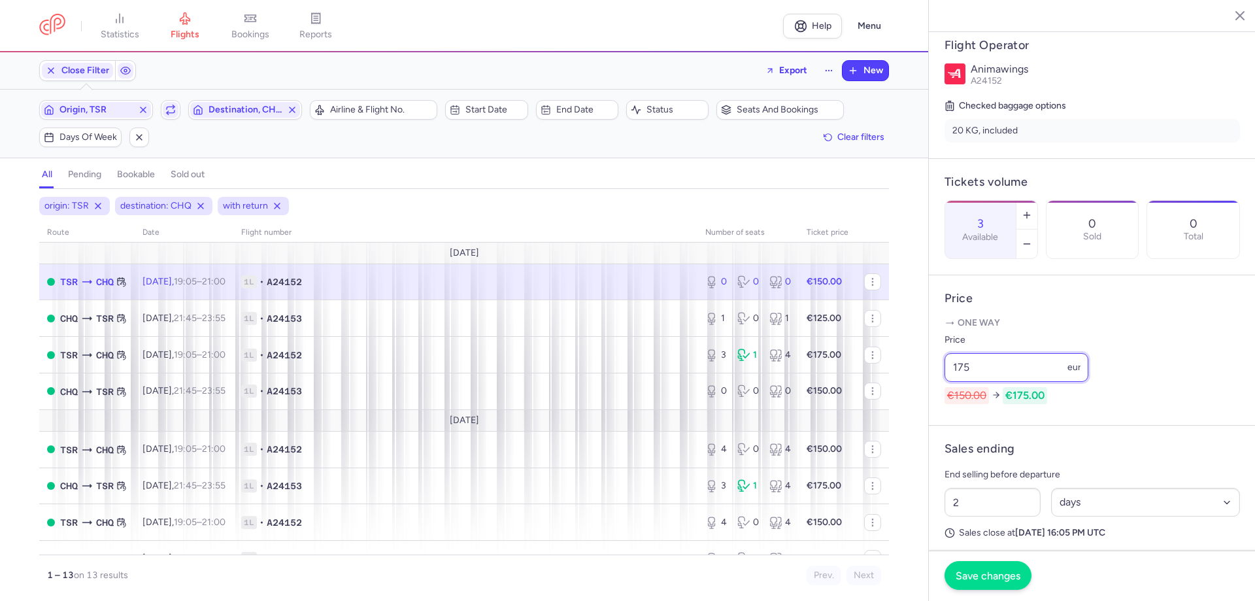
type input "175"
click at [1011, 579] on span "Save changes" at bounding box center [988, 575] width 65 height 12
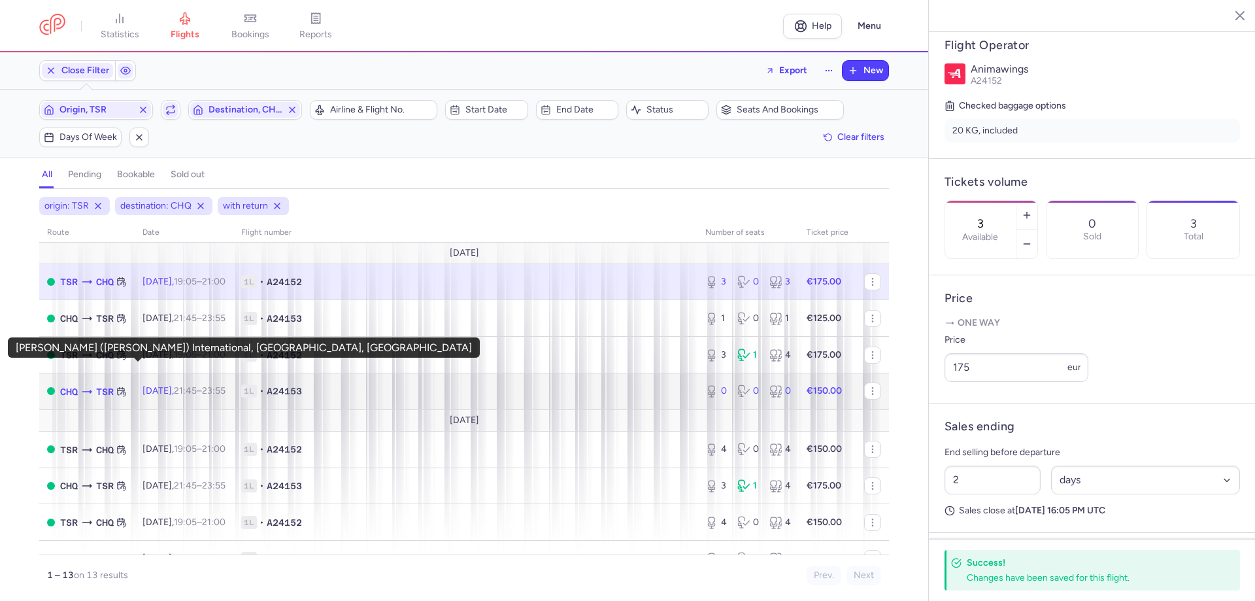
click at [114, 384] on span "TSR" at bounding box center [105, 391] width 18 height 14
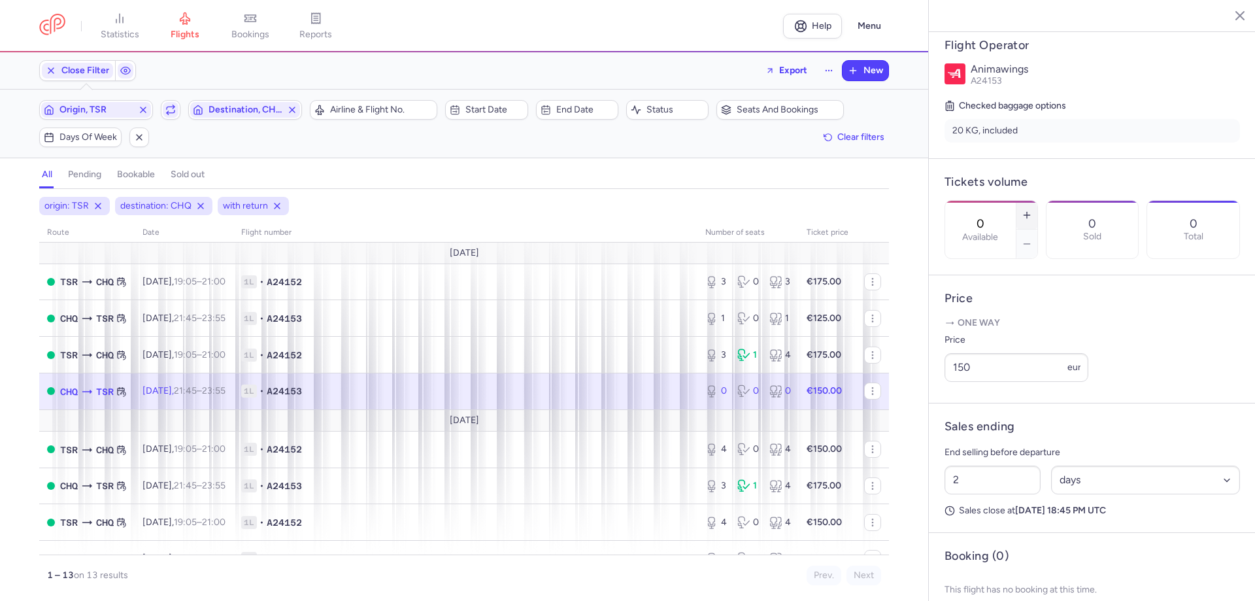
click at [1038, 201] on button "button" at bounding box center [1027, 215] width 21 height 29
type input "3"
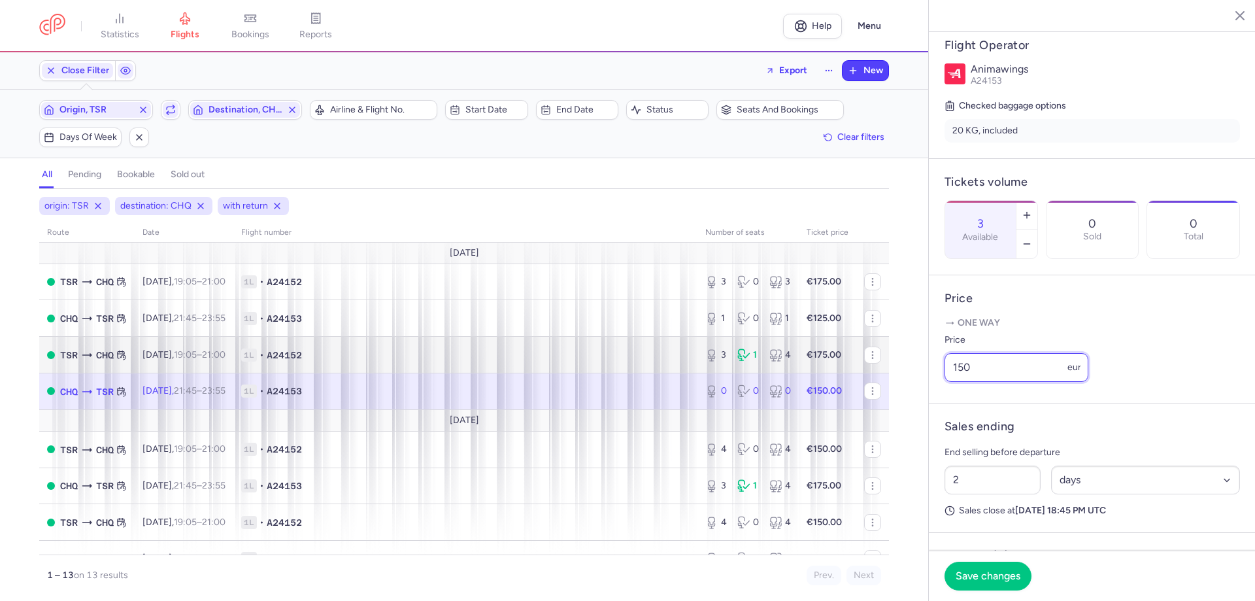
drag, startPoint x: 1011, startPoint y: 366, endPoint x: 615, endPoint y: 317, distance: 399.9
click at [615, 317] on div "statistics flights bookings reports Help Menu Close Filters Export New Filters …" at bounding box center [627, 300] width 1255 height 601
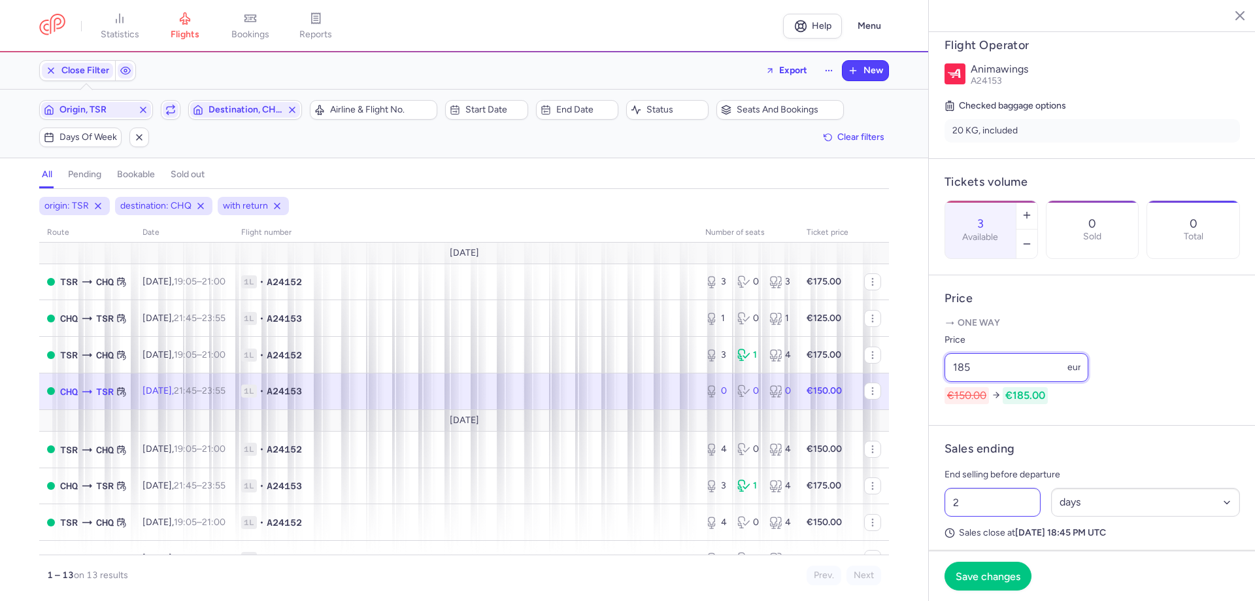
type input "185"
drag, startPoint x: 985, startPoint y: 489, endPoint x: 922, endPoint y: 490, distance: 63.4
click at [922, 490] on div "statistics flights bookings reports Help Menu Close Filters Export New Filters …" at bounding box center [627, 300] width 1255 height 601
click at [991, 583] on button "Save changes" at bounding box center [988, 575] width 87 height 29
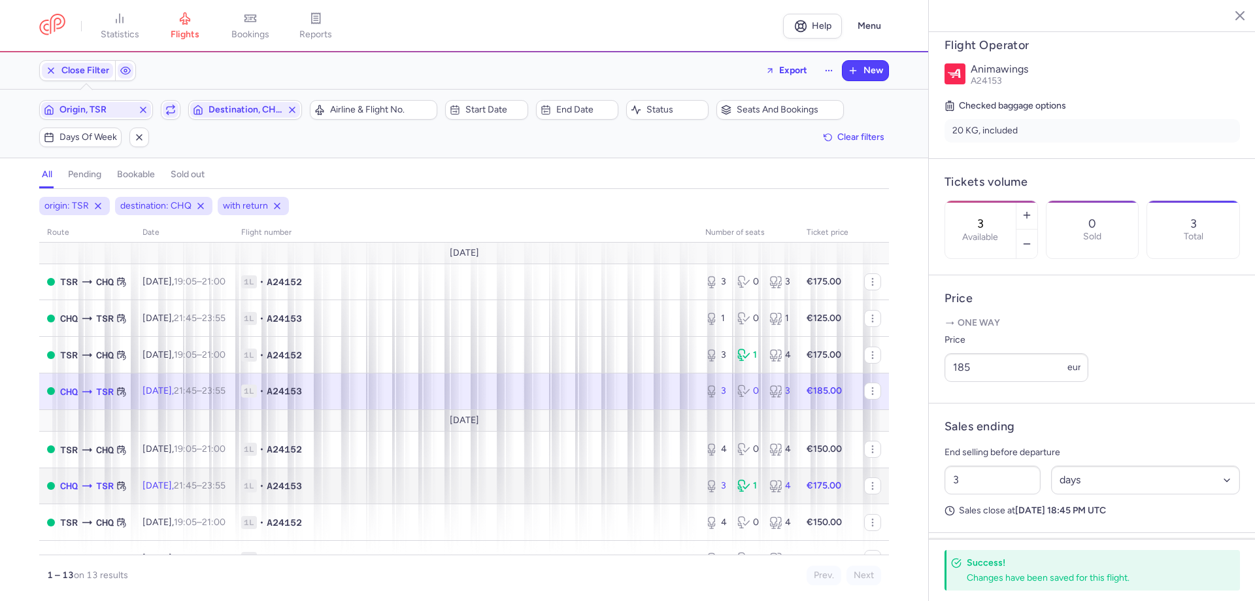
drag, startPoint x: 235, startPoint y: 465, endPoint x: 243, endPoint y: 394, distance: 71.1
click at [243, 394] on tbody "[DATE] TSR CHQ [DATE] 19:05 – 21:00 +0 1L • A24152 3 0 3 €175.00 CHQ TSR [DATE]…" at bounding box center [464, 501] width 850 height 517
click at [490, 467] on td "1L • A24153" at bounding box center [465, 485] width 464 height 37
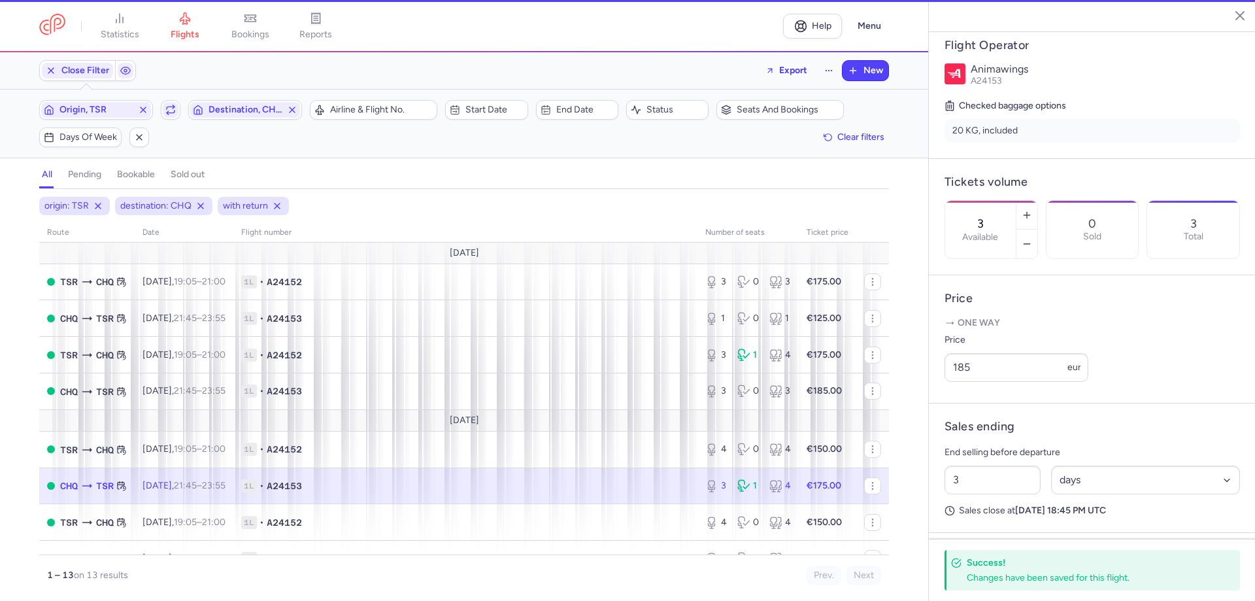
type input "2"
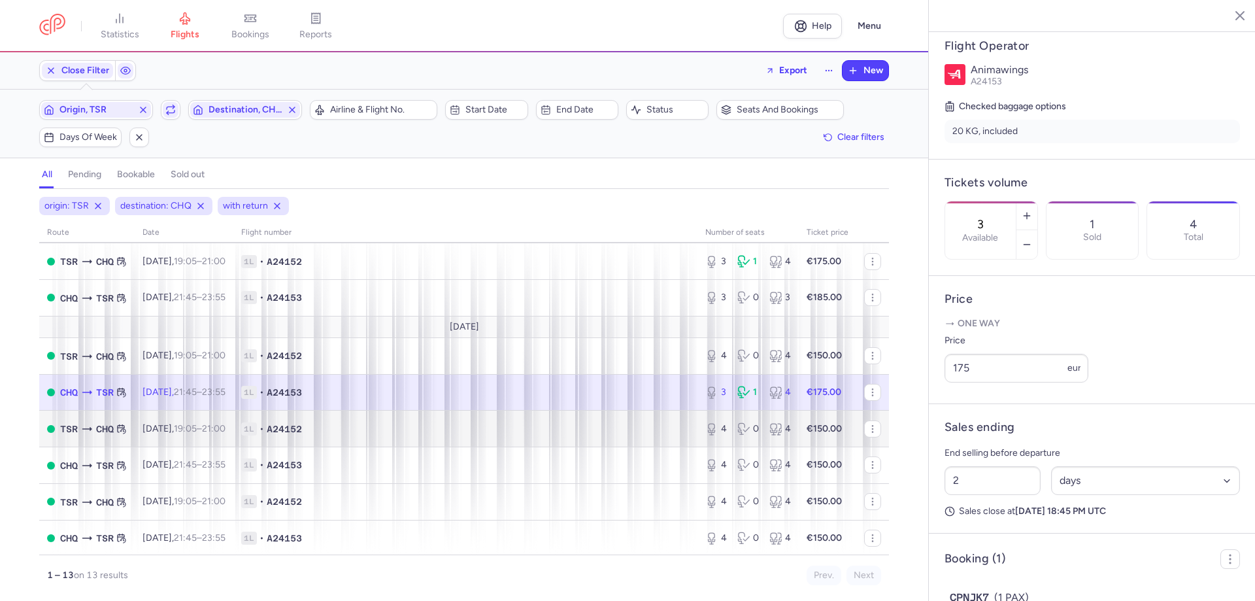
scroll to position [24, 0]
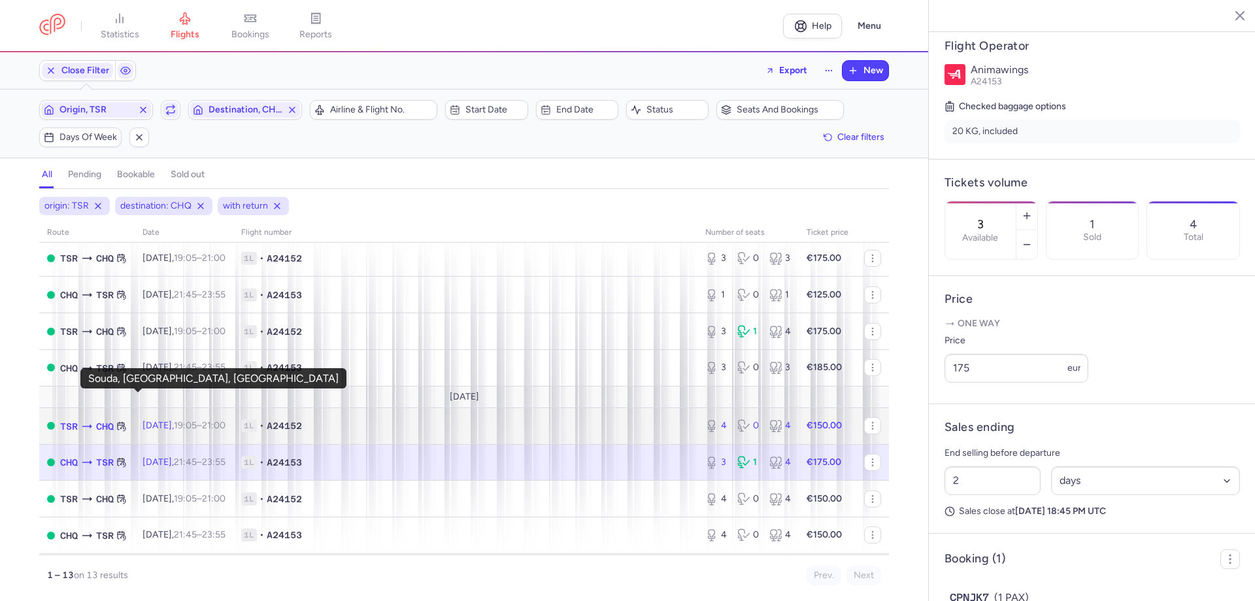
click at [114, 419] on span "CHQ" at bounding box center [105, 426] width 18 height 14
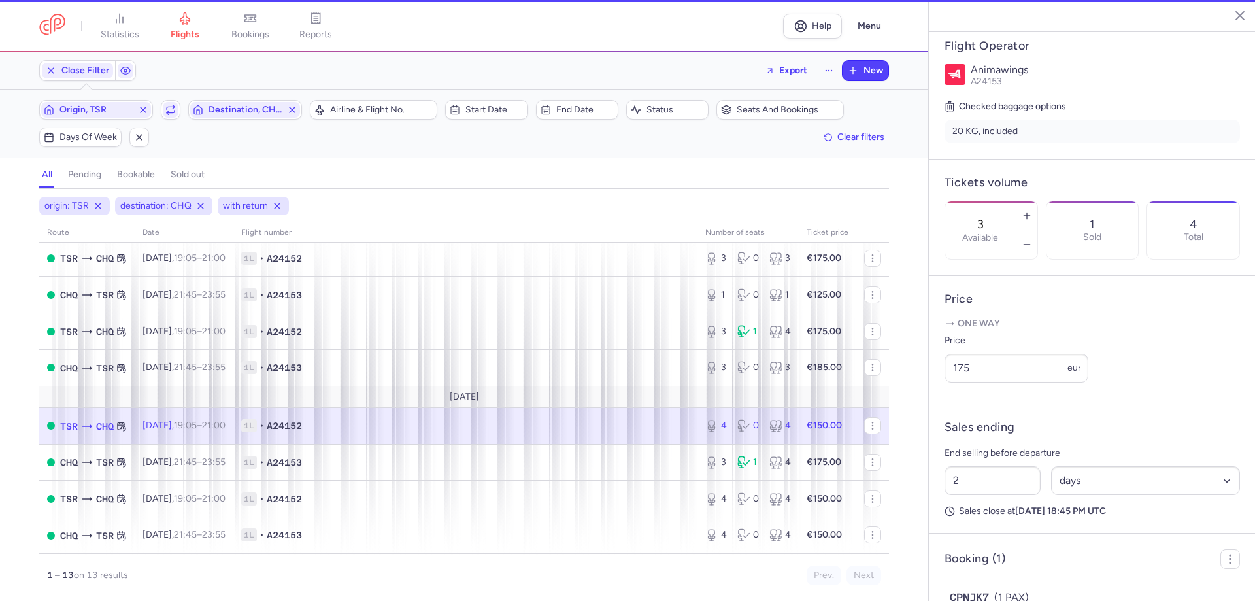
type input "4"
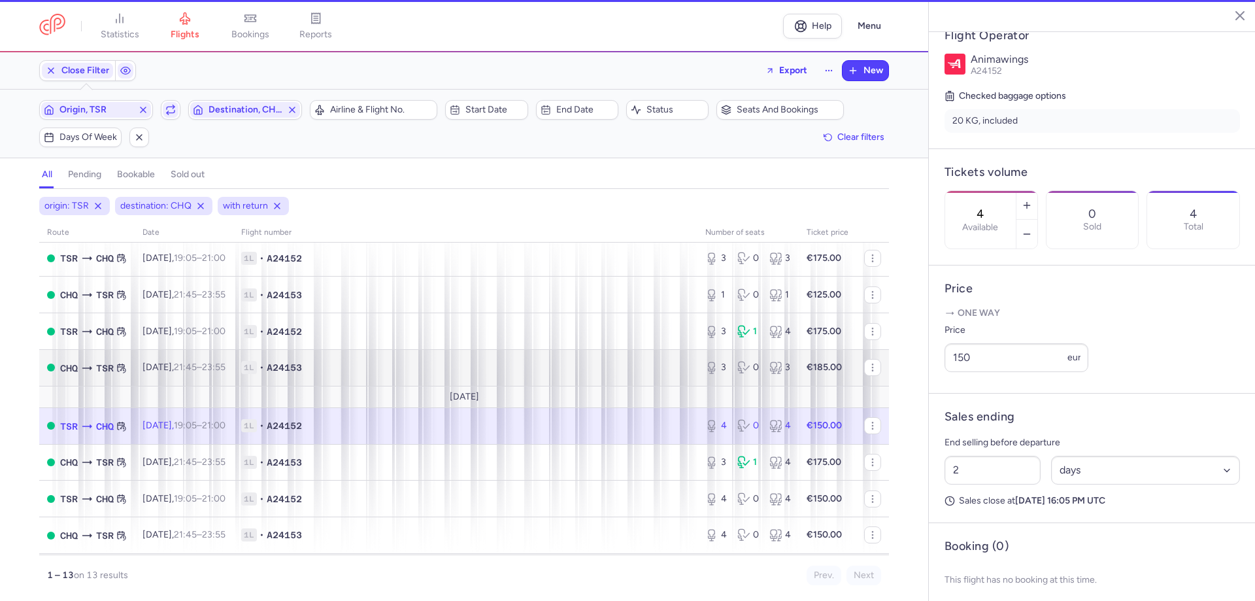
scroll to position [245, 0]
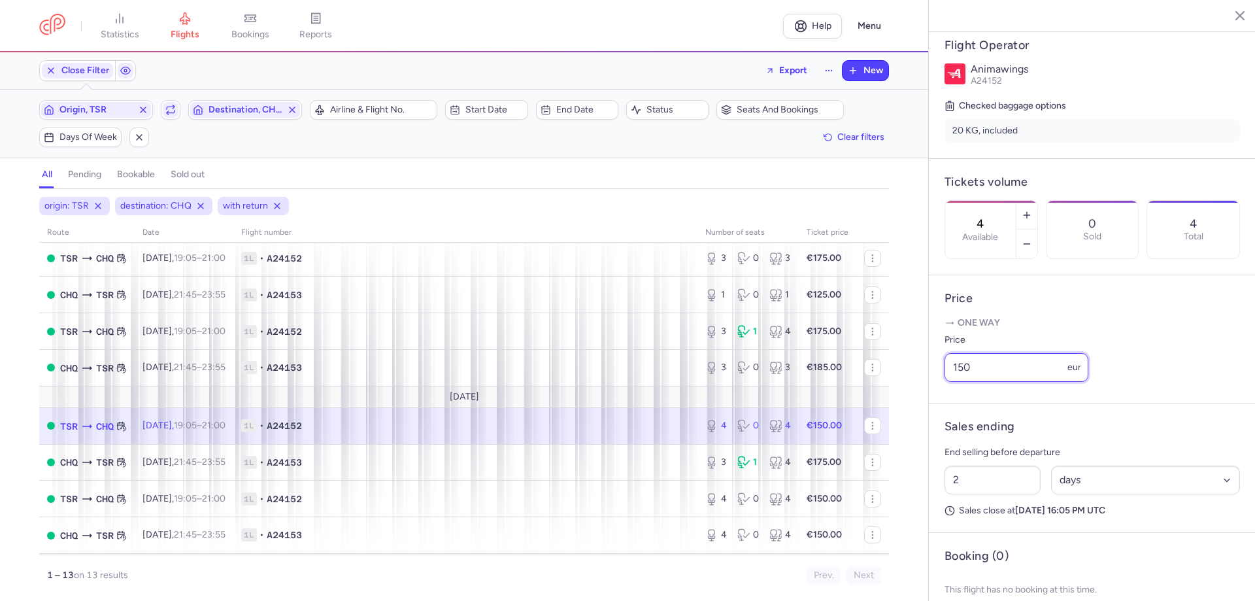
drag, startPoint x: 1006, startPoint y: 360, endPoint x: 913, endPoint y: 361, distance: 93.5
click at [913, 361] on div "statistics flights bookings reports Help Menu Close Filters Export New Filters …" at bounding box center [627, 300] width 1255 height 601
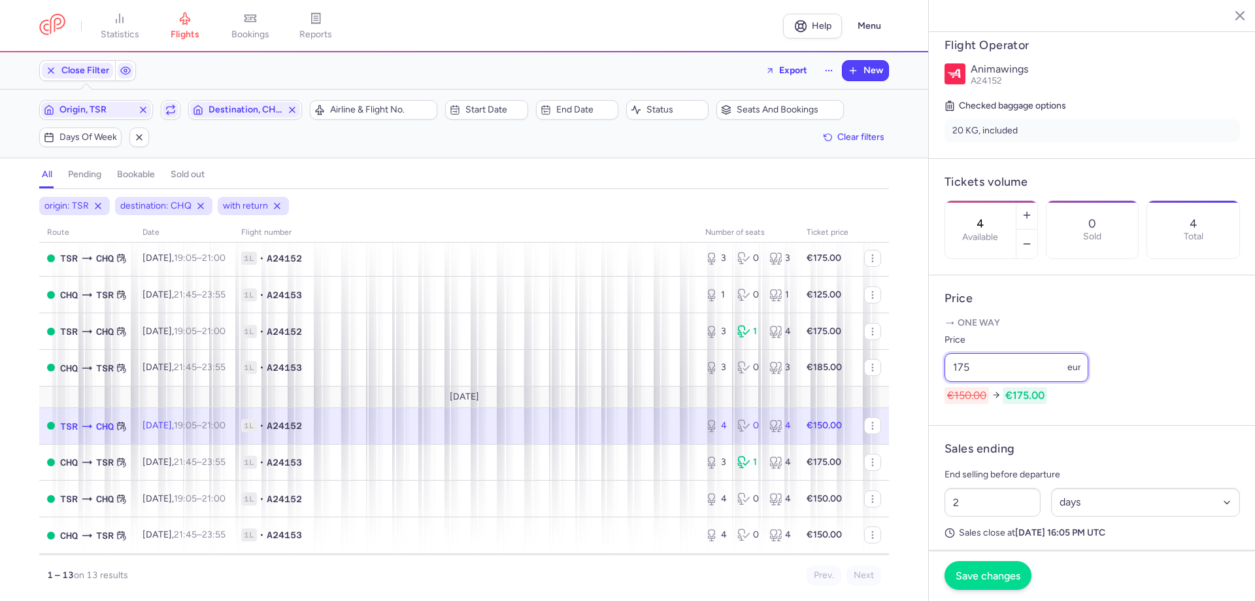
type input "175"
click at [1008, 579] on span "Save changes" at bounding box center [988, 575] width 65 height 12
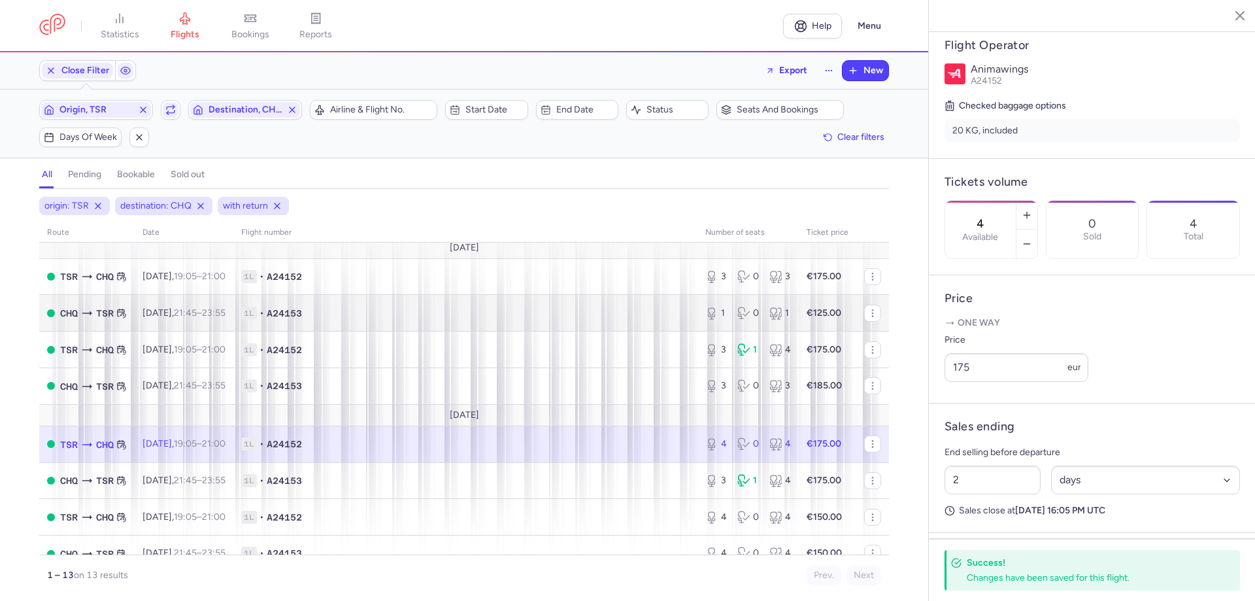
scroll to position [0, 0]
